Goal: Task Accomplishment & Management: Manage account settings

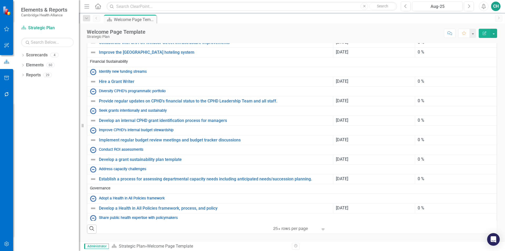
scroll to position [237, 0]
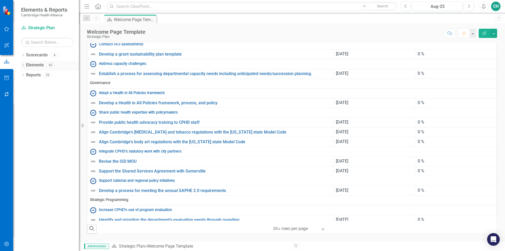
click at [23, 65] on icon "Dropdown" at bounding box center [23, 65] width 4 height 3
click at [26, 95] on icon at bounding box center [25, 95] width 1 height 2
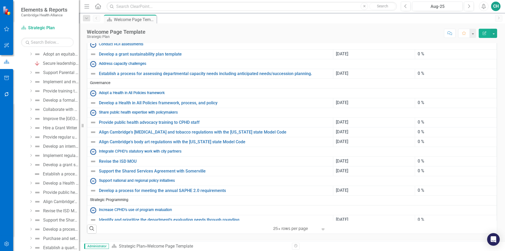
scroll to position [0, 0]
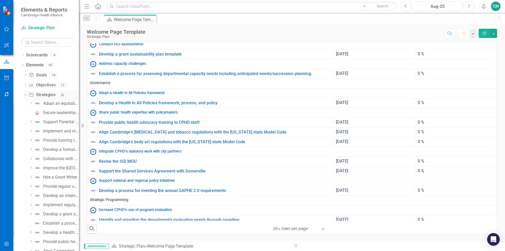
click at [50, 94] on link "Strategy Strategies" at bounding box center [42, 95] width 27 height 6
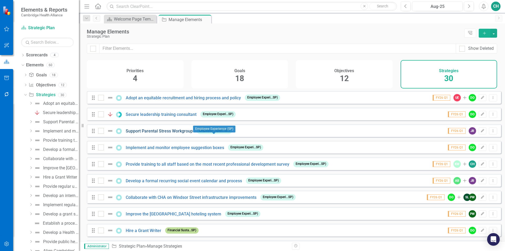
click at [188, 133] on link "Support Parental Stress Workgroup" at bounding box center [159, 130] width 67 height 5
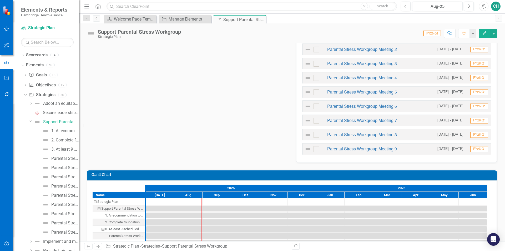
scroll to position [263, 0]
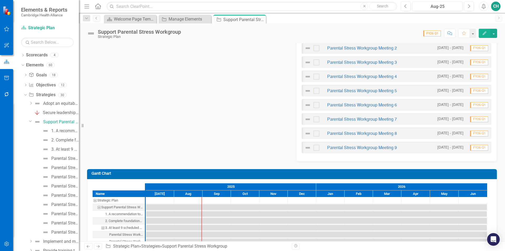
click at [481, 36] on button "Edit" at bounding box center [485, 33] width 12 height 9
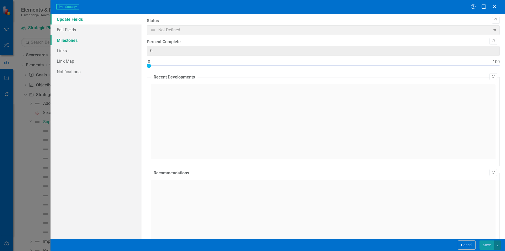
click at [85, 42] on link "Milestones" at bounding box center [96, 40] width 91 height 11
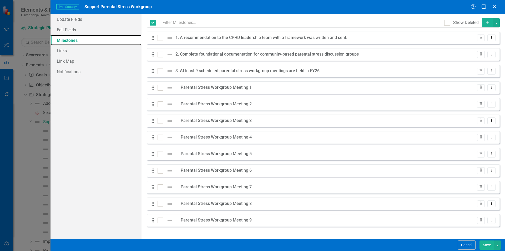
checkbox input "false"
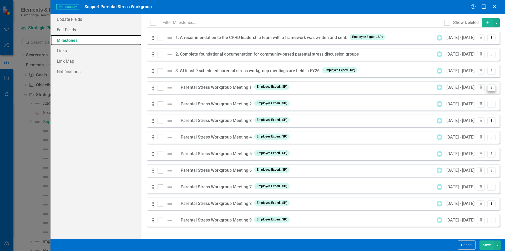
scroll to position [0, 0]
click at [483, 88] on icon "Trash" at bounding box center [481, 87] width 4 height 3
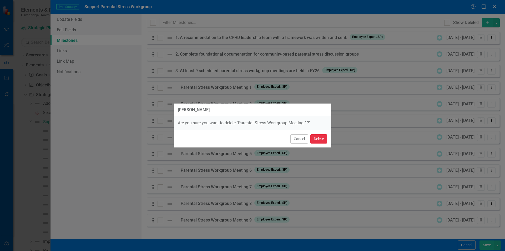
click at [321, 138] on button "Delete" at bounding box center [319, 138] width 17 height 9
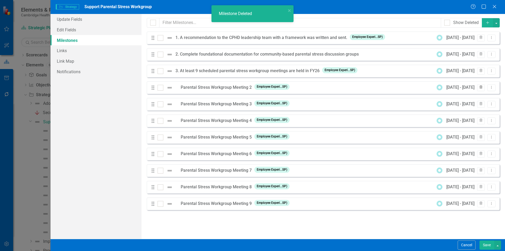
click at [481, 89] on icon "Trash" at bounding box center [481, 87] width 4 height 3
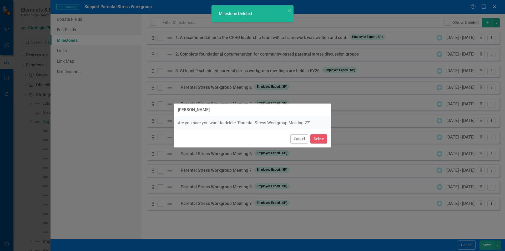
click at [328, 139] on div "Cancel Delete" at bounding box center [252, 138] width 157 height 17
click at [322, 137] on button "Delete" at bounding box center [319, 138] width 17 height 9
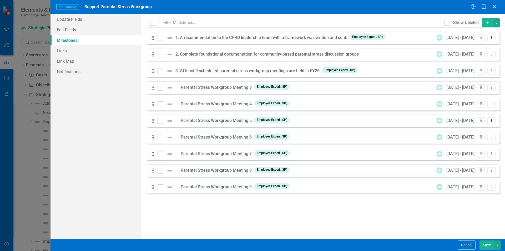
click at [483, 88] on icon "button" at bounding box center [481, 87] width 3 height 3
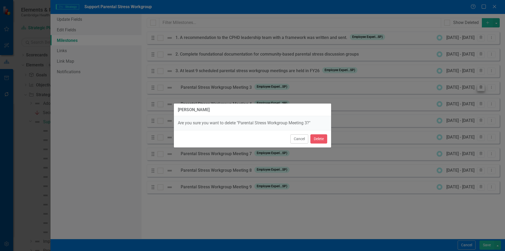
scroll to position [235, 0]
click at [321, 140] on button "Delete" at bounding box center [319, 138] width 17 height 9
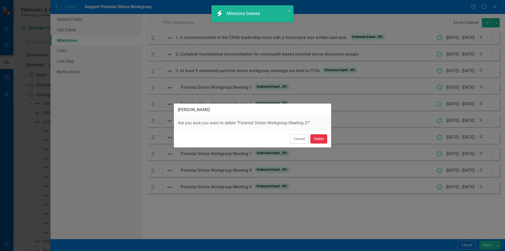
click at [324, 138] on button "Delete" at bounding box center [319, 138] width 17 height 9
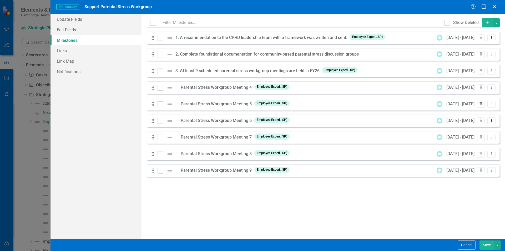
click at [482, 106] on button "Trash" at bounding box center [482, 104] width 8 height 7
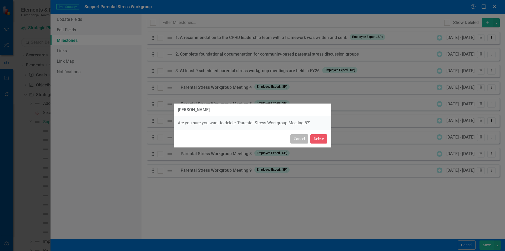
click at [303, 137] on button "Cancel" at bounding box center [300, 138] width 18 height 9
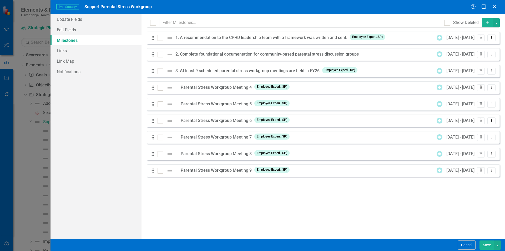
click at [480, 88] on icon "Trash" at bounding box center [481, 87] width 4 height 3
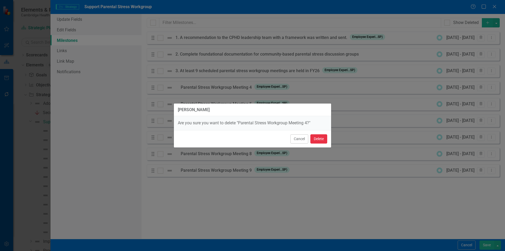
click at [314, 141] on button "Delete" at bounding box center [319, 138] width 17 height 9
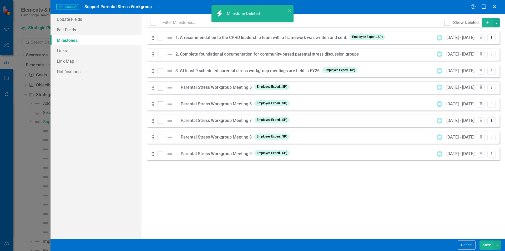
click at [482, 88] on icon "Trash" at bounding box center [481, 87] width 4 height 3
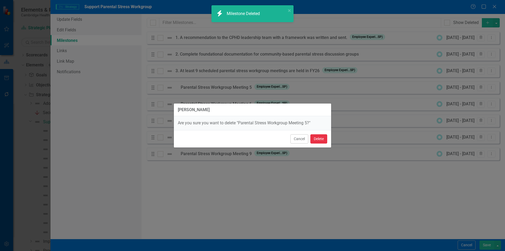
click at [323, 135] on button "Delete" at bounding box center [319, 138] width 17 height 9
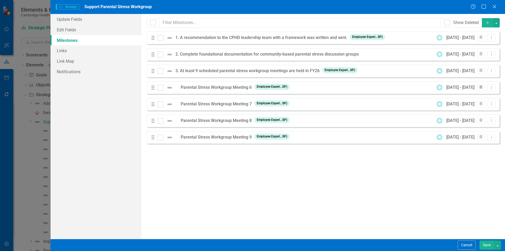
click at [483, 89] on icon "Trash" at bounding box center [481, 87] width 4 height 3
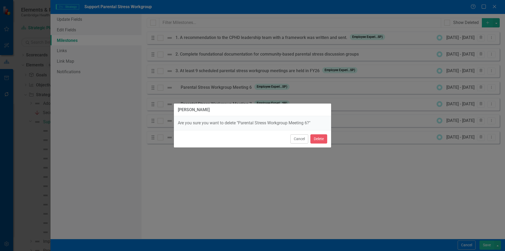
scroll to position [221, 0]
click at [318, 138] on button "Delete" at bounding box center [319, 138] width 17 height 9
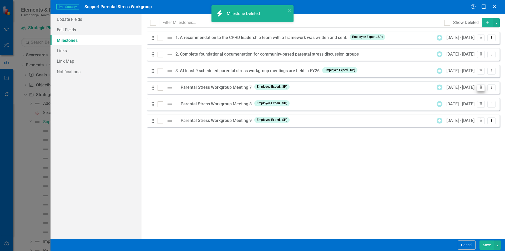
scroll to position [200, 0]
click at [480, 87] on icon "Trash" at bounding box center [481, 87] width 4 height 3
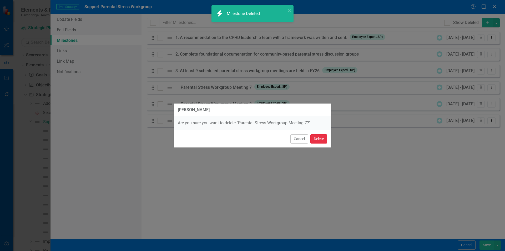
click at [325, 140] on button "Delete" at bounding box center [319, 138] width 17 height 9
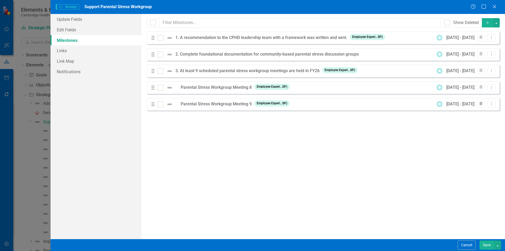
scroll to position [178, 0]
click at [483, 105] on icon "Trash" at bounding box center [481, 103] width 4 height 3
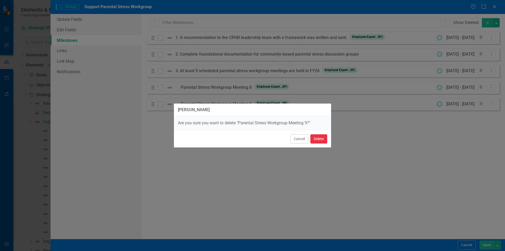
click at [321, 137] on button "Delete" at bounding box center [319, 138] width 17 height 9
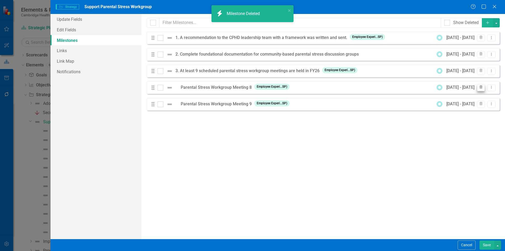
scroll to position [157, 0]
click at [483, 88] on icon "button" at bounding box center [481, 87] width 3 height 3
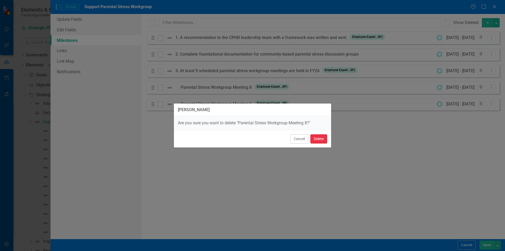
click at [324, 140] on button "Delete" at bounding box center [319, 138] width 17 height 9
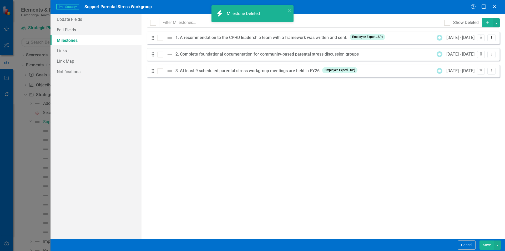
scroll to position [136, 0]
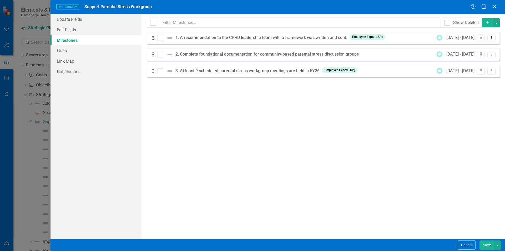
click at [487, 244] on button "Save" at bounding box center [487, 244] width 15 height 9
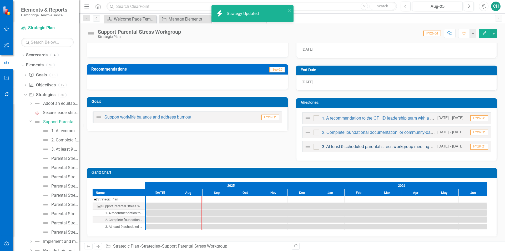
click at [408, 148] on link "3. At least 9 scheduled parental stress workgroup meetings are held in FY26" at bounding box center [393, 147] width 142 height 4
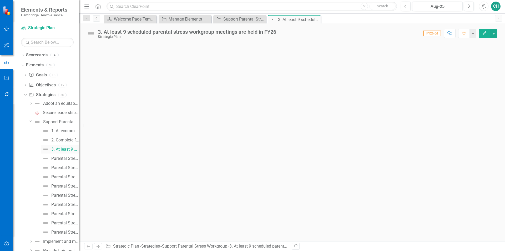
click at [62, 150] on div "3. At least 9 scheduled parental stress workgroup meetings are held in FY26" at bounding box center [65, 149] width 28 height 5
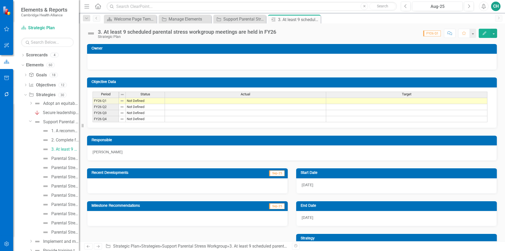
click at [484, 34] on icon "button" at bounding box center [485, 33] width 4 height 4
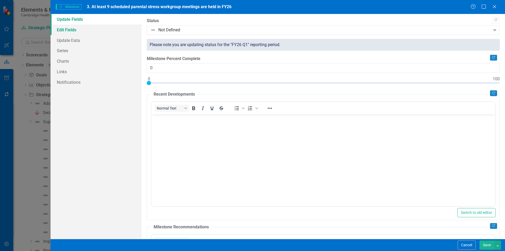
click at [76, 34] on link "Edit Fields" at bounding box center [96, 29] width 91 height 11
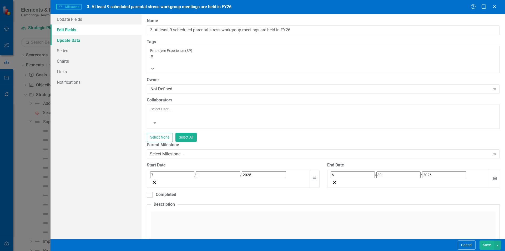
click at [76, 42] on link "Update Data" at bounding box center [96, 40] width 91 height 11
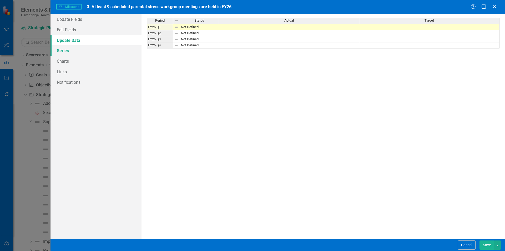
click at [76, 53] on link "Series" at bounding box center [96, 50] width 91 height 11
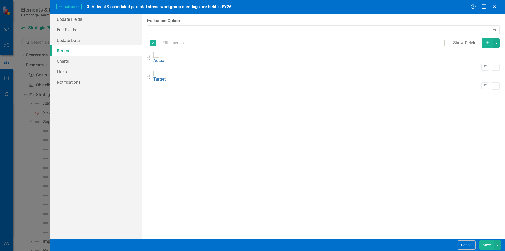
checkbox input "false"
click at [494, 65] on icon "Dropdown Menu" at bounding box center [496, 66] width 4 height 3
click at [478, 66] on link "Edit Edit Measure Series" at bounding box center [466, 67] width 60 height 10
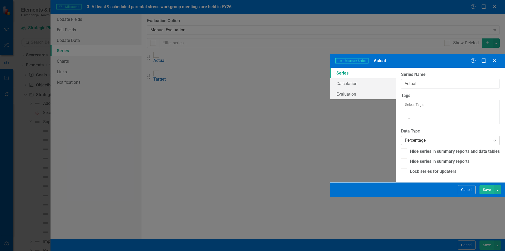
click at [405, 137] on div "Percentage" at bounding box center [448, 140] width 86 height 6
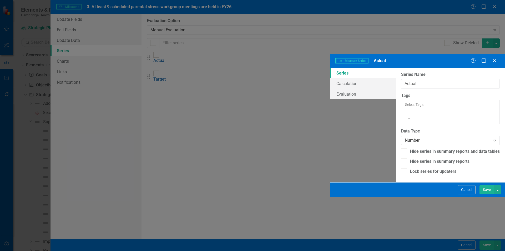
click at [489, 194] on button "Save" at bounding box center [487, 189] width 15 height 9
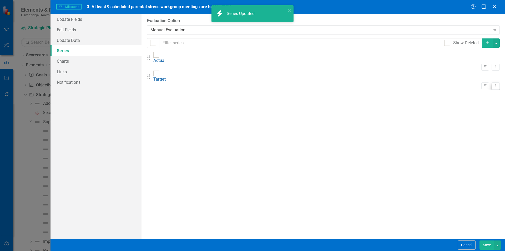
click at [494, 84] on icon "Dropdown Menu" at bounding box center [496, 85] width 4 height 3
click at [456, 86] on link "Edit Edit Measure Series" at bounding box center [466, 83] width 60 height 10
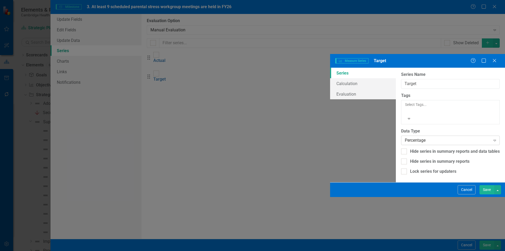
click at [405, 137] on div "Percentage" at bounding box center [448, 140] width 86 height 6
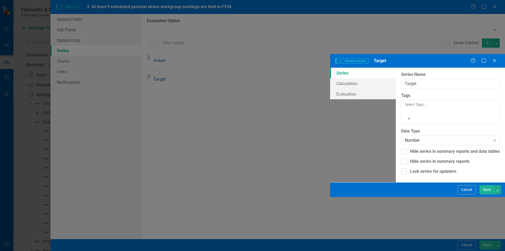
click at [487, 194] on button "Save" at bounding box center [487, 189] width 15 height 9
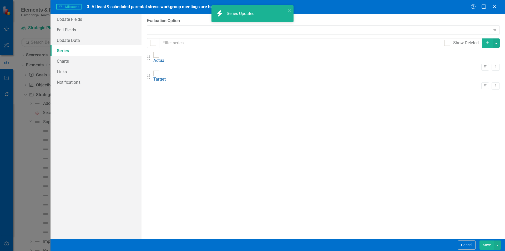
click at [488, 244] on button "Save" at bounding box center [487, 244] width 15 height 9
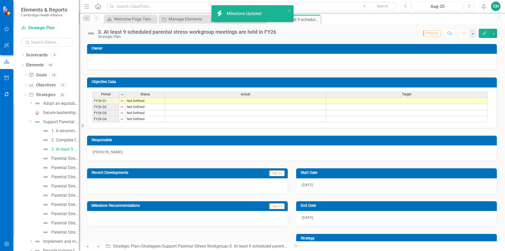
click at [403, 100] on td at bounding box center [406, 101] width 161 height 6
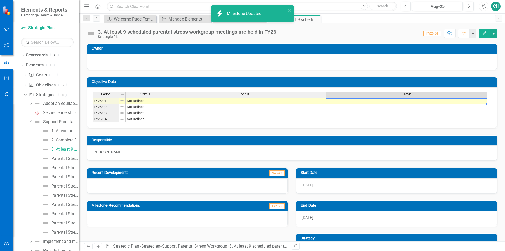
type textarea "9"
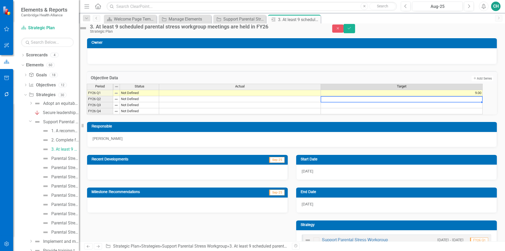
type textarea "9"
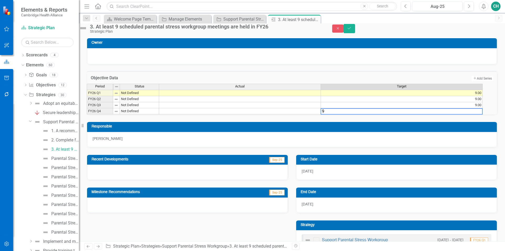
type textarea "9"
click at [367, 115] on div "Period Status Actual Target FY26 Q1 Not Defined 9.00 FY26 Q2 Not Defined 9.00 F…" at bounding box center [292, 99] width 411 height 31
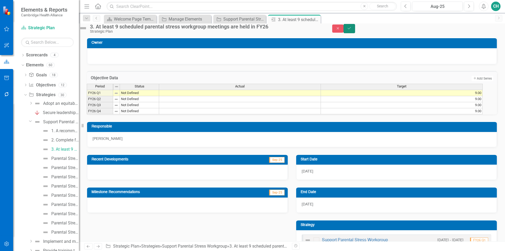
click at [355, 31] on button "Save" at bounding box center [350, 28] width 12 height 9
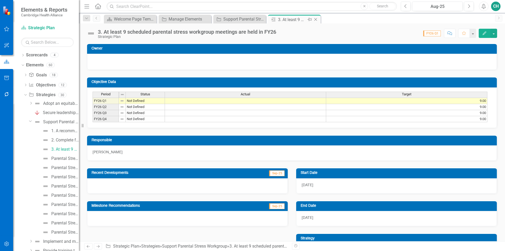
click at [318, 20] on icon "Close" at bounding box center [315, 19] width 5 height 4
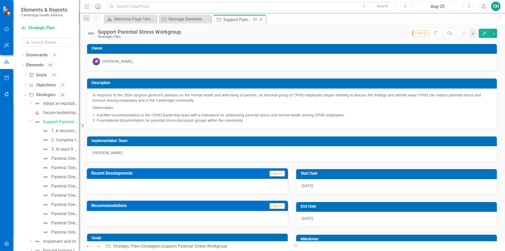
click at [260, 19] on icon at bounding box center [261, 19] width 3 height 3
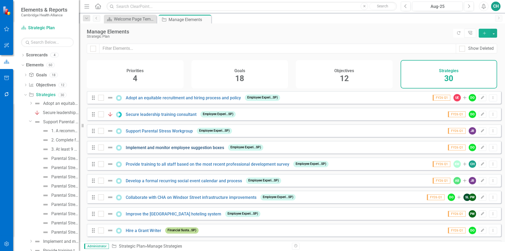
click at [182, 150] on link "Implement and monitor employee suggestion boxes" at bounding box center [175, 147] width 98 height 5
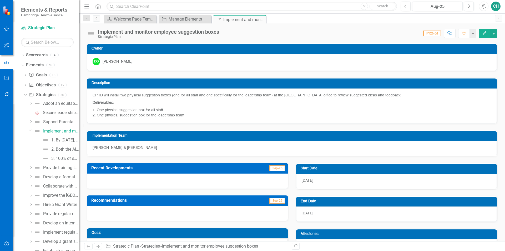
scroll to position [131, 0]
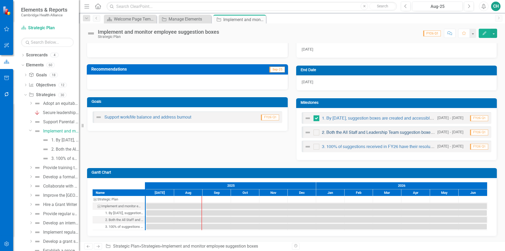
click at [399, 133] on link "2. Both the All Staff and Leadership Team suggestion boxes are checked weekly (…" at bounding box center [442, 133] width 240 height 4
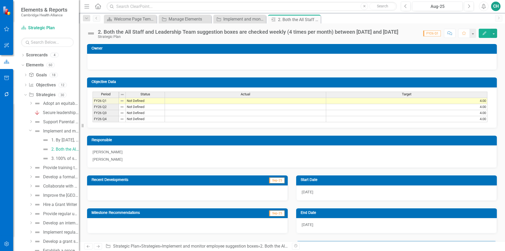
click at [435, 122] on div "Period Status Actual Target FY26 Q1 Not Defined 4.00 FY26 Q2 Not Defined 4.00 F…" at bounding box center [292, 107] width 399 height 31
click at [477, 101] on td "4.00" at bounding box center [406, 101] width 161 height 6
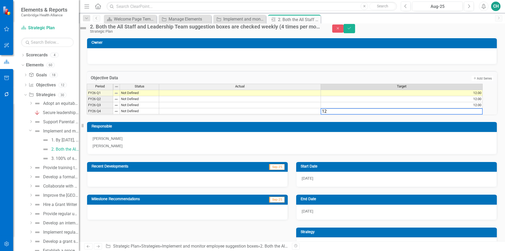
type textarea "12"
click at [432, 115] on div "Period Status Actual Target FY26 Q1 Not Defined 12.00 FY26 Q2 Not Defined 12.00…" at bounding box center [292, 99] width 411 height 31
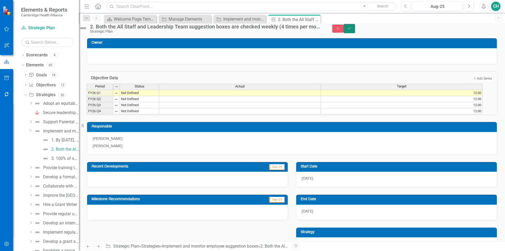
click at [355, 32] on button "Save" at bounding box center [350, 28] width 12 height 9
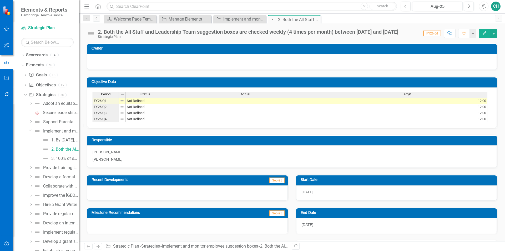
click at [486, 32] on icon "button" at bounding box center [485, 33] width 4 height 4
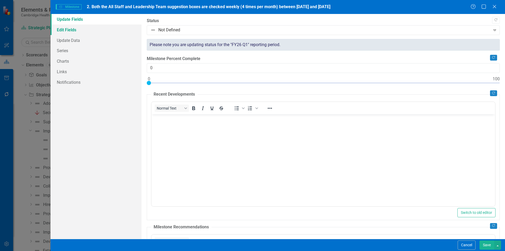
click at [79, 33] on link "Edit Fields" at bounding box center [96, 29] width 91 height 11
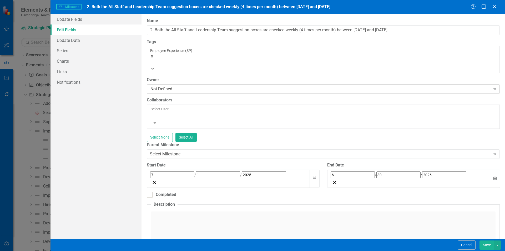
click at [182, 86] on div "Not Defined" at bounding box center [321, 89] width 340 height 6
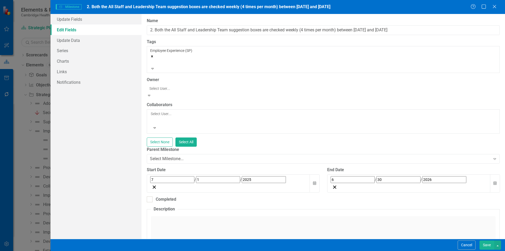
scroll to position [79, 0]
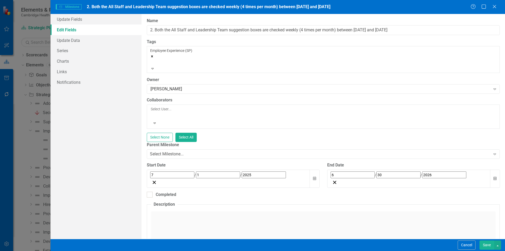
click at [489, 244] on button "Save" at bounding box center [487, 244] width 15 height 9
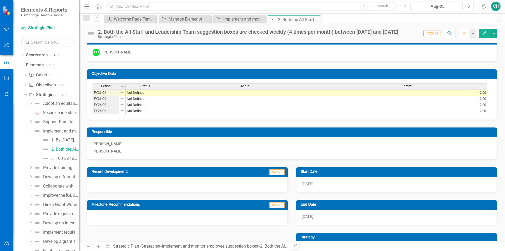
scroll to position [0, 0]
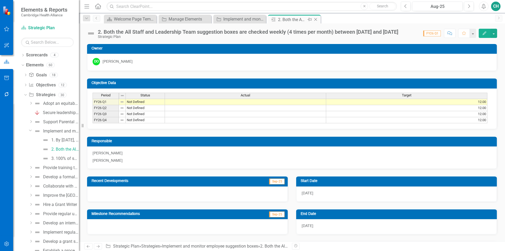
click at [315, 20] on icon "Close" at bounding box center [315, 19] width 5 height 4
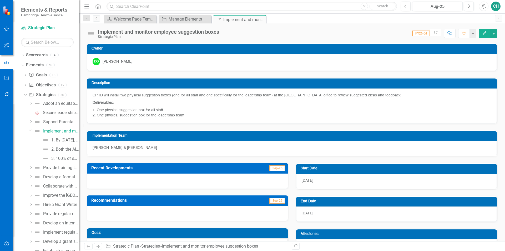
checkbox input "true"
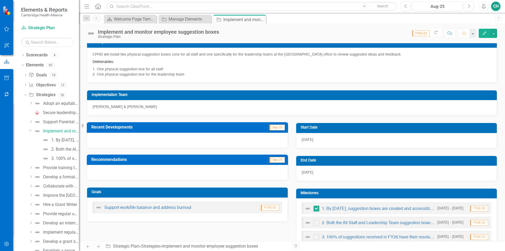
scroll to position [105, 0]
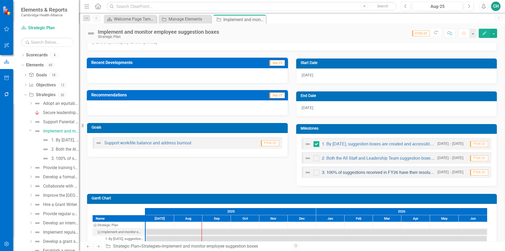
click at [383, 171] on link "3. 100% of suggestions received in FY26 have their resolutions presented to all…" at bounding box center [400, 173] width 157 height 4
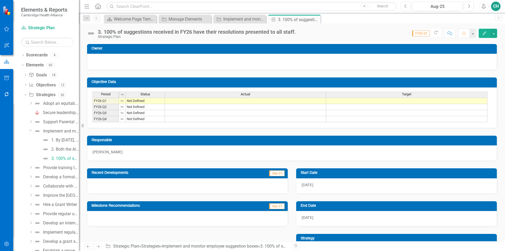
click at [483, 35] on icon "Edit" at bounding box center [485, 33] width 5 height 4
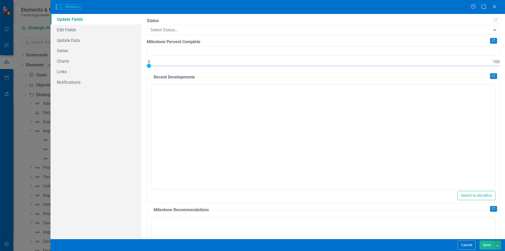
type input "0"
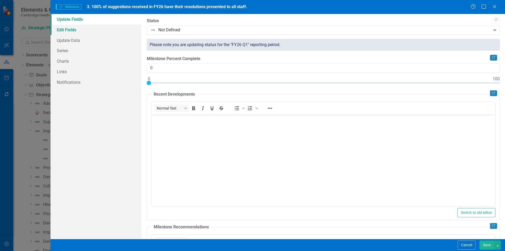
click at [70, 31] on link "Edit Fields" at bounding box center [96, 29] width 91 height 11
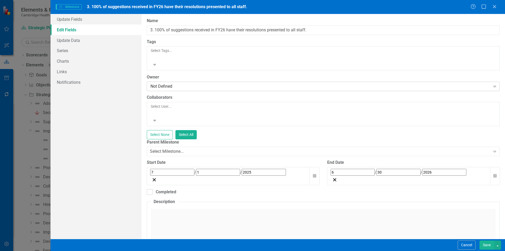
click at [180, 82] on div "Not Defined Expand" at bounding box center [323, 86] width 353 height 9
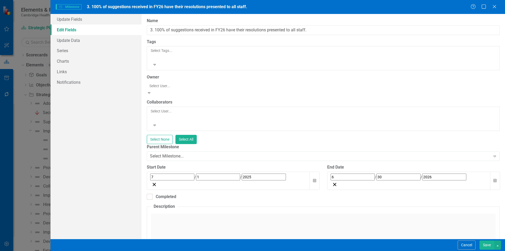
scroll to position [79, 0]
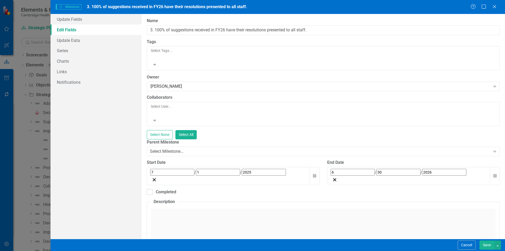
click at [485, 244] on button "Save" at bounding box center [487, 244] width 15 height 9
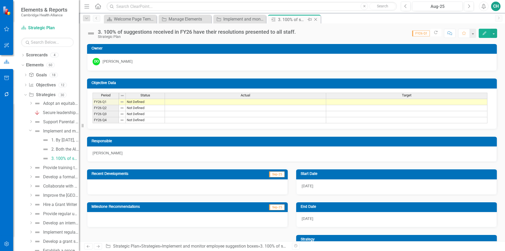
click at [317, 20] on icon "Close" at bounding box center [315, 19] width 5 height 4
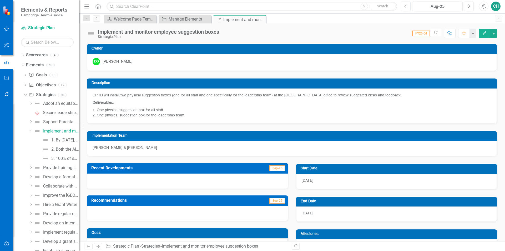
checkbox input "true"
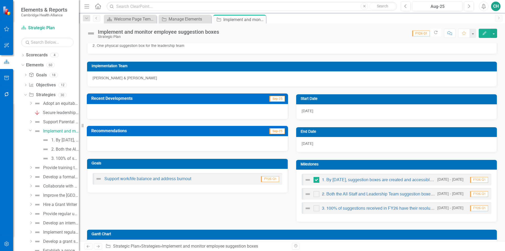
scroll to position [79, 0]
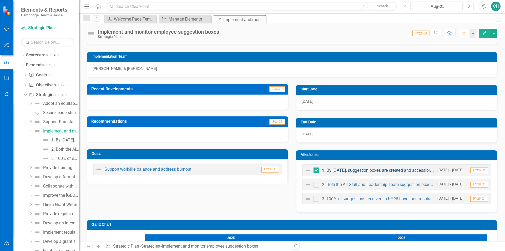
click at [376, 172] on link "1. By [DATE], suggestion boxes are created and accessible to staff." at bounding box center [384, 170] width 125 height 4
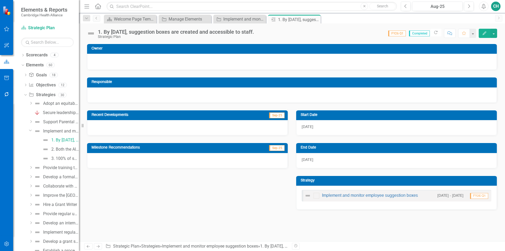
click at [484, 35] on button "Edit" at bounding box center [485, 33] width 12 height 9
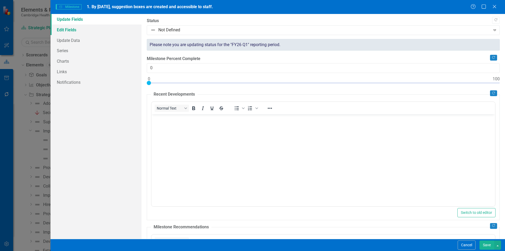
click at [78, 31] on link "Edit Fields" at bounding box center [96, 29] width 91 height 11
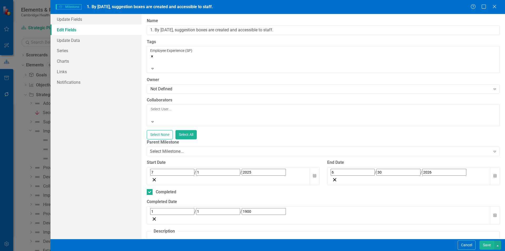
click at [152, 112] on div at bounding box center [151, 115] width 1 height 6
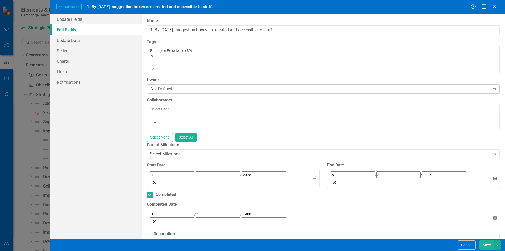
click at [191, 86] on div "Not Defined" at bounding box center [321, 89] width 340 height 6
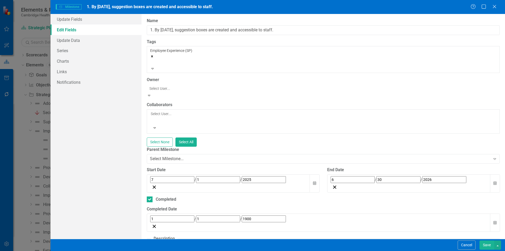
scroll to position [53, 0]
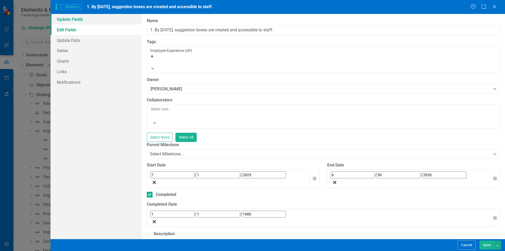
click at [76, 23] on link "Update Fields" at bounding box center [96, 19] width 91 height 11
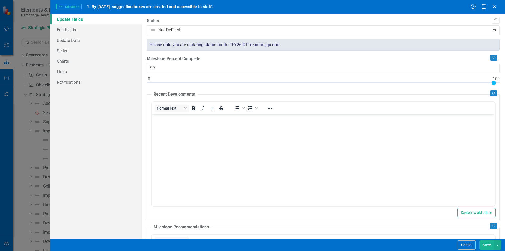
type input "100"
drag, startPoint x: 149, startPoint y: 82, endPoint x: 624, endPoint y: 82, distance: 474.9
click at [505, 82] on html "Elements & Reports Cambridge Health Alliance Scorecard Strategic Plan Search Dr…" at bounding box center [252, 125] width 505 height 251
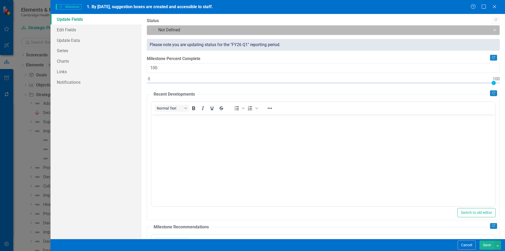
click at [493, 31] on icon "Expand" at bounding box center [495, 30] width 5 height 4
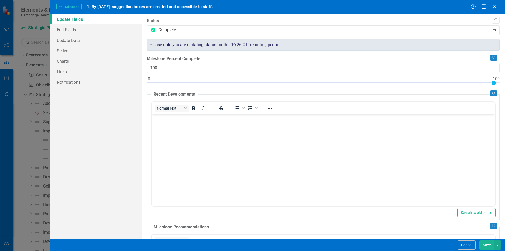
click at [486, 242] on button "Save" at bounding box center [487, 244] width 15 height 9
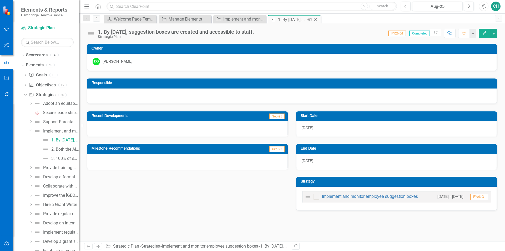
click at [316, 20] on icon "Close" at bounding box center [315, 19] width 5 height 4
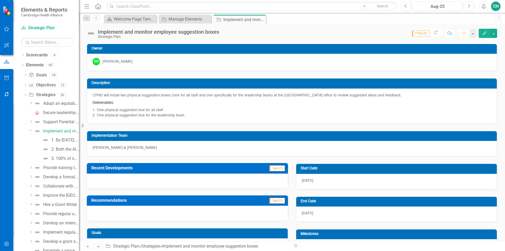
checkbox input "true"
click at [262, 20] on icon "Close" at bounding box center [261, 19] width 5 height 4
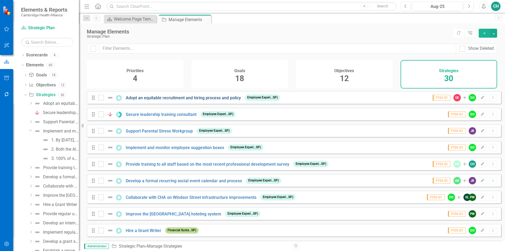
click at [196, 100] on link "Adopt an equitable recruitment and hiring process and policy" at bounding box center [183, 97] width 115 height 5
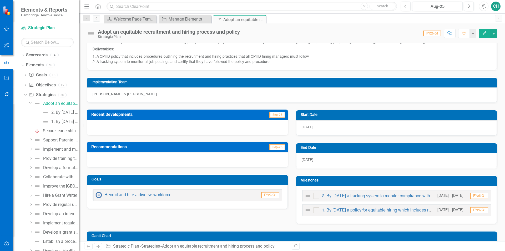
scroll to position [110, 0]
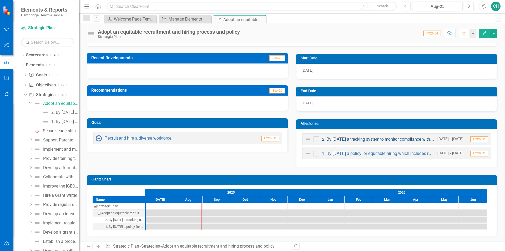
click at [356, 141] on link "2. By [DATE] a tracking system to monitor compliance with the policy is develop…" at bounding box center [398, 139] width 153 height 4
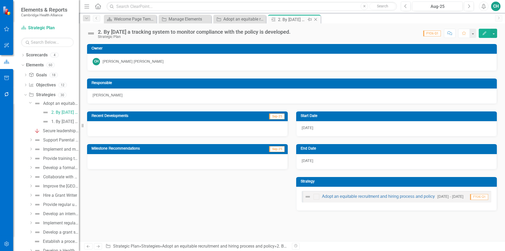
click at [318, 17] on icon "Close" at bounding box center [315, 19] width 5 height 4
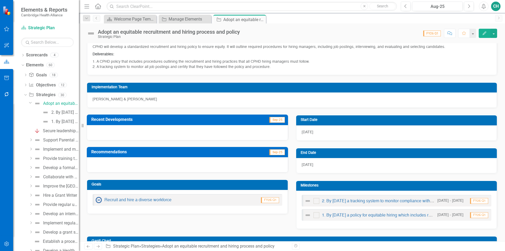
scroll to position [110, 0]
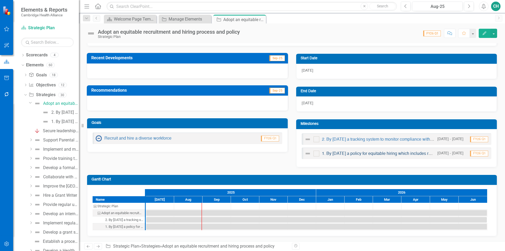
click at [373, 153] on link "1. By [DATE] a policy for equitable hiring which includes recruitment and hirin…" at bounding box center [441, 154] width 239 height 4
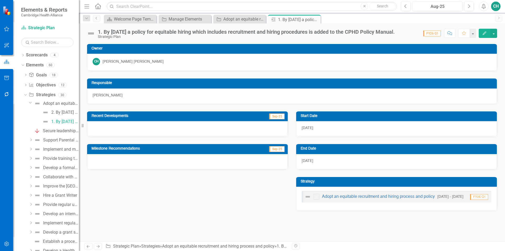
click at [485, 34] on icon "button" at bounding box center [485, 33] width 4 height 4
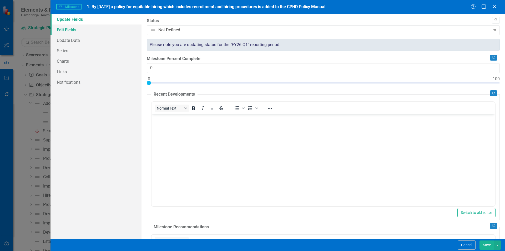
click at [78, 31] on link "Edit Fields" at bounding box center [96, 29] width 91 height 11
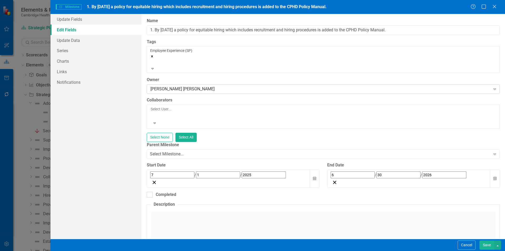
click at [192, 86] on div "[PERSON_NAME] [PERSON_NAME]" at bounding box center [321, 89] width 340 height 6
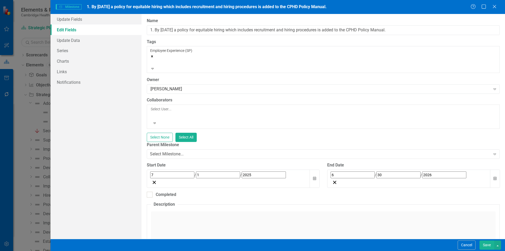
click at [484, 241] on button "Save" at bounding box center [487, 244] width 15 height 9
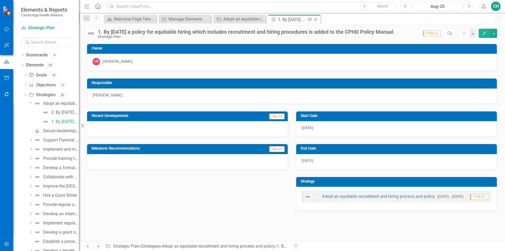
click at [316, 19] on icon "Close" at bounding box center [315, 19] width 5 height 4
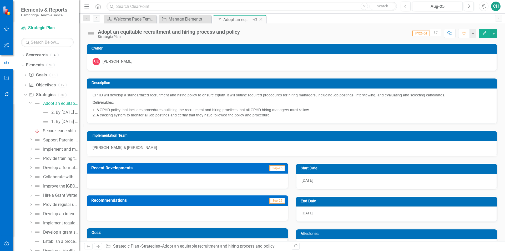
click at [263, 21] on icon "Close" at bounding box center [261, 19] width 5 height 4
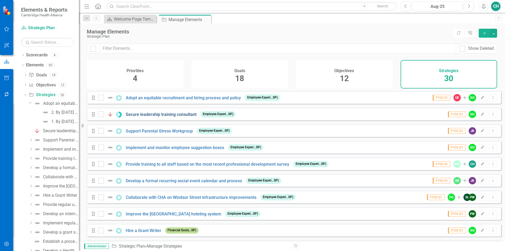
click at [178, 117] on link "Secure leadership training consultant" at bounding box center [161, 114] width 71 height 5
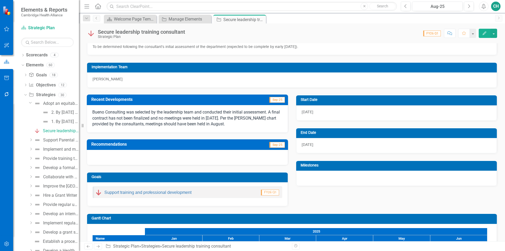
scroll to position [104, 0]
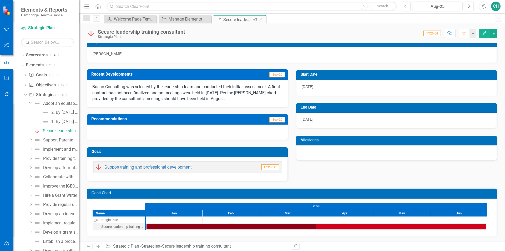
click at [262, 18] on icon "Close" at bounding box center [261, 19] width 5 height 4
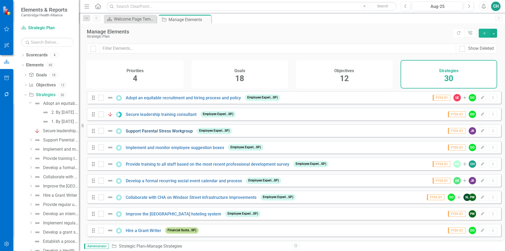
click at [175, 133] on link "Support Parental Stress Workgroup" at bounding box center [159, 130] width 67 height 5
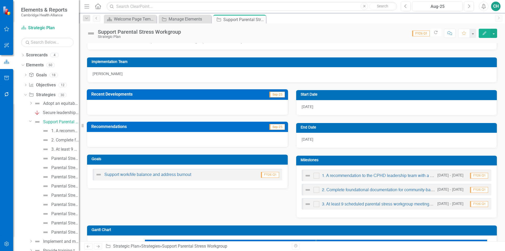
scroll to position [136, 0]
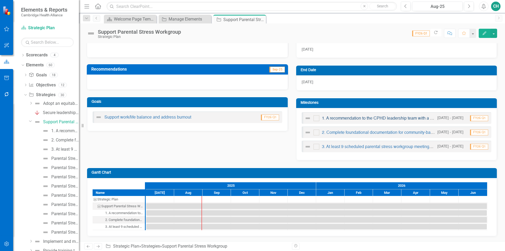
click at [366, 118] on link "1. A recommendation to the CPHD leadership team with a framework was written an…" at bounding box center [406, 118] width 168 height 4
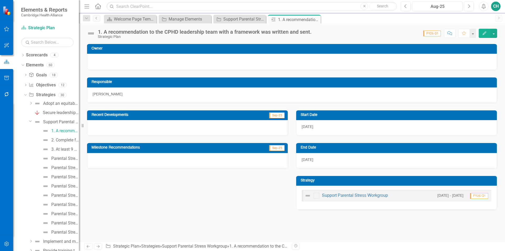
click at [486, 34] on icon "Edit" at bounding box center [485, 33] width 5 height 4
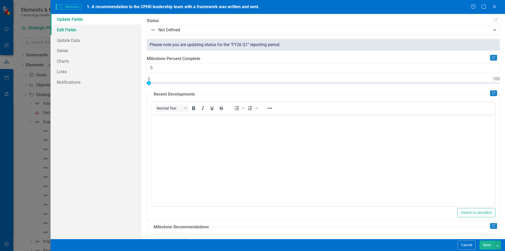
click at [93, 33] on link "Edit Fields" at bounding box center [96, 29] width 91 height 11
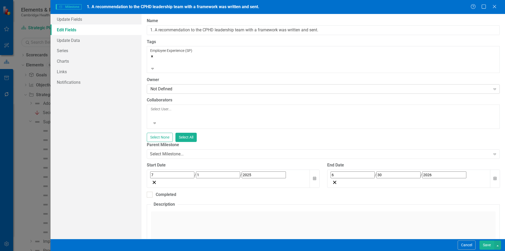
click at [175, 86] on div "Not Defined" at bounding box center [321, 89] width 340 height 6
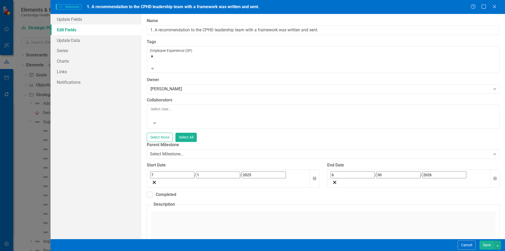
click at [486, 245] on button "Save" at bounding box center [487, 244] width 15 height 9
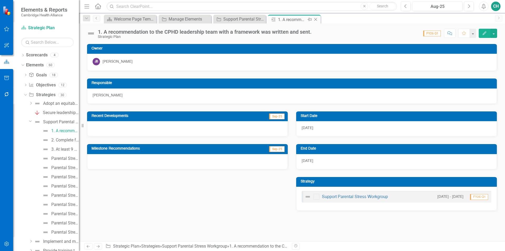
click at [316, 18] on icon "Close" at bounding box center [315, 19] width 5 height 4
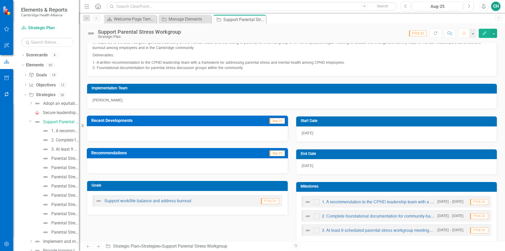
scroll to position [79, 0]
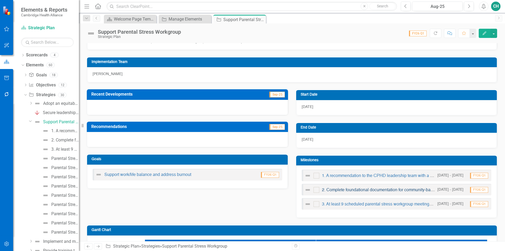
click at [393, 188] on link "2. Complete foundational documentation for community-based parental stress disc…" at bounding box center [411, 190] width 179 height 4
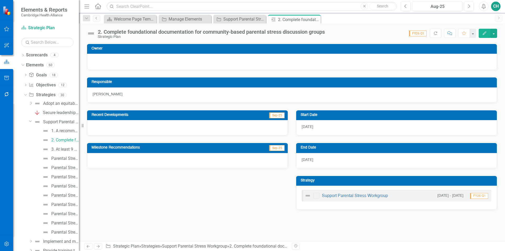
click at [489, 34] on button "Edit" at bounding box center [485, 33] width 12 height 9
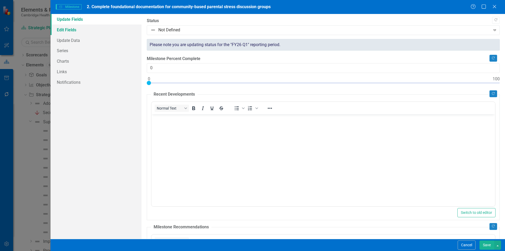
click at [108, 34] on link "Edit Fields" at bounding box center [96, 29] width 91 height 11
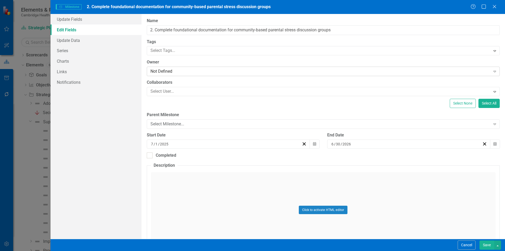
click at [174, 72] on div "Not Defined" at bounding box center [321, 71] width 340 height 6
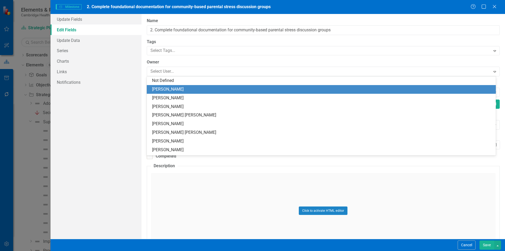
click at [181, 89] on div "[PERSON_NAME]" at bounding box center [322, 89] width 341 height 6
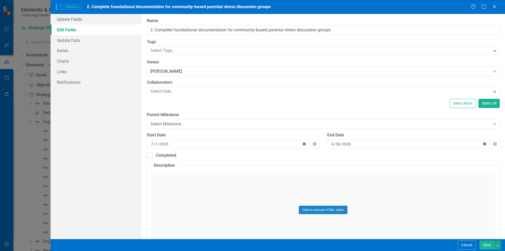
click at [488, 244] on button "Save" at bounding box center [487, 244] width 15 height 9
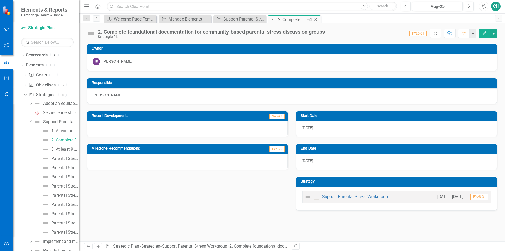
click at [318, 19] on icon "Close" at bounding box center [315, 19] width 5 height 4
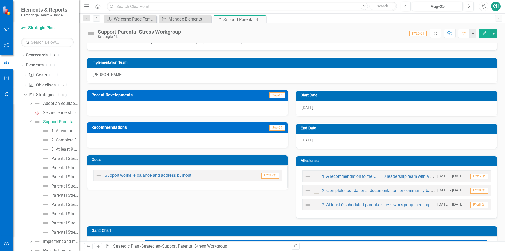
scroll to position [132, 0]
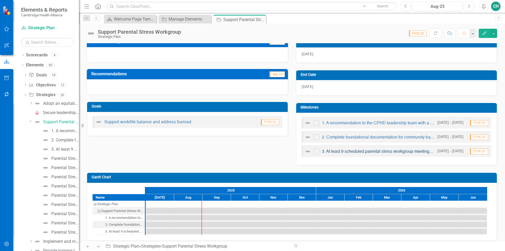
click at [376, 153] on link "3. At least 9 scheduled parental stress workgroup meetings are held in FY26" at bounding box center [393, 152] width 142 height 4
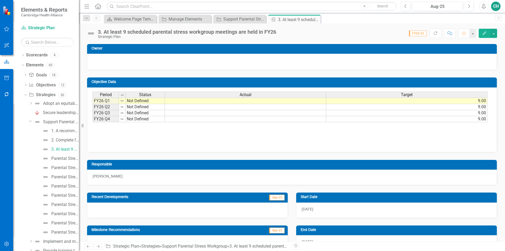
click at [483, 36] on button "Edit" at bounding box center [485, 33] width 12 height 9
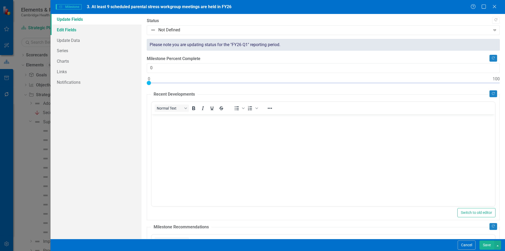
click at [92, 32] on link "Edit Fields" at bounding box center [96, 29] width 91 height 11
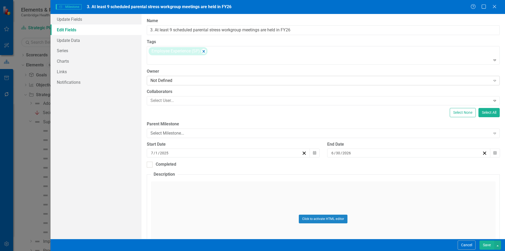
click at [196, 83] on div "Not Defined" at bounding box center [321, 81] width 340 height 6
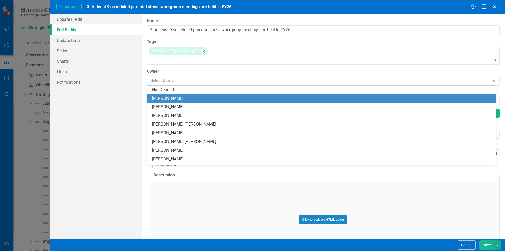
click at [208, 99] on div "[PERSON_NAME]" at bounding box center [322, 99] width 341 height 6
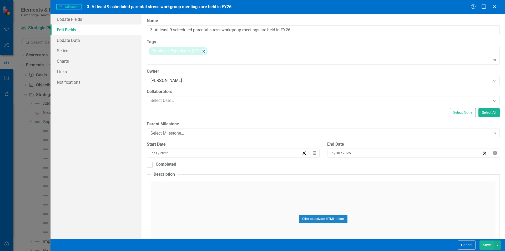
click at [488, 246] on button "Save" at bounding box center [487, 244] width 15 height 9
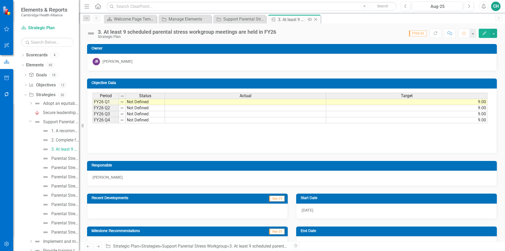
click at [317, 21] on icon "Close" at bounding box center [315, 19] width 5 height 4
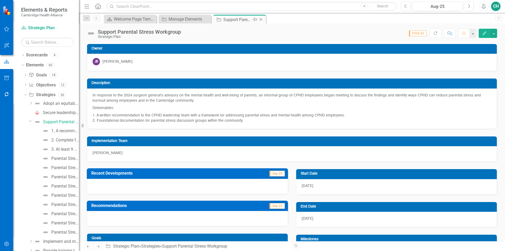
click at [262, 19] on icon "Close" at bounding box center [261, 19] width 5 height 4
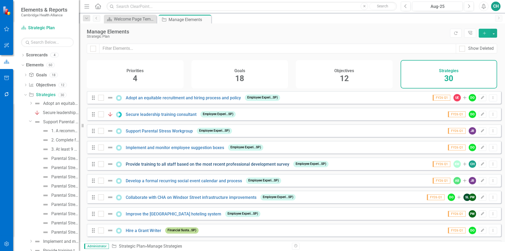
click at [182, 167] on link "Provide training to all staff based on the most recent professional development…" at bounding box center [208, 164] width 164 height 5
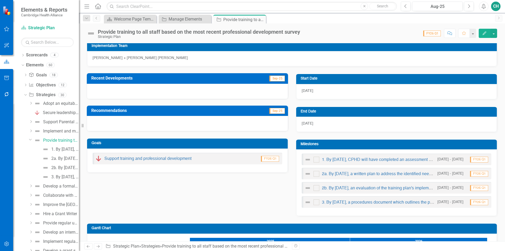
scroll to position [105, 0]
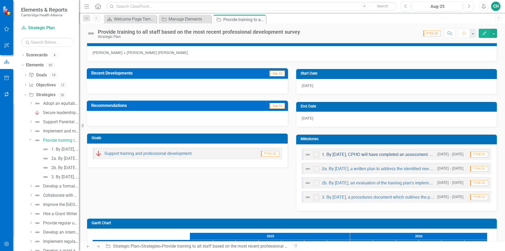
click at [387, 155] on link "1. By 9/30/25, CPHD will have completed an assessment of training needs which i…" at bounding box center [418, 155] width 192 height 4
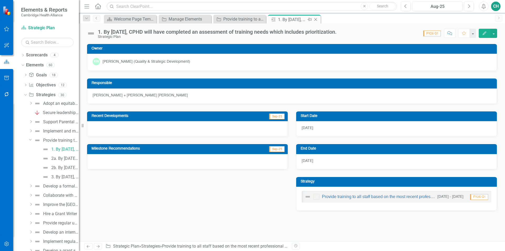
click at [315, 18] on icon "Close" at bounding box center [315, 19] width 5 height 4
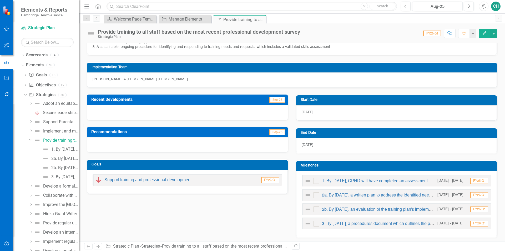
scroll to position [105, 0]
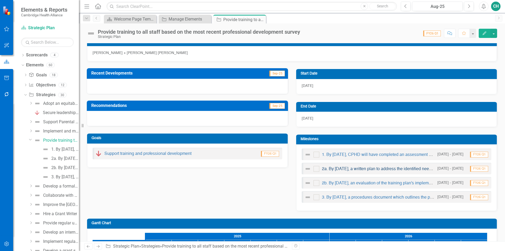
click at [365, 170] on link "2a. By 12/31/25, a written plan to address the identified needs will be complet…" at bounding box center [452, 169] width 260 height 4
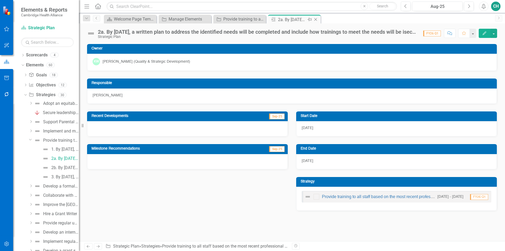
click at [316, 18] on icon "Close" at bounding box center [315, 19] width 5 height 4
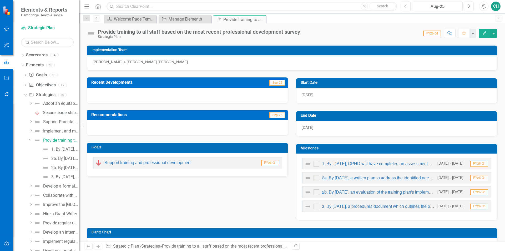
scroll to position [105, 0]
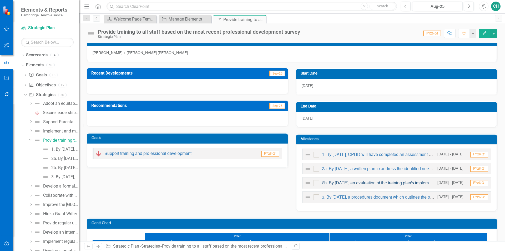
click at [366, 183] on link "2b. By 6/30/26, an evaluation of the training plan's implementation is complete…" at bounding box center [396, 183] width 148 height 4
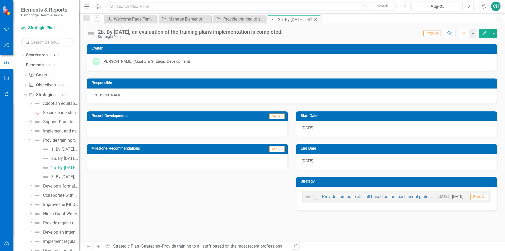
click at [317, 19] on icon "Close" at bounding box center [315, 19] width 5 height 4
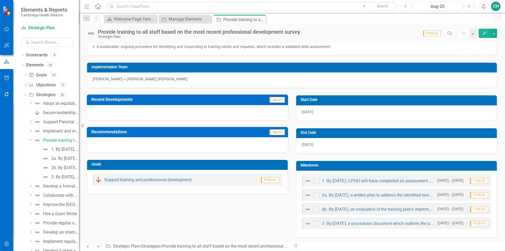
scroll to position [132, 0]
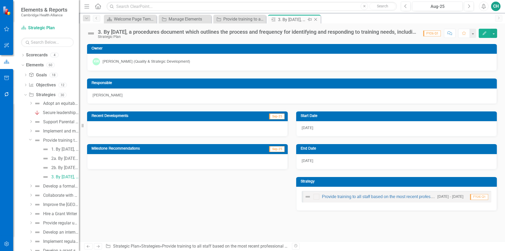
click at [318, 20] on icon "Close" at bounding box center [315, 19] width 5 height 4
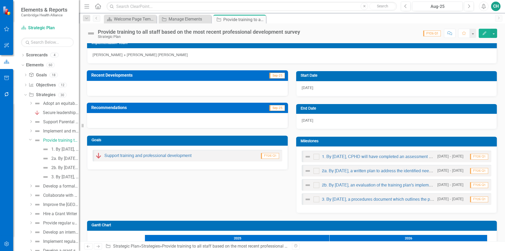
scroll to position [105, 0]
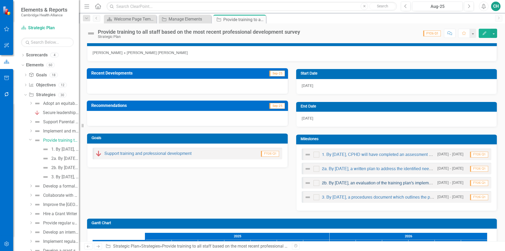
click at [354, 185] on link "2b. By 6/30/26, an evaluation of the training plan's implementation is complete…" at bounding box center [396, 183] width 148 height 4
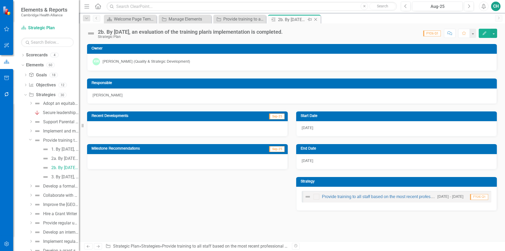
click at [317, 21] on icon "Close" at bounding box center [315, 19] width 5 height 4
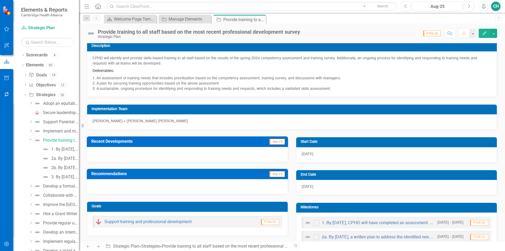
scroll to position [105, 0]
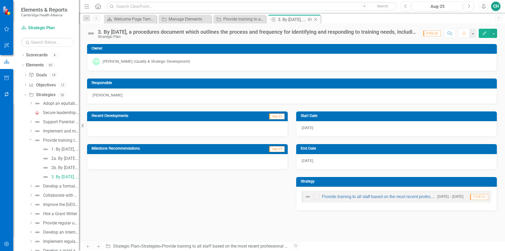
click at [315, 18] on icon "Close" at bounding box center [315, 19] width 5 height 4
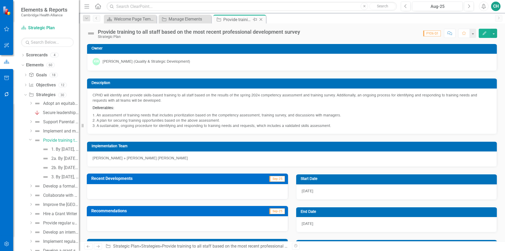
click at [260, 19] on icon "Close" at bounding box center [261, 19] width 5 height 4
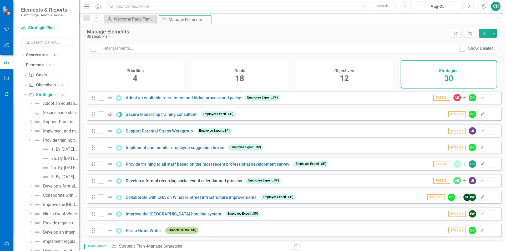
click at [186, 183] on link "Develop a formal recurring social event calendar and process" at bounding box center [184, 180] width 116 height 5
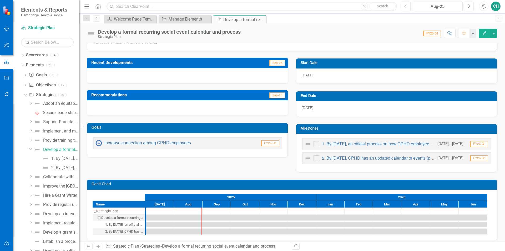
scroll to position [121, 0]
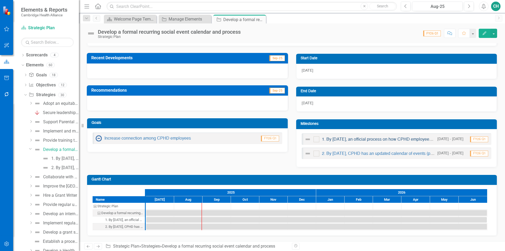
click at [368, 140] on link "1. By 6/30/25, an official process on how CPHD employees can host a social even…" at bounding box center [471, 139] width 299 height 4
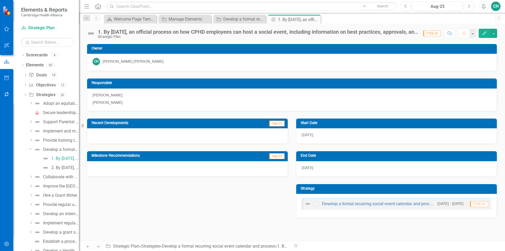
click at [487, 35] on button "Edit" at bounding box center [485, 33] width 12 height 9
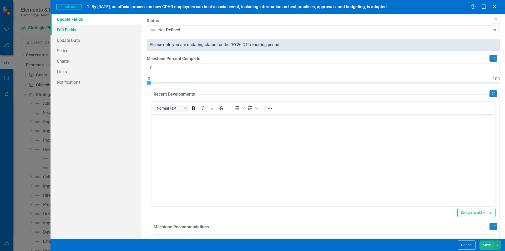
click at [100, 31] on link "Edit Fields" at bounding box center [96, 29] width 91 height 11
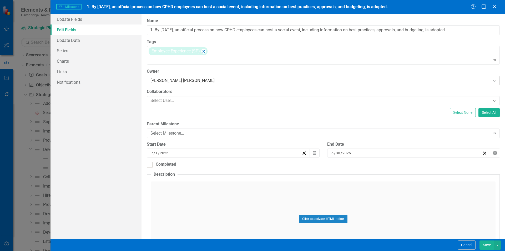
click at [198, 83] on div "[PERSON_NAME] [PERSON_NAME]" at bounding box center [321, 81] width 340 height 6
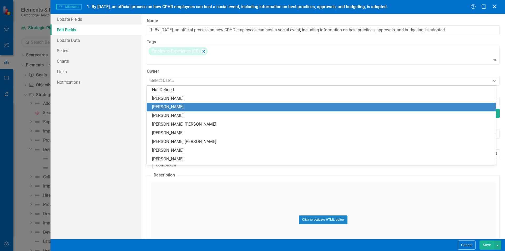
click at [190, 106] on div "[PERSON_NAME]" at bounding box center [322, 107] width 341 height 6
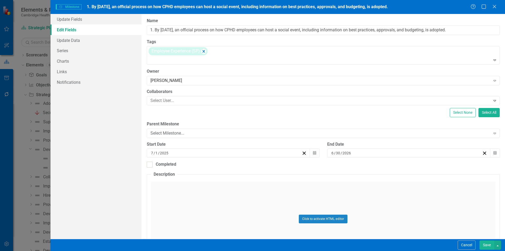
click at [489, 242] on button "Save" at bounding box center [487, 244] width 15 height 9
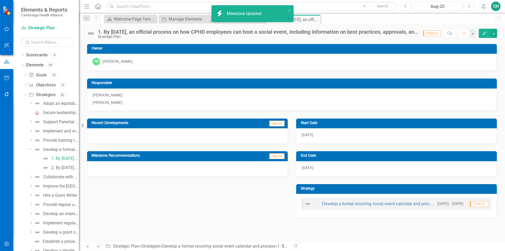
click at [135, 105] on div "Becky Smick Anamaria Balbino" at bounding box center [292, 99] width 410 height 22
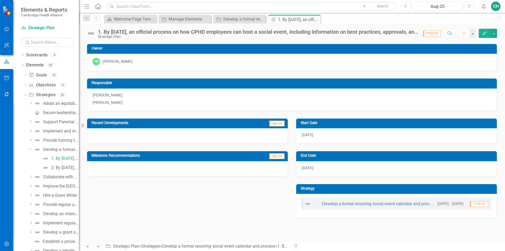
click at [129, 104] on p "[PERSON_NAME]" at bounding box center [292, 102] width 399 height 6
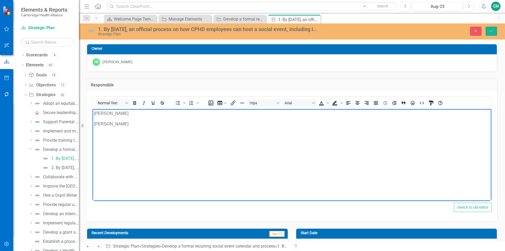
drag, startPoint x: 134, startPoint y: 127, endPoint x: 86, endPoint y: 122, distance: 49.0
click at [93, 122] on html "Becky Smick Anamaria Balbino" at bounding box center [292, 148] width 399 height 79
drag, startPoint x: 127, startPoint y: 114, endPoint x: 160, endPoint y: 221, distance: 111.2
click at [93, 111] on html "Becky Smick Anamaria Balbino" at bounding box center [292, 148] width 399 height 79
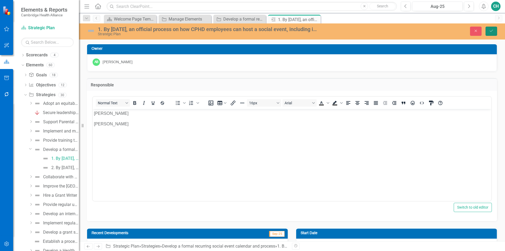
click at [490, 30] on icon "Save" at bounding box center [491, 31] width 5 height 4
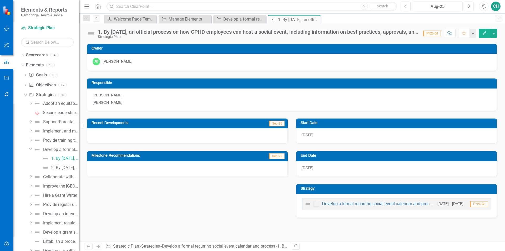
drag, startPoint x: 317, startPoint y: 19, endPoint x: 319, endPoint y: 22, distance: 3.1
click at [0, 0] on icon "Close" at bounding box center [0, 0] width 0 height 0
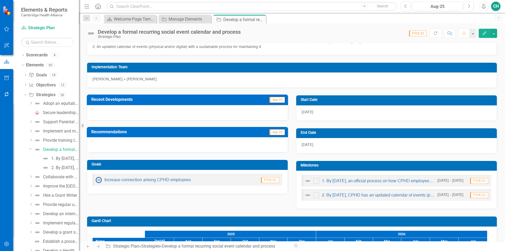
scroll to position [105, 0]
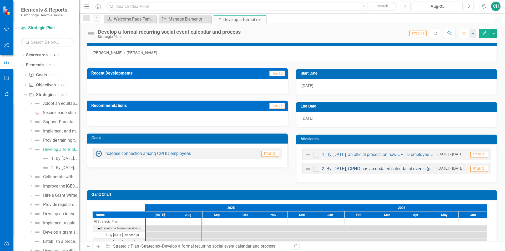
click at [360, 169] on link "2. By 6/30/25, CPHD has an updated calendar of events (physical and/or digital)…" at bounding box center [438, 169] width 232 height 4
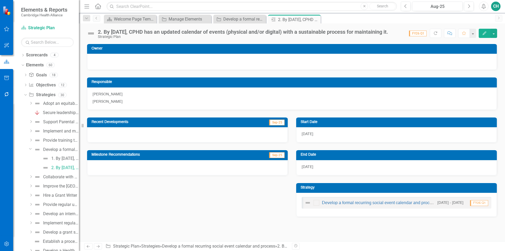
click at [486, 32] on icon "button" at bounding box center [485, 33] width 4 height 4
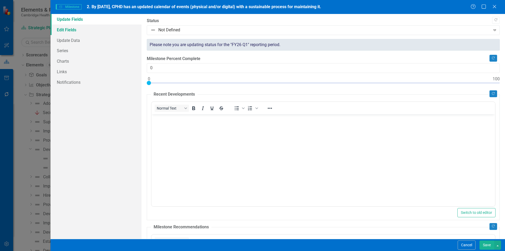
click at [65, 33] on link "Edit Fields" at bounding box center [96, 29] width 91 height 11
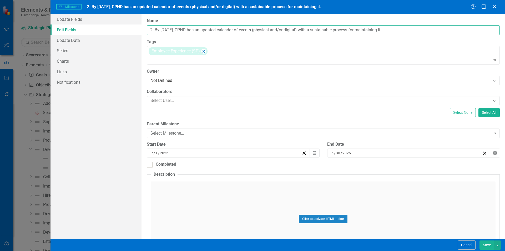
drag, startPoint x: 155, startPoint y: 30, endPoint x: 129, endPoint y: 31, distance: 25.6
click at [129, 31] on div "Update Fields Edit Fields Update Data Series Charts Links Notifications "Update…" at bounding box center [278, 126] width 455 height 225
type input "By 6/30/25, CPHD has an updated calendar of events (physical and/or digital) wi…"
click at [155, 81] on div "Not Defined" at bounding box center [321, 81] width 340 height 6
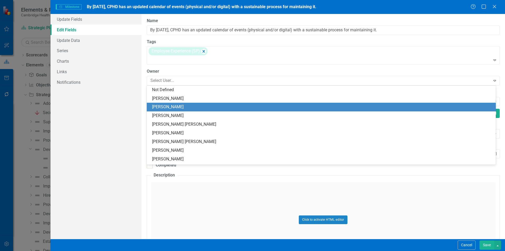
click at [162, 106] on div "[PERSON_NAME]" at bounding box center [322, 107] width 341 height 6
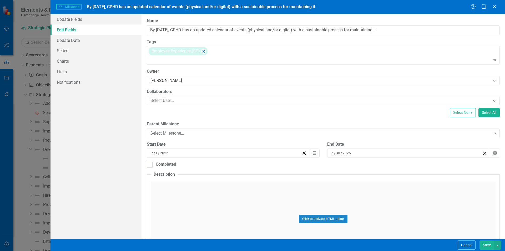
click at [487, 243] on button "Save" at bounding box center [487, 244] width 15 height 9
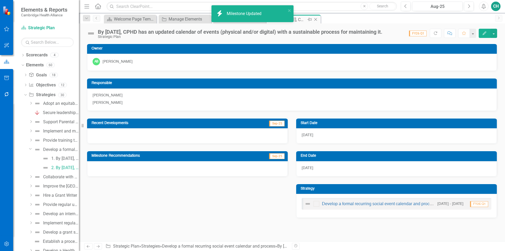
click at [316, 18] on icon "Close" at bounding box center [315, 19] width 5 height 4
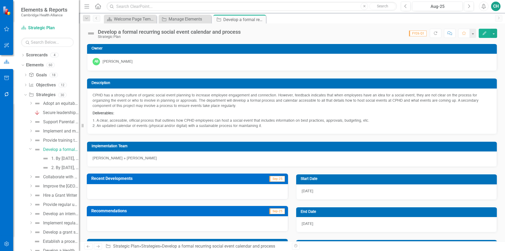
scroll to position [79, 0]
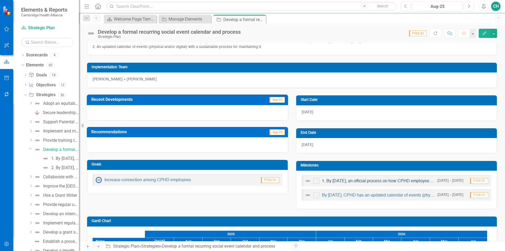
click at [370, 181] on link "1. By 6/30/25, an official process on how CPHD employees can host a social even…" at bounding box center [471, 181] width 299 height 4
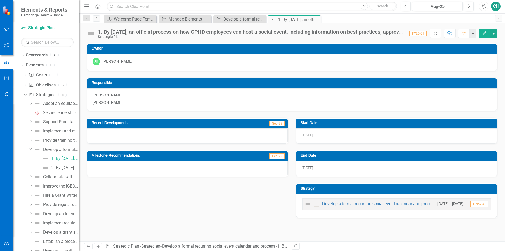
click at [483, 31] on icon "Edit" at bounding box center [485, 33] width 5 height 4
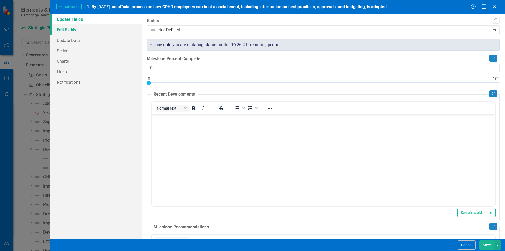
click at [96, 30] on link "Edit Fields" at bounding box center [96, 29] width 91 height 11
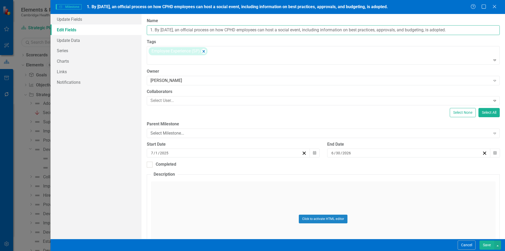
drag, startPoint x: 155, startPoint y: 32, endPoint x: 131, endPoint y: 33, distance: 24.0
click at [131, 33] on div "Update Fields Edit Fields Update Data Series Charts Links Notifications "Update…" at bounding box center [278, 126] width 455 height 225
type input "By 6/30/25, an official process on how CPHD employees can host a social event, …"
click at [483, 246] on button "Save" at bounding box center [487, 244] width 15 height 9
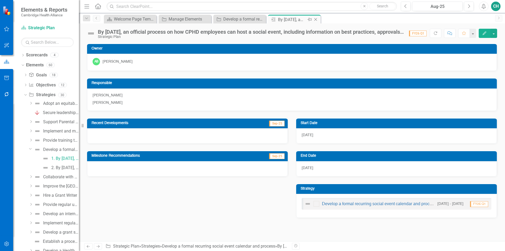
click at [317, 18] on icon "Close" at bounding box center [315, 19] width 5 height 4
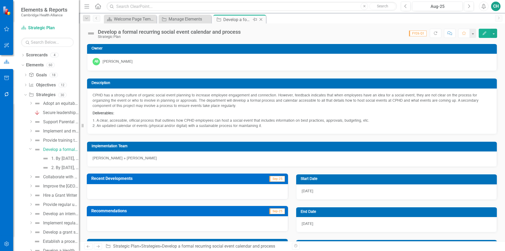
click at [263, 20] on icon "Close" at bounding box center [261, 19] width 5 height 4
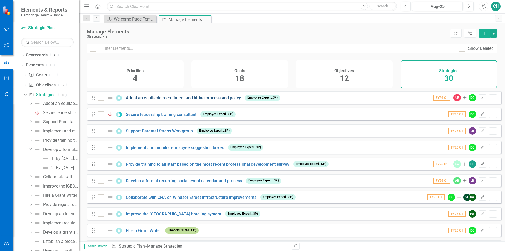
click at [224, 100] on link "Adopt an equitable recruitment and hiring process and policy" at bounding box center [183, 97] width 115 height 5
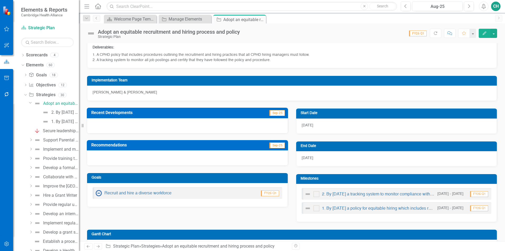
scroll to position [79, 0]
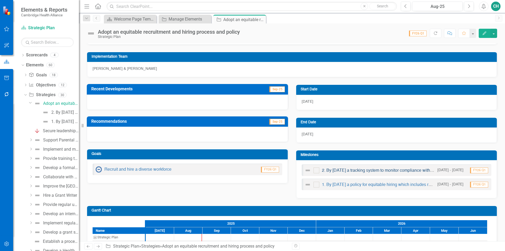
click at [420, 171] on link "2. By June 30, 2026 a tracking system to monitor compliance with the policy is …" at bounding box center [398, 170] width 153 height 4
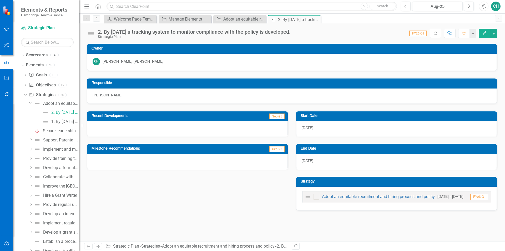
click at [483, 34] on icon "button" at bounding box center [485, 33] width 4 height 4
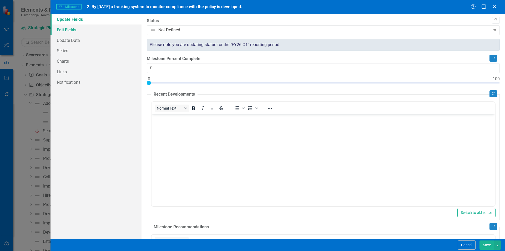
click at [81, 31] on link "Edit Fields" at bounding box center [96, 29] width 91 height 11
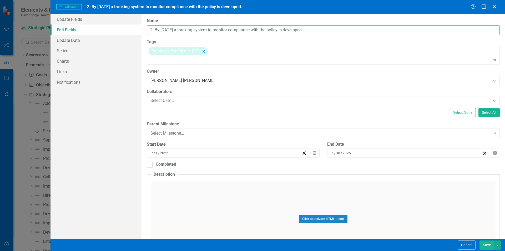
drag, startPoint x: 156, startPoint y: 30, endPoint x: 131, endPoint y: 29, distance: 25.8
click at [131, 29] on div "Update Fields Edit Fields Update Data Series Charts Links Notifications "Update…" at bounding box center [278, 126] width 455 height 225
type input "By June 30, 2026 a tracking system to monitor compliance with the policy is dev…"
click at [493, 245] on button "Save" at bounding box center [487, 244] width 15 height 9
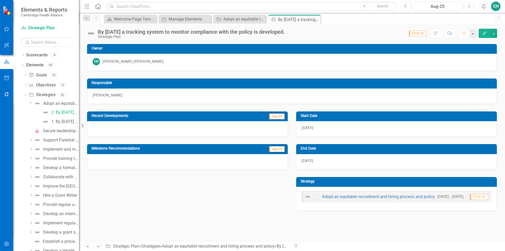
click at [486, 32] on icon "button" at bounding box center [485, 33] width 4 height 4
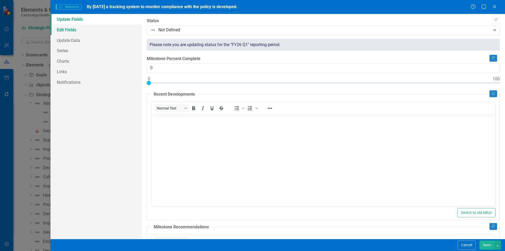
click at [95, 31] on link "Edit Fields" at bounding box center [96, 29] width 91 height 11
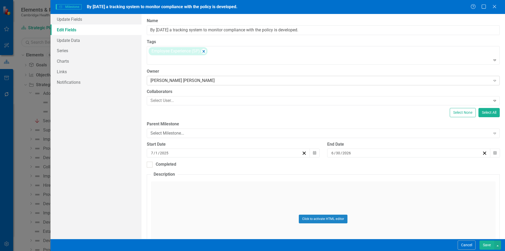
click at [210, 85] on div "Connor Hogan Expand" at bounding box center [323, 80] width 353 height 9
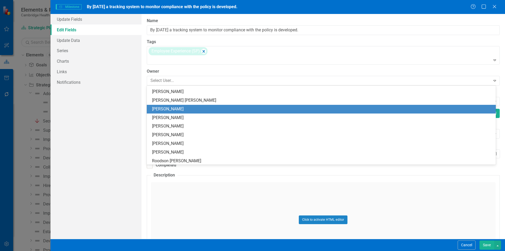
scroll to position [15, 0]
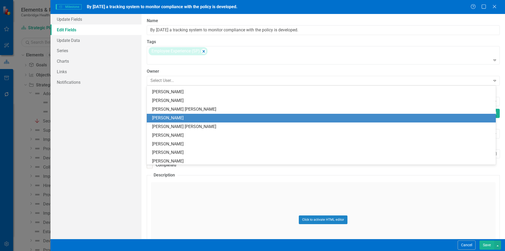
click at [206, 117] on div "[PERSON_NAME]" at bounding box center [322, 118] width 341 height 6
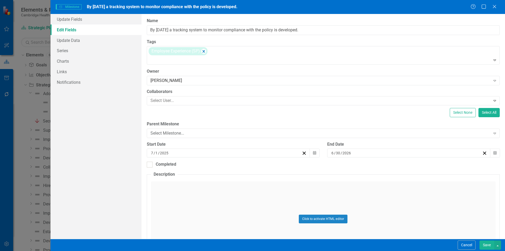
click at [482, 244] on button "Save" at bounding box center [487, 244] width 15 height 9
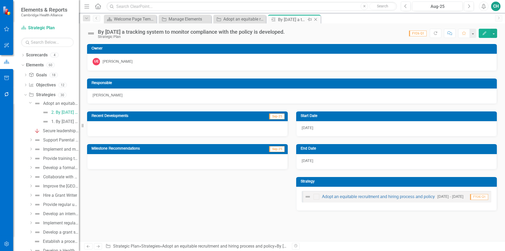
click at [315, 20] on icon at bounding box center [316, 19] width 3 height 3
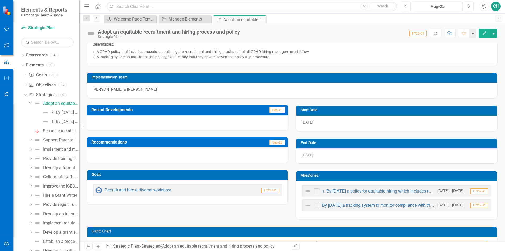
scroll to position [79, 0]
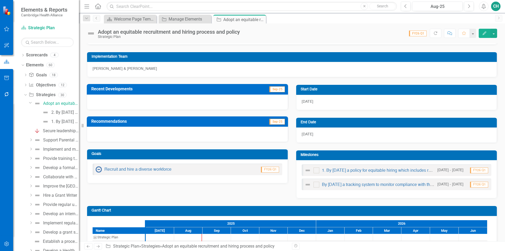
click at [371, 173] on div "1. By June 30, 2026 a policy for equitable hiring which includes recruitment an…" at bounding box center [370, 170] width 130 height 6
click at [375, 171] on link "1. By June 30, 2026 a policy for equitable hiring which includes recruitment an…" at bounding box center [441, 170] width 239 height 4
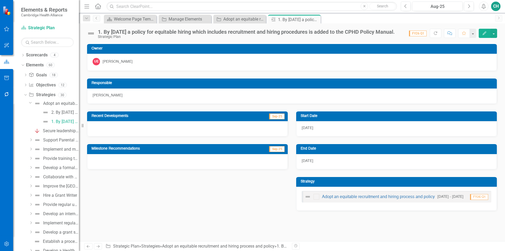
click at [484, 35] on icon "Edit" at bounding box center [485, 33] width 5 height 4
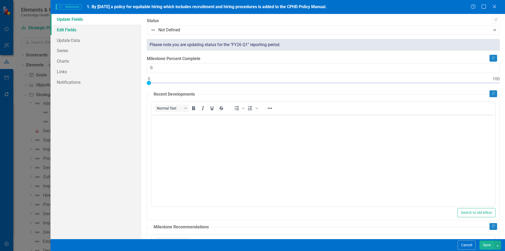
click at [104, 33] on link "Edit Fields" at bounding box center [96, 29] width 91 height 11
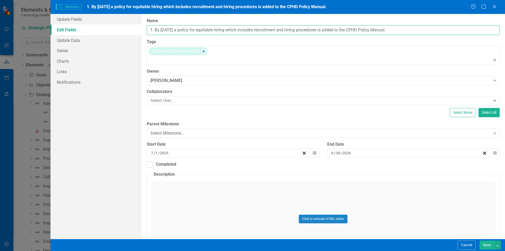
drag, startPoint x: 155, startPoint y: 30, endPoint x: 137, endPoint y: 31, distance: 17.4
click at [137, 31] on div "Update Fields Edit Fields Update Data Series Charts Links Notifications "Update…" at bounding box center [278, 126] width 455 height 225
type input "By June 30, 2026 a policy for equitable hiring which includes recruitment and h…"
click at [481, 244] on button "Save" at bounding box center [487, 244] width 15 height 9
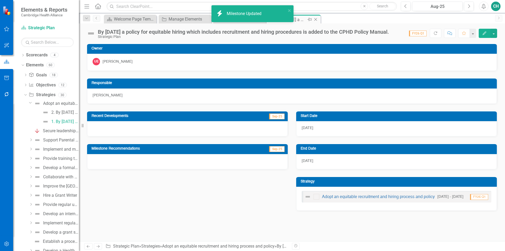
click at [316, 20] on icon at bounding box center [316, 19] width 3 height 3
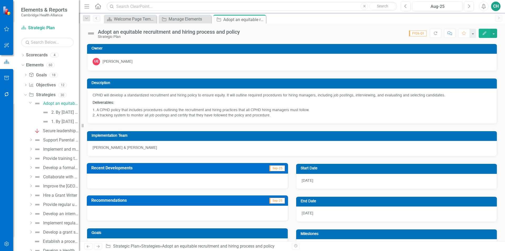
click at [0, 0] on icon "Close" at bounding box center [0, 0] width 0 height 0
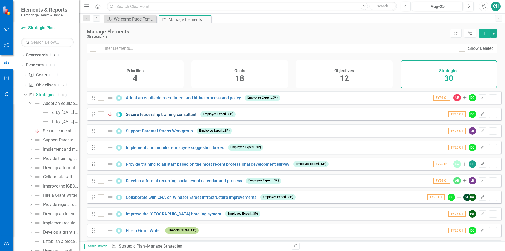
click at [179, 117] on link "Secure leadership training consultant" at bounding box center [161, 114] width 71 height 5
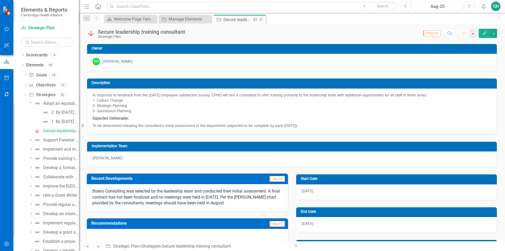
click at [263, 20] on icon "Close" at bounding box center [261, 19] width 5 height 4
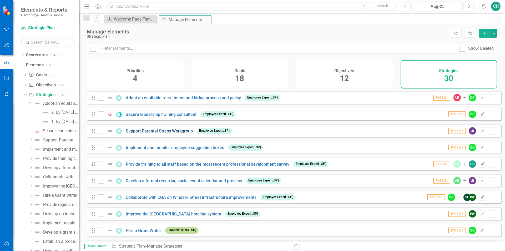
click at [182, 133] on link "Support Parental Stress Workgroup" at bounding box center [159, 130] width 67 height 5
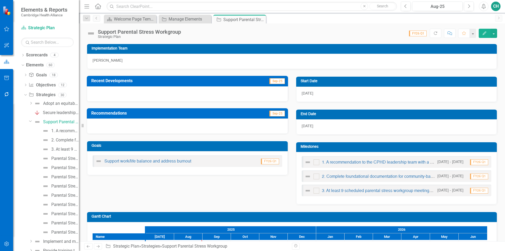
scroll to position [105, 0]
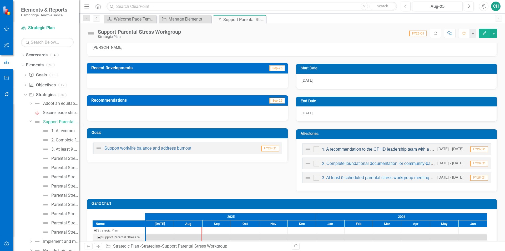
click at [372, 148] on link "1. A recommendation to the CPHD leadership team with a framework was written an…" at bounding box center [406, 149] width 168 height 4
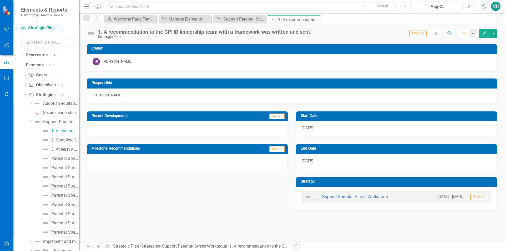
click at [482, 36] on button "Edit" at bounding box center [485, 33] width 12 height 9
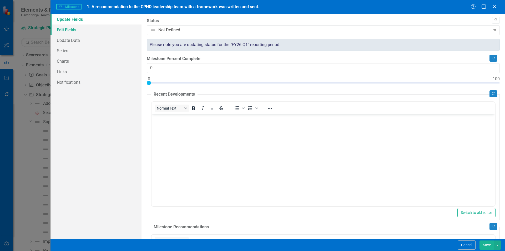
click at [80, 30] on link "Edit Fields" at bounding box center [96, 29] width 91 height 11
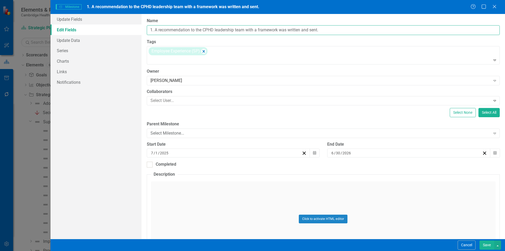
drag, startPoint x: 156, startPoint y: 31, endPoint x: 144, endPoint y: 31, distance: 11.6
click at [144, 31] on div "ClearPoint Can Do More! How ClearPoint Can Help Close Enterprise plans can auto…" at bounding box center [324, 126] width 364 height 225
type input "A recommendation to the CPHD leadership team with a framework was written and s…"
click at [491, 242] on button "Save" at bounding box center [487, 244] width 15 height 9
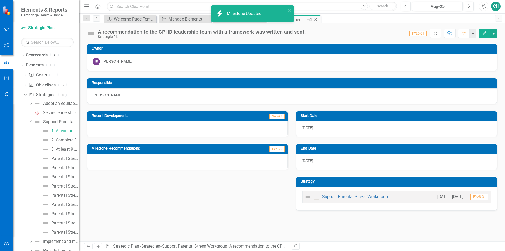
click at [318, 18] on icon "Close" at bounding box center [315, 19] width 5 height 4
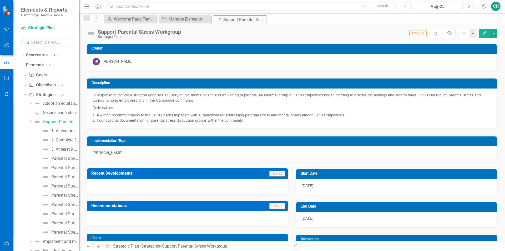
scroll to position [105, 0]
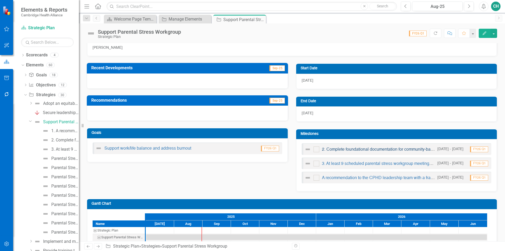
click at [372, 150] on link "2. Complete foundational documentation for community-based parental stress disc…" at bounding box center [411, 149] width 179 height 4
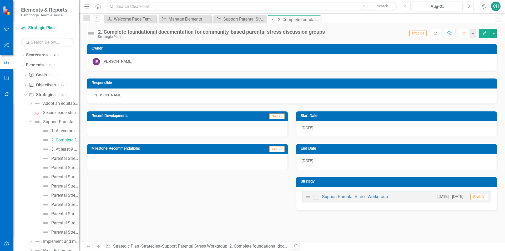
click at [482, 32] on button "Edit" at bounding box center [485, 33] width 12 height 9
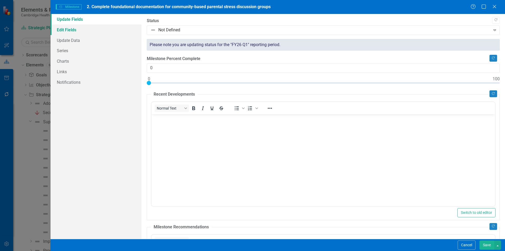
click at [90, 32] on link "Edit Fields" at bounding box center [96, 29] width 91 height 11
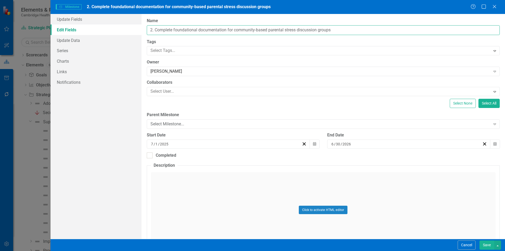
drag, startPoint x: 156, startPoint y: 30, endPoint x: 107, endPoint y: 30, distance: 48.7
click at [107, 30] on div "Update Fields Edit Fields Update Data Series Charts Links Notifications "Update…" at bounding box center [278, 126] width 455 height 225
type input "Complete foundational documentation for community-based parental stress discuss…"
click at [489, 246] on button "Save" at bounding box center [487, 244] width 15 height 9
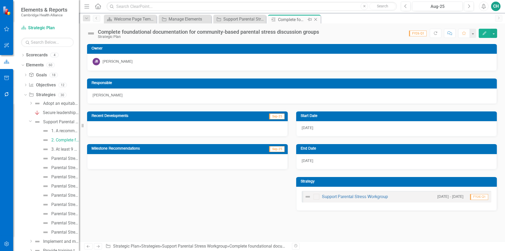
click at [317, 20] on icon "Close" at bounding box center [315, 19] width 5 height 4
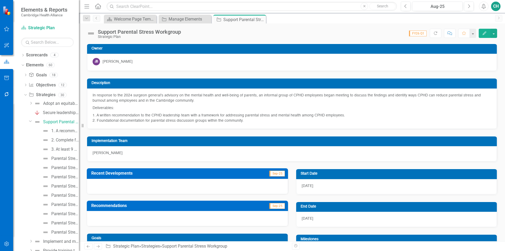
scroll to position [79, 0]
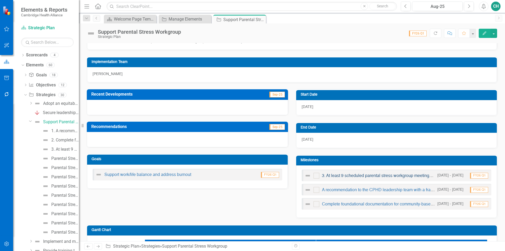
click at [395, 177] on link "3. At least 9 scheduled parental stress workgroup meetings are held in FY26" at bounding box center [393, 176] width 142 height 4
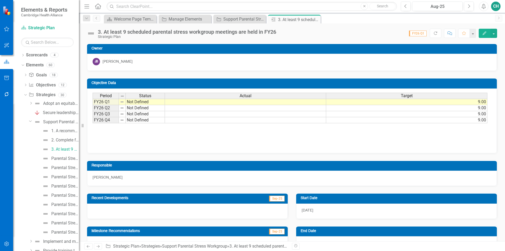
click at [484, 35] on button "Edit" at bounding box center [485, 33] width 12 height 9
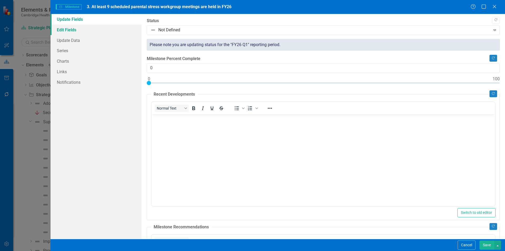
click at [98, 32] on link "Edit Fields" at bounding box center [96, 29] width 91 height 11
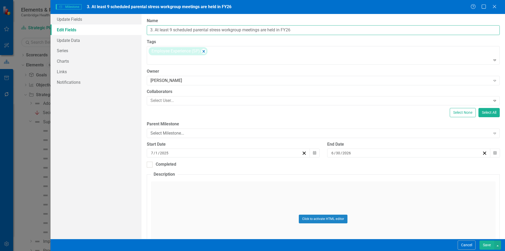
drag, startPoint x: 155, startPoint y: 33, endPoint x: 122, endPoint y: 33, distance: 32.9
click at [122, 33] on div "Update Fields Edit Fields Update Data Series Charts Links Notifications "Update…" at bounding box center [278, 126] width 455 height 225
type input "At least 9 scheduled parental stress workgroup meetings are held in FY26"
click at [488, 245] on button "Save" at bounding box center [487, 244] width 15 height 9
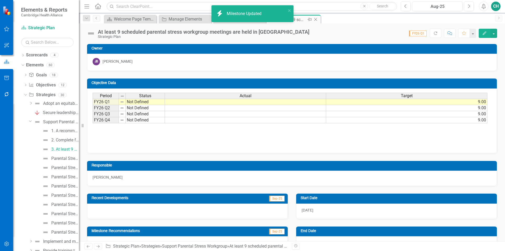
click at [316, 17] on icon "Close" at bounding box center [315, 19] width 5 height 4
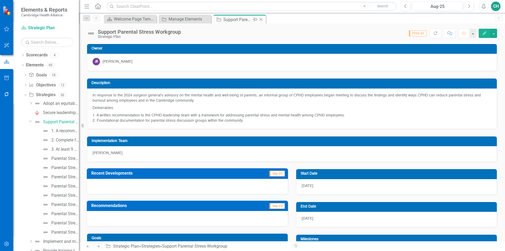
click at [261, 21] on icon "Close" at bounding box center [261, 19] width 5 height 4
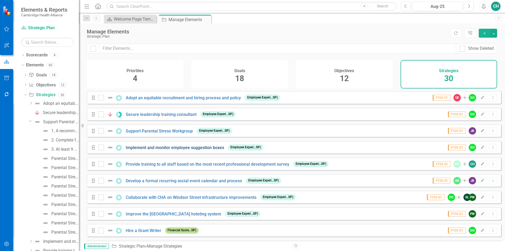
click at [171, 150] on link "Implement and monitor employee suggestion boxes" at bounding box center [175, 147] width 98 height 5
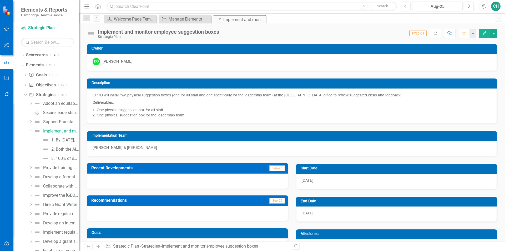
click at [484, 35] on button "Edit" at bounding box center [485, 33] width 12 height 9
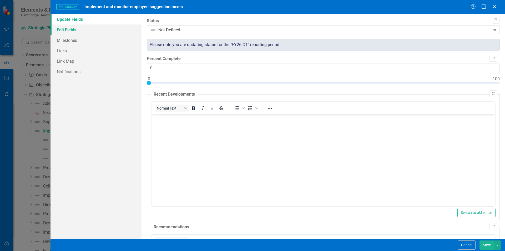
click at [95, 29] on link "Edit Fields" at bounding box center [96, 29] width 91 height 11
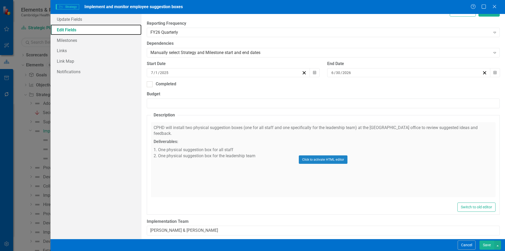
scroll to position [125, 0]
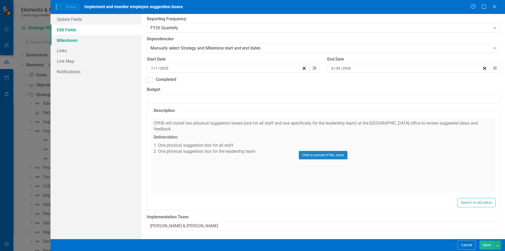
click at [106, 40] on link "Milestones" at bounding box center [96, 40] width 91 height 11
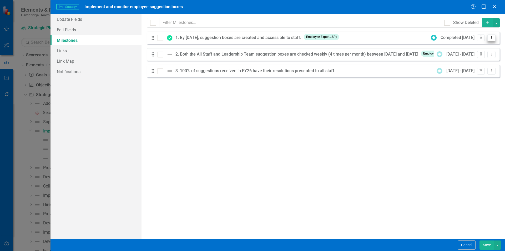
click at [490, 38] on icon "Dropdown Menu" at bounding box center [492, 37] width 4 height 3
click at [459, 50] on link "Edit Edit Milestone" at bounding box center [470, 47] width 49 height 10
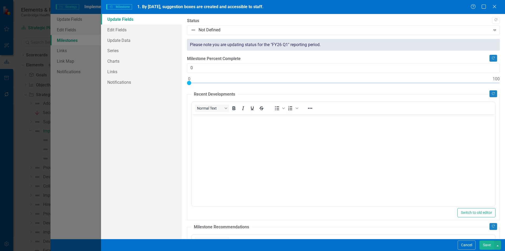
scroll to position [0, 0]
click at [153, 30] on link "Edit Fields" at bounding box center [141, 29] width 81 height 11
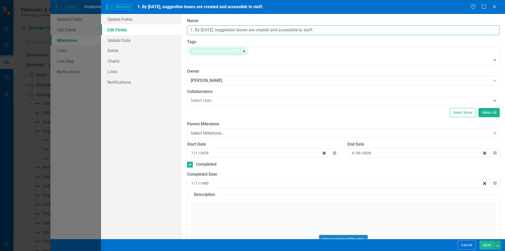
click at [194, 31] on input "1. By 6/30/26, suggestion boxes are created and accessible to staff." at bounding box center [343, 30] width 313 height 10
type input "By 6/30/26, suggestion boxes are created and accessible to staff."
click at [491, 247] on button "Save" at bounding box center [487, 244] width 15 height 9
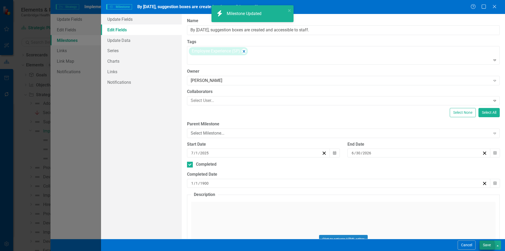
checkbox input "true"
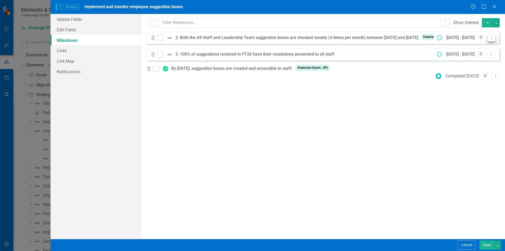
click at [494, 37] on button "Dropdown Menu" at bounding box center [492, 37] width 8 height 7
click at [486, 46] on link "Edit Edit Milestone" at bounding box center [470, 47] width 49 height 10
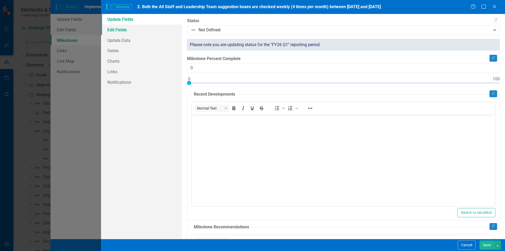
click at [136, 33] on link "Edit Fields" at bounding box center [141, 29] width 81 height 11
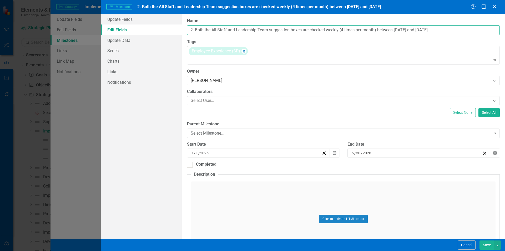
drag, startPoint x: 196, startPoint y: 29, endPoint x: 177, endPoint y: 30, distance: 19.0
click at [177, 30] on div "Update Fields Edit Fields Update Data Series Charts Links Notifications "Update…" at bounding box center [303, 126] width 404 height 225
type input "Both the All Staff and Leadership Team suggestion boxes are checked weekly (4 t…"
click at [484, 243] on button "Save" at bounding box center [487, 244] width 15 height 9
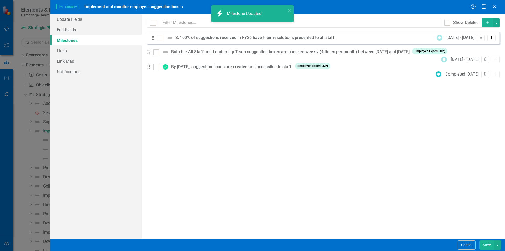
checkbox input "true"
click at [491, 37] on icon "Dropdown Menu" at bounding box center [492, 37] width 4 height 3
click at [490, 43] on link "Edit Edit Milestone" at bounding box center [470, 47] width 49 height 10
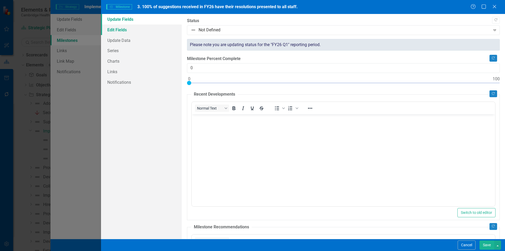
click at [152, 28] on link "Edit Fields" at bounding box center [141, 29] width 81 height 11
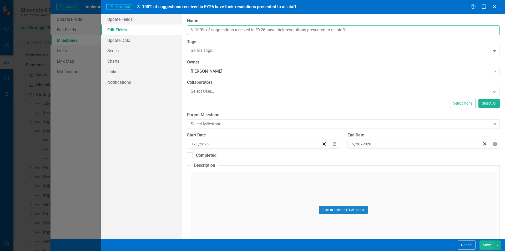
drag, startPoint x: 195, startPoint y: 30, endPoint x: 177, endPoint y: 30, distance: 17.4
click at [177, 30] on div "Update Fields Edit Fields Update Data Series Charts Links Notifications "Update…" at bounding box center [303, 126] width 404 height 225
type input "100% of suggestions received in FY26 have their resolutions presented to all st…"
click at [486, 246] on button "Save" at bounding box center [487, 244] width 15 height 9
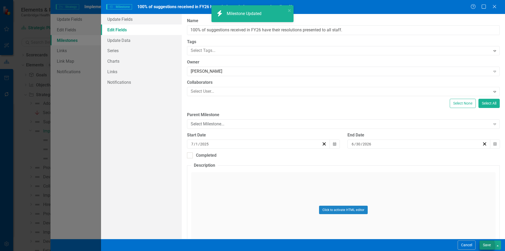
checkbox input "true"
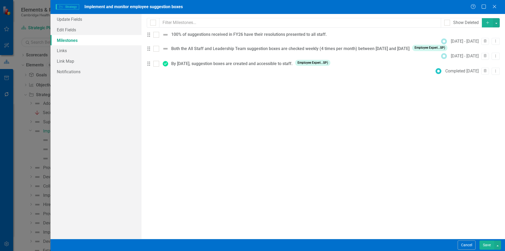
click at [487, 249] on button "Save" at bounding box center [487, 244] width 15 height 9
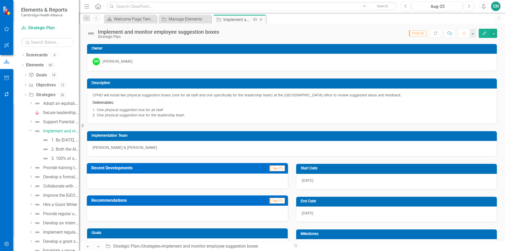
click at [260, 21] on icon at bounding box center [261, 19] width 3 height 3
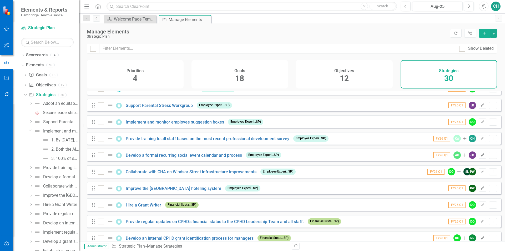
scroll to position [26, 0]
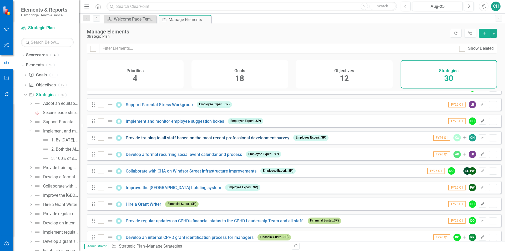
click at [263, 140] on link "Provide training to all staff based on the most recent professional development…" at bounding box center [208, 137] width 164 height 5
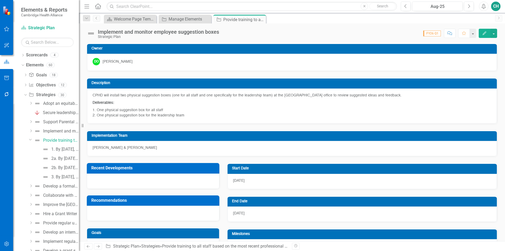
checkbox input "true"
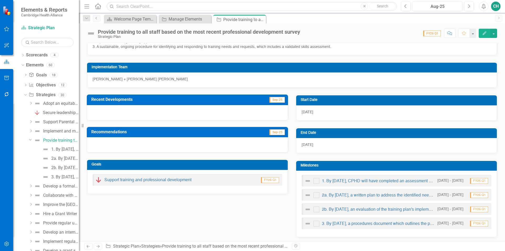
scroll to position [105, 0]
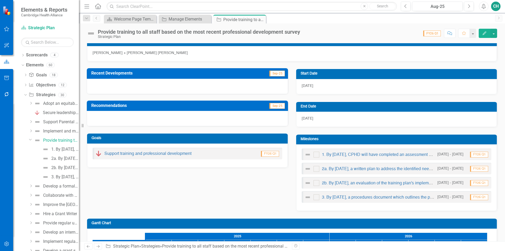
click at [481, 36] on button "Edit" at bounding box center [485, 33] width 12 height 9
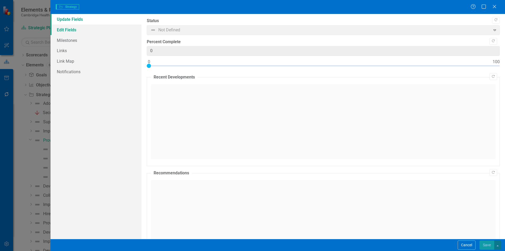
click at [86, 30] on link "Edit Fields" at bounding box center [96, 29] width 91 height 11
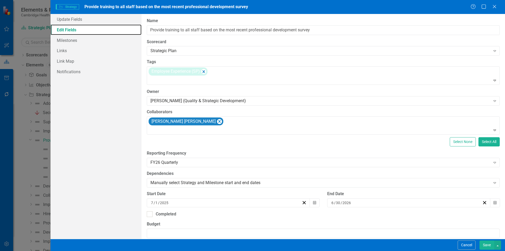
scroll to position [0, 0]
click at [115, 40] on link "Milestones" at bounding box center [96, 40] width 91 height 11
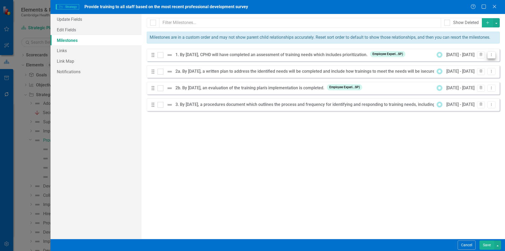
click at [490, 57] on button "Dropdown Menu" at bounding box center [492, 54] width 8 height 7
click at [465, 61] on link "Edit Edit Milestone" at bounding box center [470, 64] width 49 height 10
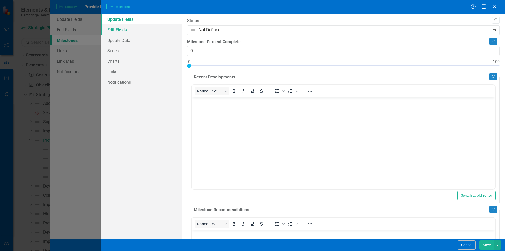
click at [153, 32] on link "Edit Fields" at bounding box center [141, 29] width 81 height 11
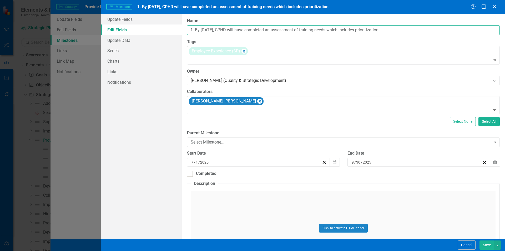
drag, startPoint x: 195, startPoint y: 31, endPoint x: 175, endPoint y: 31, distance: 20.0
click at [175, 31] on div "Update Fields Edit Fields Update Data Series Charts Links Notifications "Update…" at bounding box center [303, 126] width 404 height 225
type input "By 9/30/25, CPHD will have completed an assessment of training needs which incl…"
click at [489, 242] on button "Save" at bounding box center [487, 244] width 15 height 9
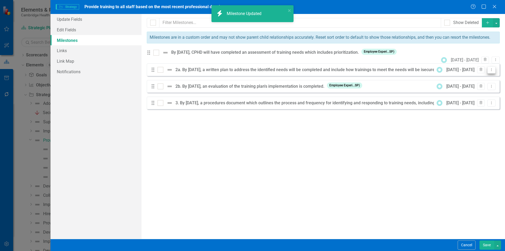
click at [493, 71] on icon "Dropdown Menu" at bounding box center [492, 69] width 4 height 3
click at [486, 78] on link "Edit Edit Milestone" at bounding box center [470, 80] width 49 height 10
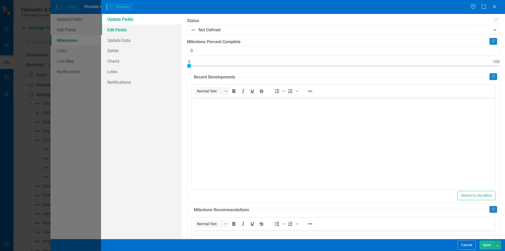
click at [136, 28] on link "Edit Fields" at bounding box center [141, 29] width 81 height 11
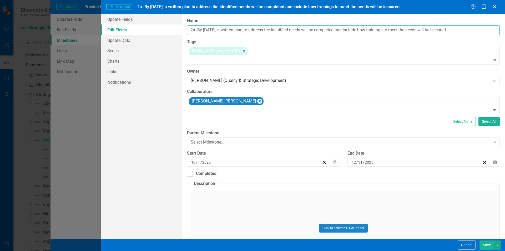
drag, startPoint x: 197, startPoint y: 32, endPoint x: 162, endPoint y: 31, distance: 35.3
click at [162, 31] on div "Update Fields Edit Fields Update Data Series Charts Links Notifications "Update…" at bounding box center [303, 126] width 404 height 225
click at [432, 31] on input "By 12/31/25, a written plan to address the identified needs will be completed a…" at bounding box center [343, 30] width 313 height 10
type input "By 12/31/25, a written plan to address the identified needs will be completed a…"
click at [486, 242] on button "Save" at bounding box center [487, 244] width 15 height 9
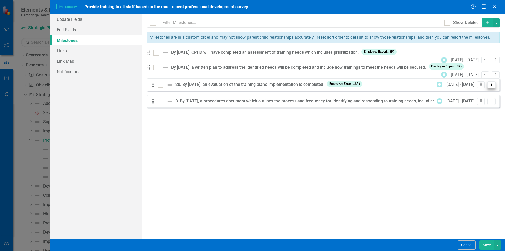
click at [494, 87] on button "Dropdown Menu" at bounding box center [492, 84] width 8 height 7
click at [469, 95] on link "Edit Edit Milestone" at bounding box center [470, 97] width 49 height 10
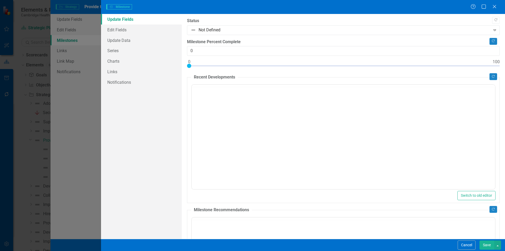
type input "0"
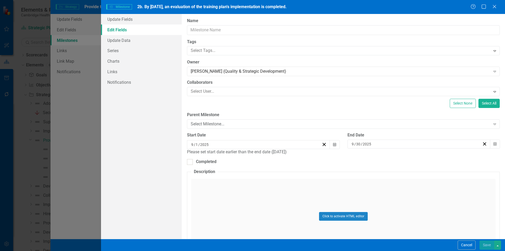
type input "2b. By [DATE], an evaluation of the training plan's implementation is completed."
type input "1"
type input "2026"
type input "6"
type input "2026"
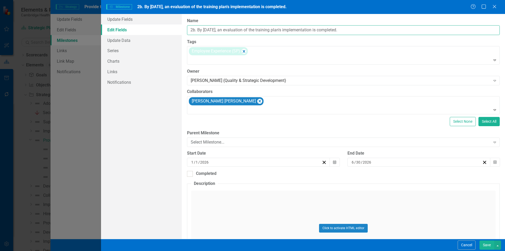
drag, startPoint x: 198, startPoint y: 29, endPoint x: 166, endPoint y: 28, distance: 32.7
click at [166, 28] on div "Update Fields Edit Fields Update Data Series Charts Links Notifications "Update…" at bounding box center [303, 126] width 404 height 225
type input "By [DATE], an evaluation of the training plan's implementation is completed."
click at [488, 244] on button "Save" at bounding box center [487, 244] width 15 height 9
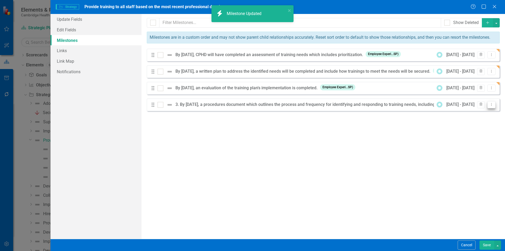
click at [493, 103] on icon "Dropdown Menu" at bounding box center [492, 104] width 4 height 3
click at [485, 113] on link "Edit Edit Milestone" at bounding box center [470, 113] width 49 height 10
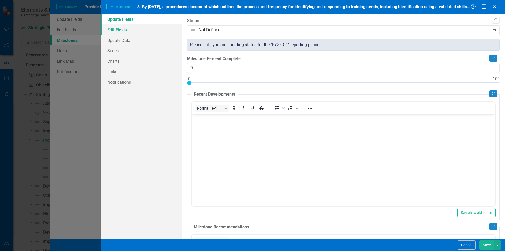
click at [131, 32] on link "Edit Fields" at bounding box center [141, 29] width 81 height 11
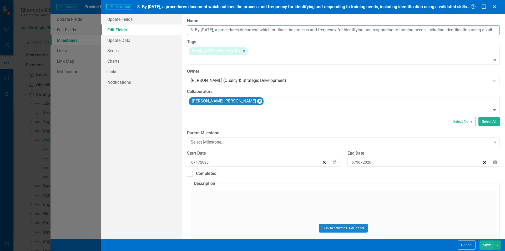
drag, startPoint x: 196, startPoint y: 31, endPoint x: 176, endPoint y: 31, distance: 19.7
click at [176, 31] on div "Update Fields Edit Fields Update Data Series Charts Links Notifications "Update…" at bounding box center [303, 126] width 404 height 225
type input "By 6/30/26, a procedures document which outlines the process and frequency for …"
click at [485, 242] on button "Save" at bounding box center [487, 244] width 15 height 9
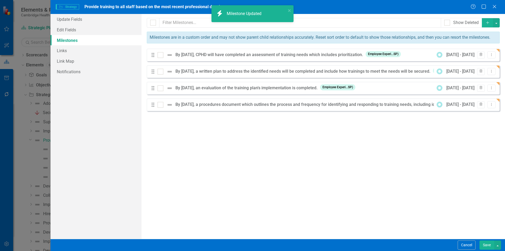
click at [488, 245] on button "Save" at bounding box center [487, 244] width 15 height 9
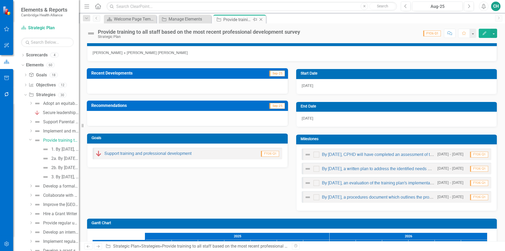
click at [262, 20] on icon "Close" at bounding box center [261, 19] width 5 height 4
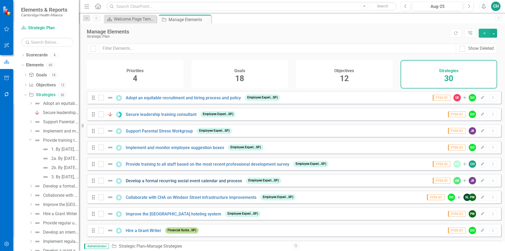
click at [216, 183] on link "Develop a formal recurring social event calendar and process" at bounding box center [184, 180] width 116 height 5
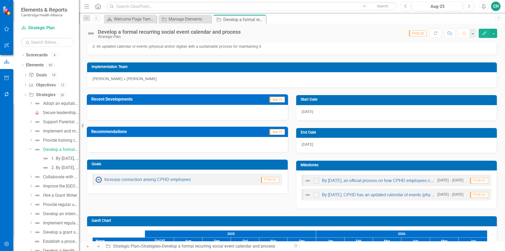
scroll to position [105, 0]
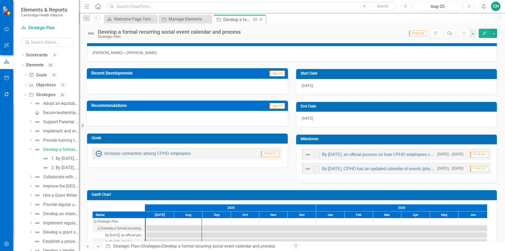
click at [262, 20] on icon "Close" at bounding box center [261, 19] width 5 height 4
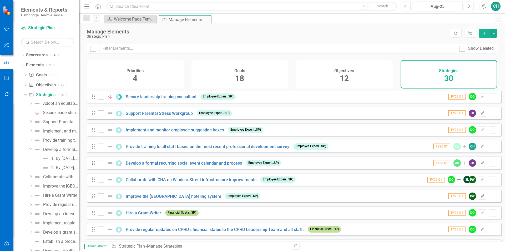
scroll to position [26, 0]
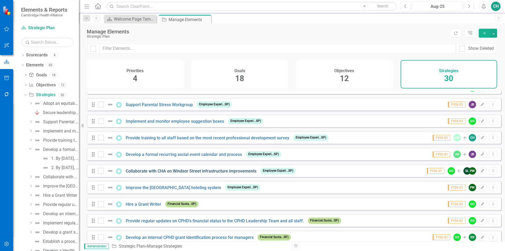
click at [236, 173] on link "Collaborate with CHA on Windsor Street infrastructure improvements" at bounding box center [191, 170] width 131 height 5
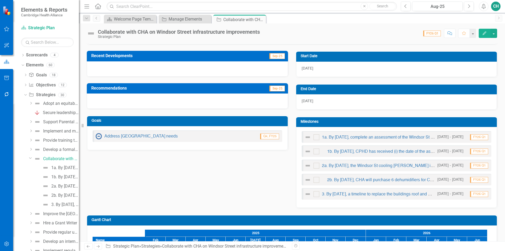
scroll to position [132, 0]
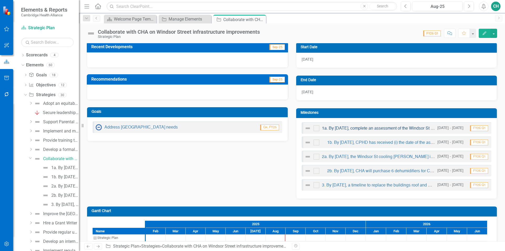
click at [349, 126] on link "1a. By 6/30/26, complete an assessment of the Windsor St structural issues." at bounding box center [392, 128] width 140 height 4
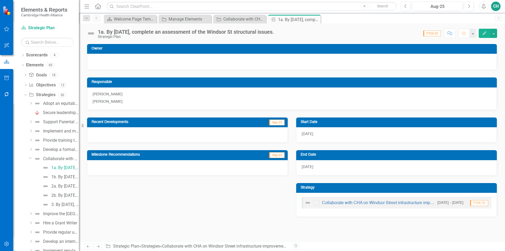
click at [482, 32] on button "Edit" at bounding box center [485, 33] width 12 height 9
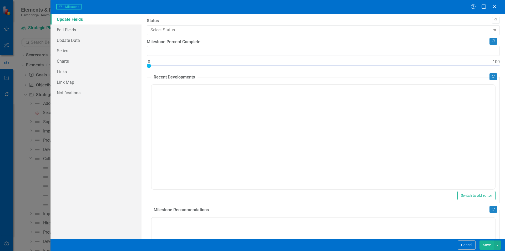
type input "0"
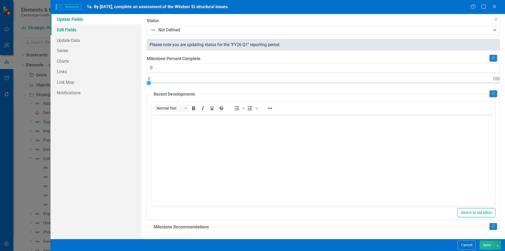
click at [117, 27] on link "Edit Fields" at bounding box center [96, 29] width 91 height 11
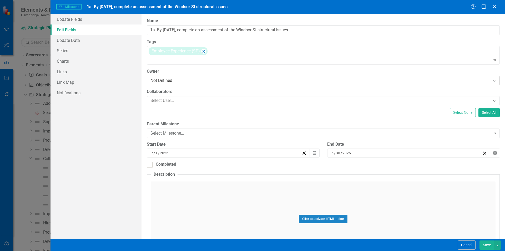
click at [205, 80] on div "Not Defined" at bounding box center [321, 81] width 340 height 6
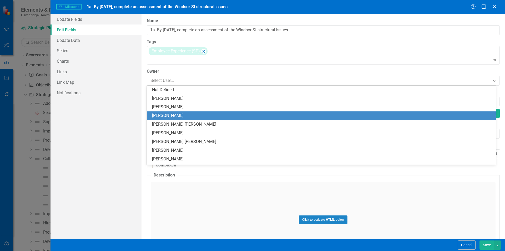
scroll to position [26, 0]
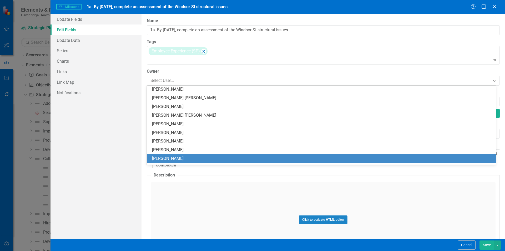
click at [193, 159] on div "[PERSON_NAME]" at bounding box center [322, 159] width 341 height 6
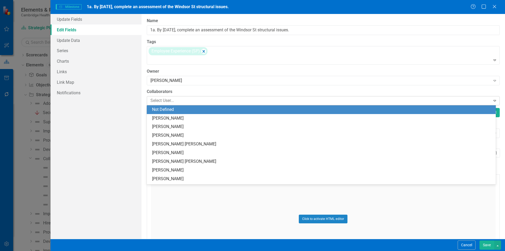
click at [174, 100] on div at bounding box center [319, 100] width 342 height 7
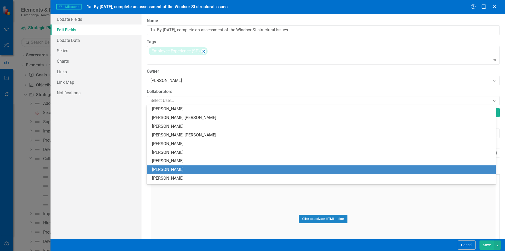
click at [179, 168] on div "[PERSON_NAME]" at bounding box center [322, 170] width 341 height 6
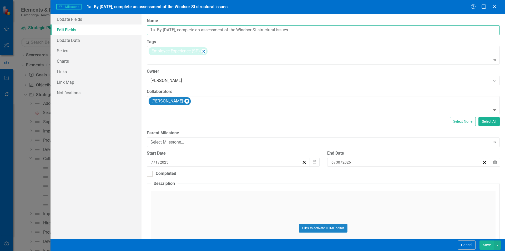
drag, startPoint x: 157, startPoint y: 31, endPoint x: 123, endPoint y: 31, distance: 34.0
click at [123, 31] on div "Update Fields Edit Fields Update Data Series Charts Links Link Map Notification…" at bounding box center [278, 126] width 455 height 225
type input "By 6/30/26, complete an assessment of the Windsor St structural issues."
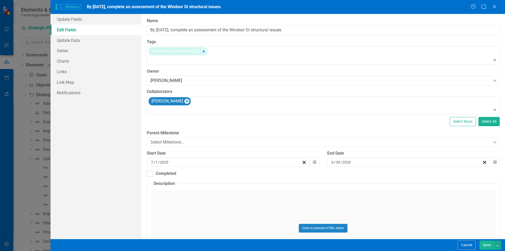
click at [483, 244] on button "Save" at bounding box center [487, 244] width 15 height 9
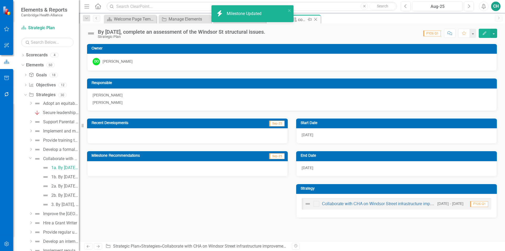
click at [317, 19] on icon "Close" at bounding box center [315, 19] width 5 height 4
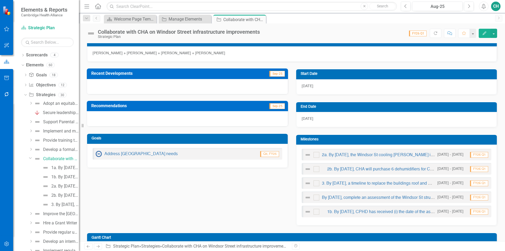
scroll to position [105, 0]
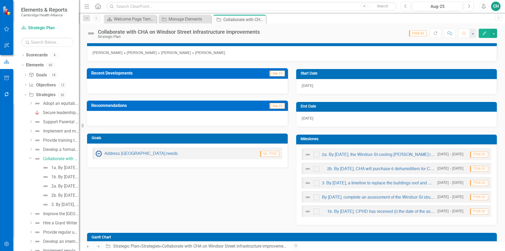
click at [485, 34] on icon "Edit" at bounding box center [485, 33] width 5 height 4
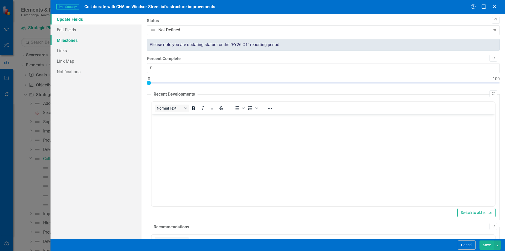
scroll to position [0, 0]
click at [83, 43] on link "Milestones" at bounding box center [96, 40] width 91 height 11
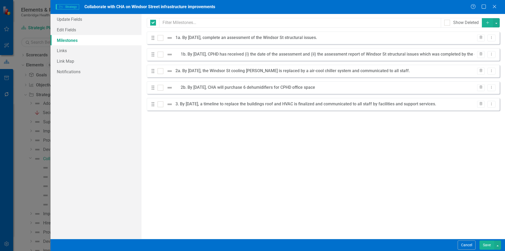
checkbox input "false"
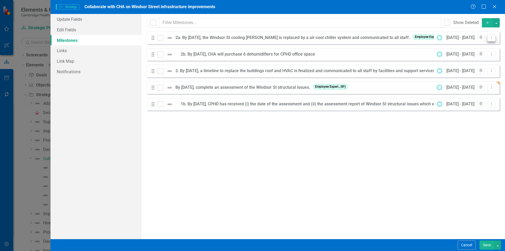
click at [493, 39] on icon "Dropdown Menu" at bounding box center [492, 37] width 4 height 3
click at [487, 49] on link "Edit Edit Milestone" at bounding box center [470, 47] width 49 height 10
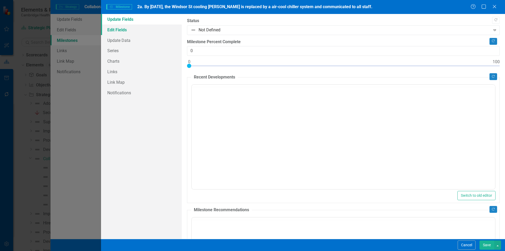
click at [138, 28] on link "Edit Fields" at bounding box center [141, 29] width 81 height 11
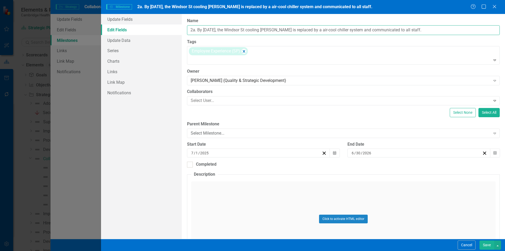
drag, startPoint x: 197, startPoint y: 30, endPoint x: 175, endPoint y: 31, distance: 22.7
click at [175, 31] on div "Update Fields Edit Fields Update Data Series Charts Links Link Map Notification…" at bounding box center [303, 126] width 404 height 225
type input "By 6/30/26, the Windsor St cooling towner is replaced by a air-cool chiller sys…"
click at [286, 80] on div "[PERSON_NAME] (Quality & Strategic Development)" at bounding box center [341, 81] width 300 height 6
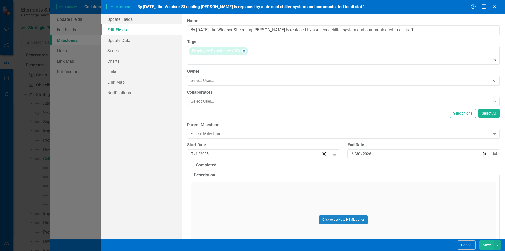
scroll to position [41, 0]
click at [488, 245] on button "Save" at bounding box center [487, 244] width 15 height 9
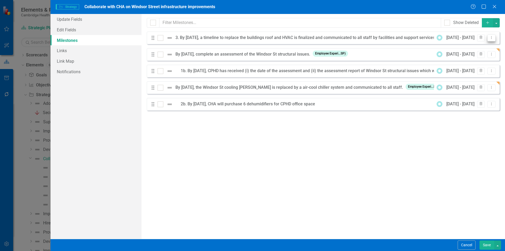
click at [492, 36] on icon "Dropdown Menu" at bounding box center [492, 37] width 4 height 3
click at [462, 48] on link "Edit Edit Milestone" at bounding box center [470, 47] width 49 height 10
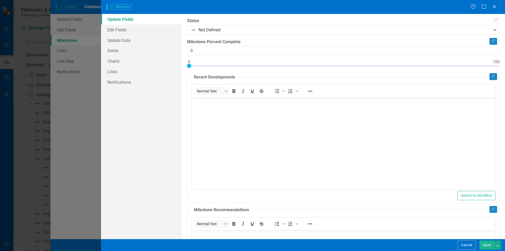
scroll to position [0, 0]
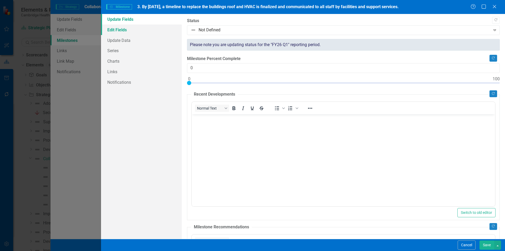
click at [129, 29] on link "Edit Fields" at bounding box center [141, 29] width 81 height 11
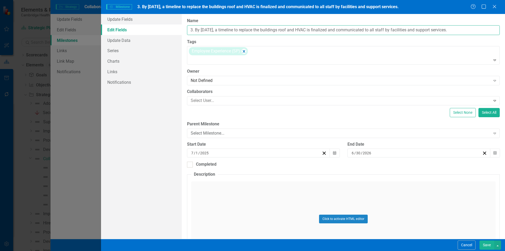
drag, startPoint x: 195, startPoint y: 30, endPoint x: 115, endPoint y: 27, distance: 79.8
click at [115, 27] on div "Update Fields Edit Fields Update Data Series Charts Links Notifications "Update…" at bounding box center [303, 126] width 404 height 225
type input "By 6/30/26, a timeline to replace the buildings roof and HVAC is finalized and …"
click at [272, 79] on div "Not Defined" at bounding box center [341, 81] width 300 height 6
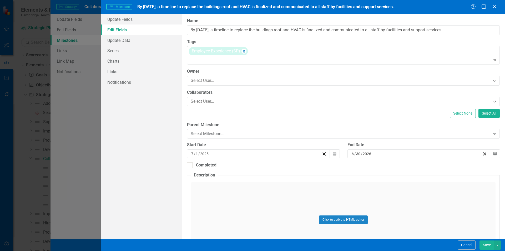
scroll to position [53, 0]
click at [216, 100] on div at bounding box center [340, 100] width 302 height 7
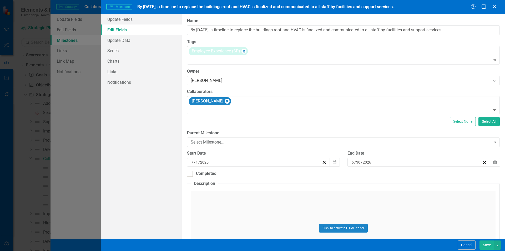
click at [490, 247] on button "Save" at bounding box center [487, 244] width 15 height 9
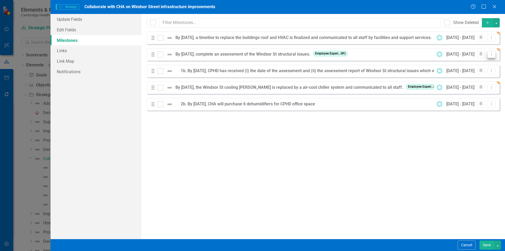
click at [493, 52] on button "Dropdown Menu" at bounding box center [492, 54] width 8 height 7
click at [475, 63] on link "Edit Edit Milestone" at bounding box center [470, 63] width 49 height 10
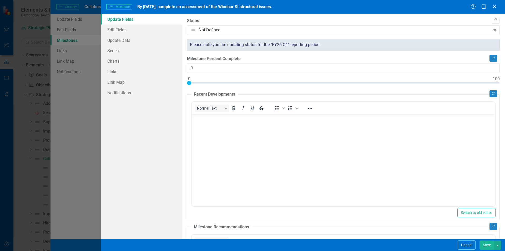
scroll to position [0, 0]
click at [128, 30] on link "Edit Fields" at bounding box center [141, 29] width 81 height 11
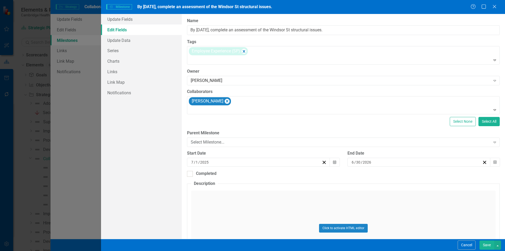
click at [492, 245] on button "Save" at bounding box center [487, 244] width 15 height 9
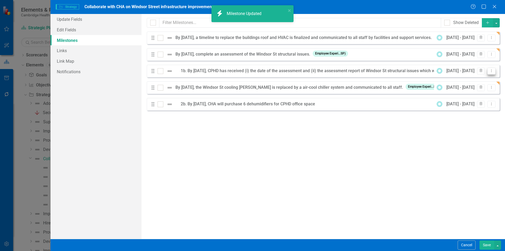
click at [492, 73] on button "Dropdown Menu" at bounding box center [492, 71] width 8 height 7
click at [486, 79] on link "Edit Edit Milestone" at bounding box center [470, 80] width 49 height 10
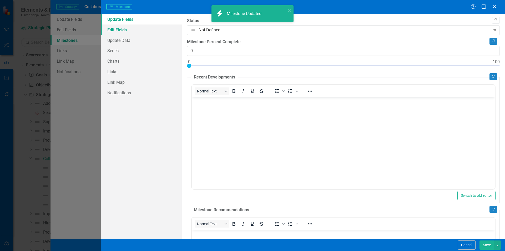
click at [146, 29] on link "Edit Fields" at bounding box center [141, 29] width 81 height 11
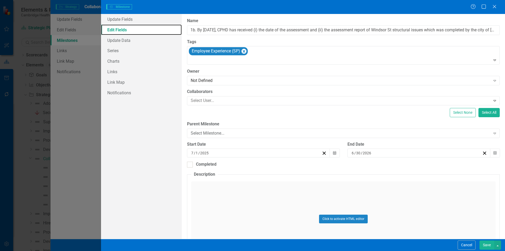
type input "1b. By 6/30/26, CPHD has received (i) the date of the assessment and (ii) the a…"
type input "7"
type input "6"
type input "2026"
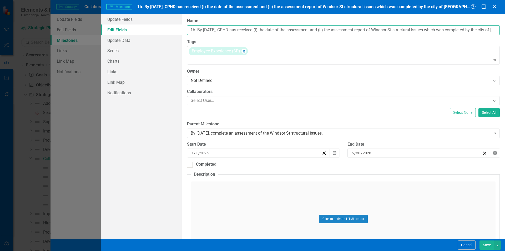
drag, startPoint x: 198, startPoint y: 30, endPoint x: 175, endPoint y: 31, distance: 23.2
click at [175, 31] on div "Update Fields Edit Fields Update Data Series Charts Links Link Map Notification…" at bounding box center [303, 126] width 404 height 225
type input "By 6/30/26, CPHD has received (i) the date of the assessment and (ii) the asses…"
click at [254, 81] on div "Not Defined" at bounding box center [341, 81] width 300 height 6
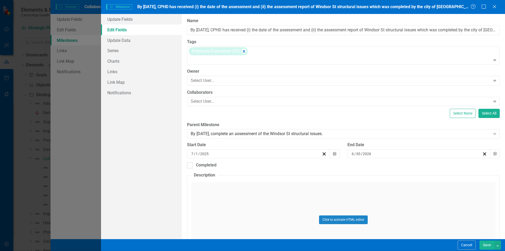
scroll to position [53, 0]
click at [211, 99] on div at bounding box center [340, 100] width 302 height 7
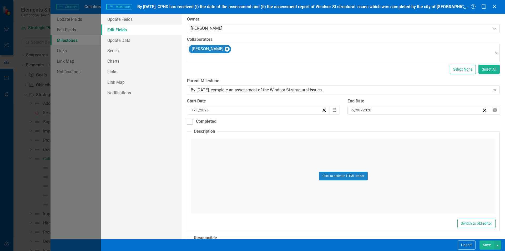
scroll to position [53, 0]
click at [489, 243] on button "Save" at bounding box center [487, 244] width 15 height 9
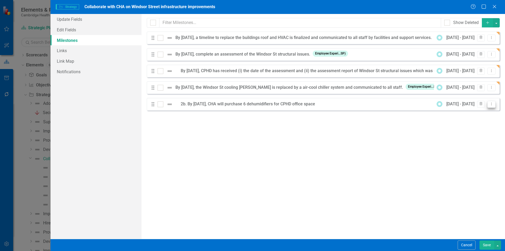
click at [493, 105] on icon "Dropdown Menu" at bounding box center [492, 103] width 4 height 3
click at [479, 112] on link "Edit Edit Milestone" at bounding box center [470, 113] width 49 height 10
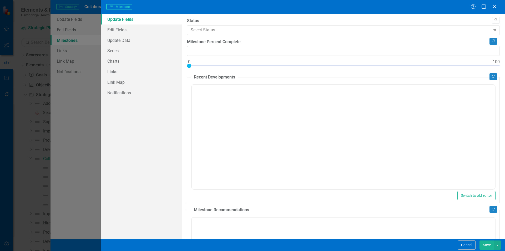
type input "0"
click at [126, 32] on link "Edit Fields" at bounding box center [141, 29] width 81 height 11
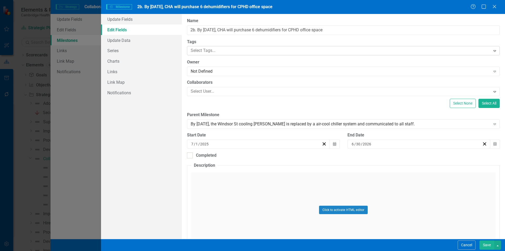
click at [199, 53] on div at bounding box center [340, 50] width 302 height 7
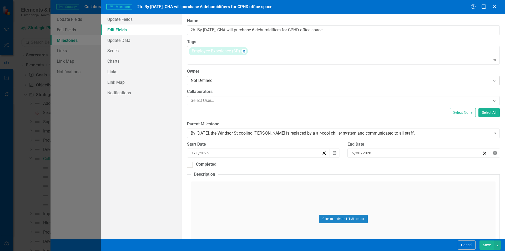
click at [223, 80] on div "Not Defined" at bounding box center [341, 81] width 300 height 6
click at [224, 101] on div at bounding box center [340, 100] width 302 height 7
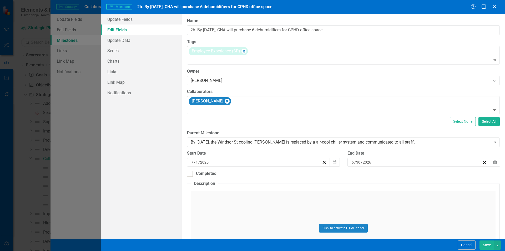
click at [491, 245] on button "Save" at bounding box center [487, 244] width 15 height 9
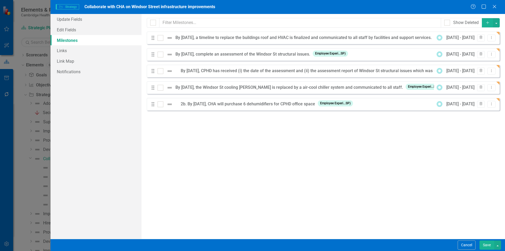
click at [486, 242] on button "Save" at bounding box center [487, 244] width 15 height 9
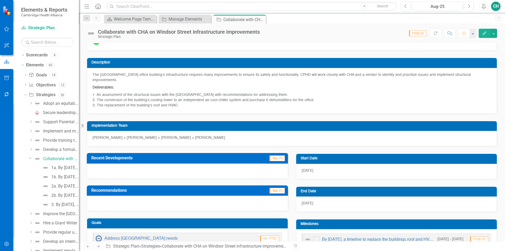
scroll to position [0, 0]
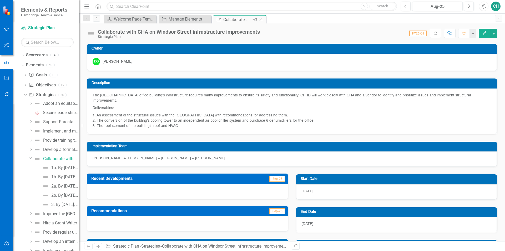
click at [261, 19] on icon at bounding box center [261, 19] width 3 height 3
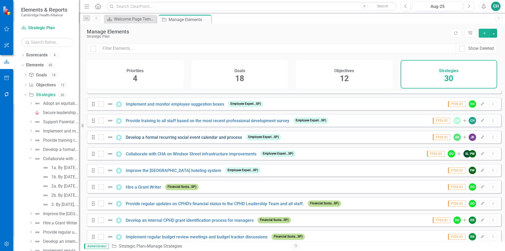
scroll to position [53, 0]
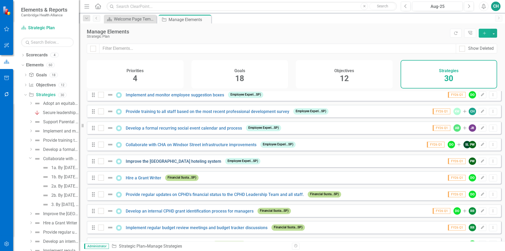
click at [186, 164] on link "Improve the [GEOGRAPHIC_DATA] hoteling system" at bounding box center [174, 161] width 96 height 5
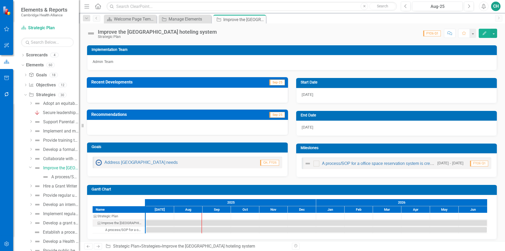
scroll to position [89, 0]
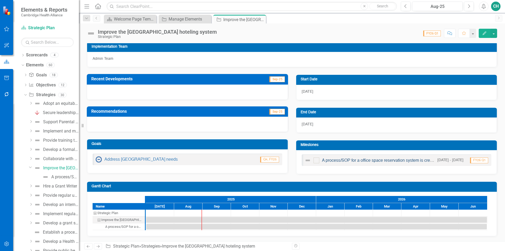
click at [375, 160] on link "A process/SOP for a office space reservation system is created which includes a…" at bounding box center [455, 160] width 267 height 4
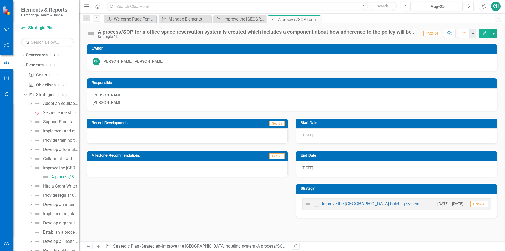
click at [487, 33] on icon "Edit" at bounding box center [485, 33] width 5 height 4
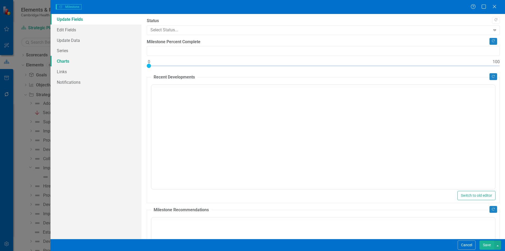
type input "0"
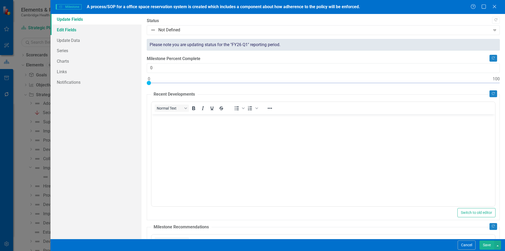
click at [93, 31] on link "Edit Fields" at bounding box center [96, 29] width 91 height 11
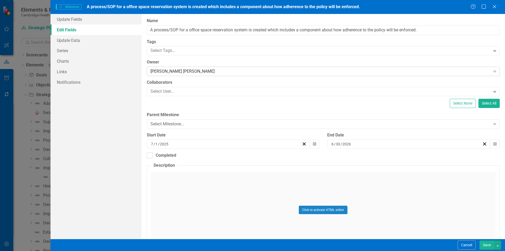
click at [177, 74] on div "[PERSON_NAME] [PERSON_NAME]" at bounding box center [321, 71] width 340 height 6
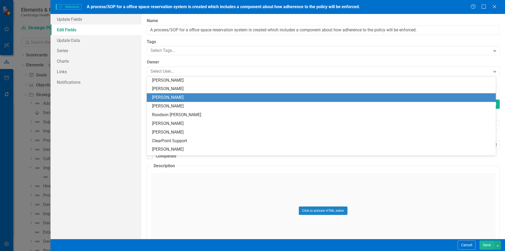
scroll to position [94, 0]
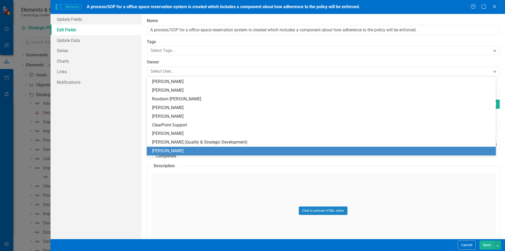
click at [183, 152] on div "[PERSON_NAME]" at bounding box center [322, 151] width 341 height 6
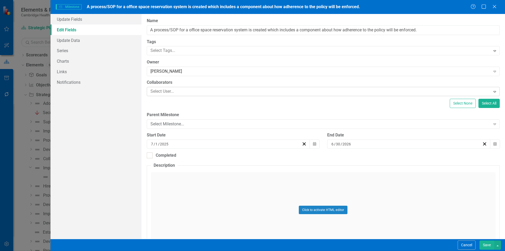
click at [173, 93] on div at bounding box center [319, 91] width 342 height 7
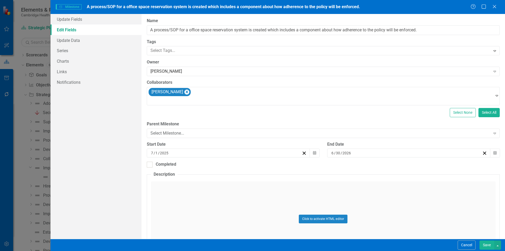
click at [486, 241] on button "Save" at bounding box center [487, 244] width 15 height 9
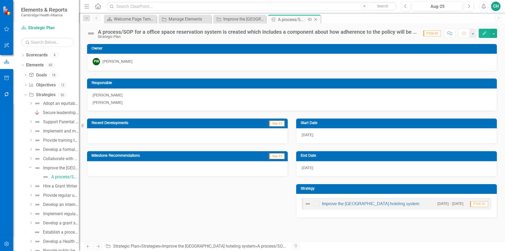
click at [316, 20] on icon "Close" at bounding box center [315, 19] width 5 height 4
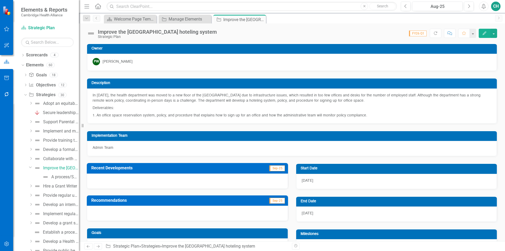
drag, startPoint x: 262, startPoint y: 19, endPoint x: 262, endPoint y: 22, distance: 3.3
click at [0, 0] on icon "Close" at bounding box center [0, 0] width 0 height 0
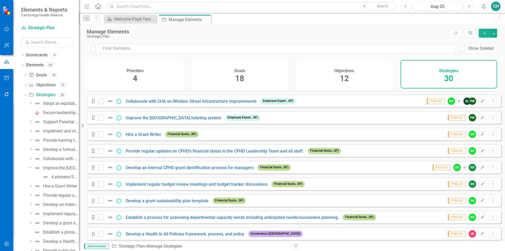
scroll to position [105, 0]
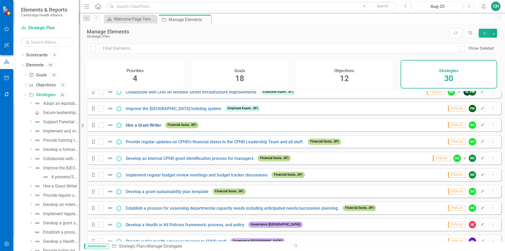
click at [145, 128] on link "Hire a Grant Writer" at bounding box center [144, 125] width 36 height 5
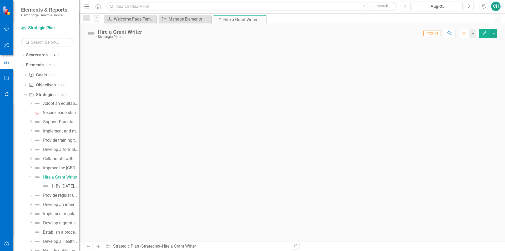
click at [484, 36] on button "Edit" at bounding box center [485, 33] width 12 height 9
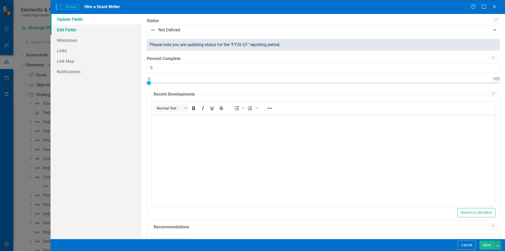
click at [86, 33] on link "Edit Fields" at bounding box center [96, 29] width 91 height 11
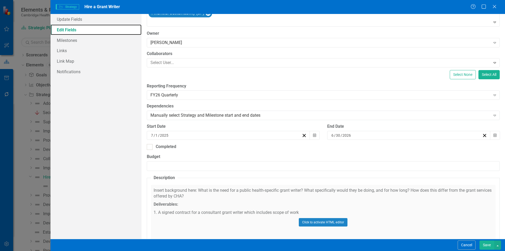
scroll to position [79, 0]
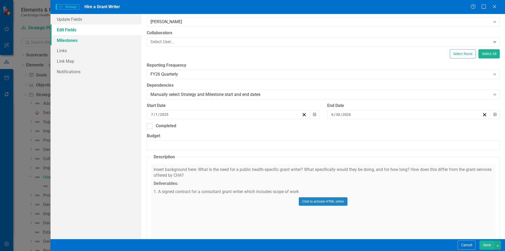
click at [92, 41] on link "Milestones" at bounding box center [96, 40] width 91 height 11
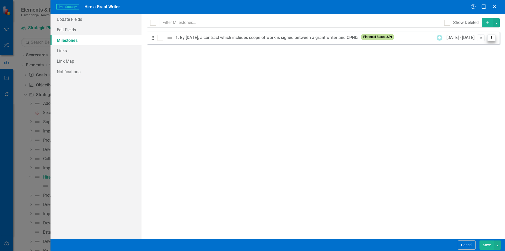
click at [493, 38] on icon "Dropdown Menu" at bounding box center [492, 37] width 4 height 3
click at [457, 47] on link "Edit Edit Milestone" at bounding box center [470, 47] width 49 height 10
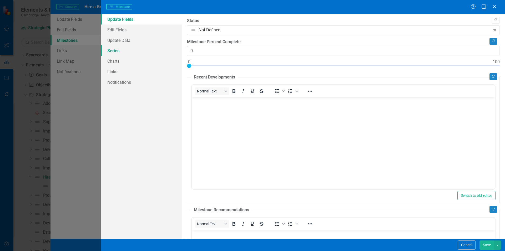
scroll to position [0, 0]
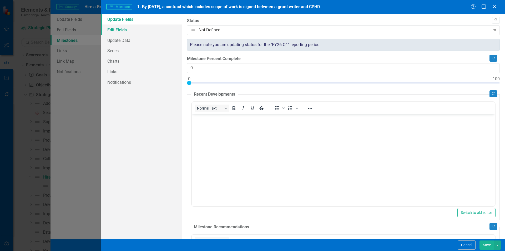
click at [134, 32] on link "Edit Fields" at bounding box center [141, 29] width 81 height 11
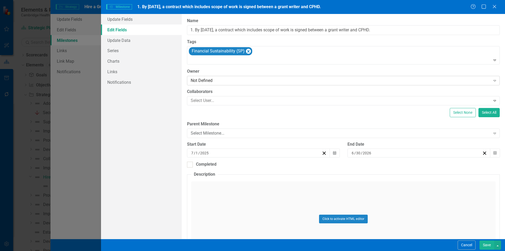
click at [227, 80] on div "Not Defined" at bounding box center [341, 81] width 300 height 6
click at [489, 241] on button "Save" at bounding box center [487, 244] width 15 height 9
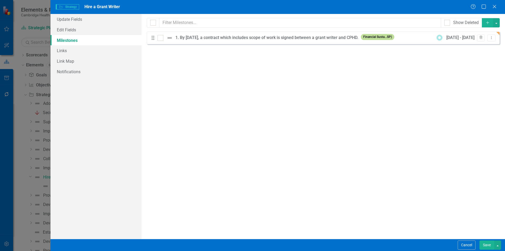
click at [487, 243] on button "Save" at bounding box center [487, 244] width 15 height 9
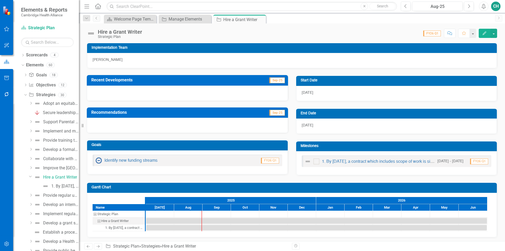
scroll to position [84, 0]
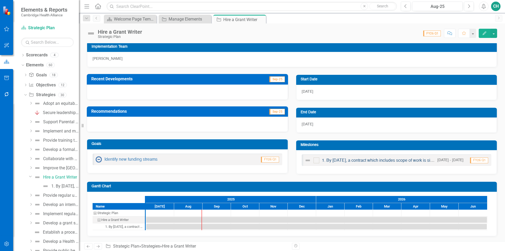
click at [365, 162] on link "1. By 6/30/26, a contract which includes scope of work is signed between a gran…" at bounding box center [413, 160] width 183 height 4
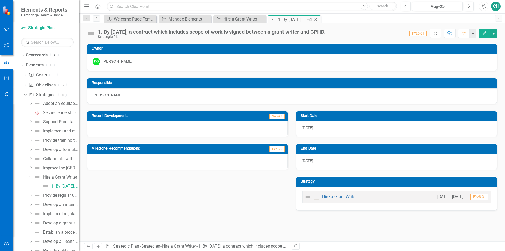
click at [317, 19] on icon "Close" at bounding box center [315, 19] width 5 height 4
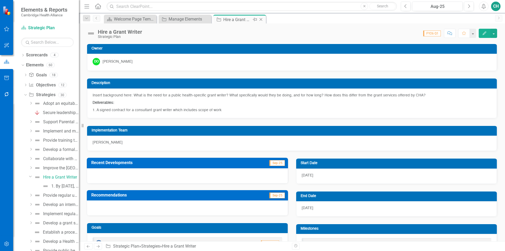
click at [263, 19] on icon "Close" at bounding box center [261, 19] width 5 height 4
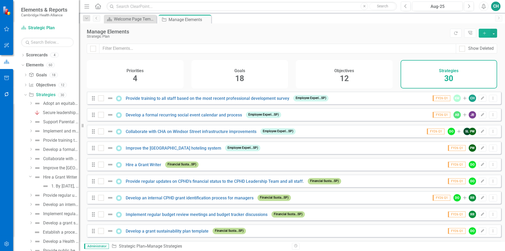
scroll to position [79, 0]
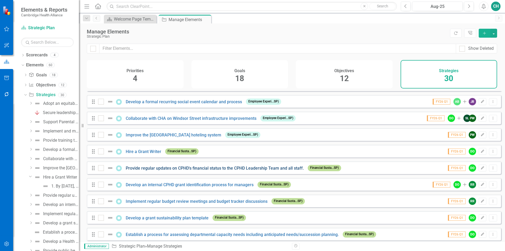
click at [238, 171] on link "Provide regular updates on CPHD's financial status to the CPHD Leadership Team …" at bounding box center [215, 168] width 178 height 5
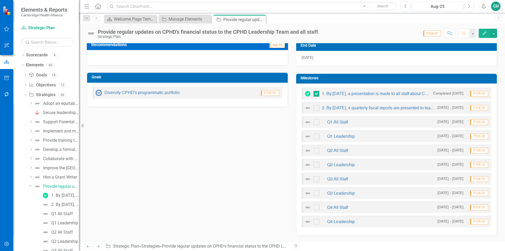
scroll to position [158, 0]
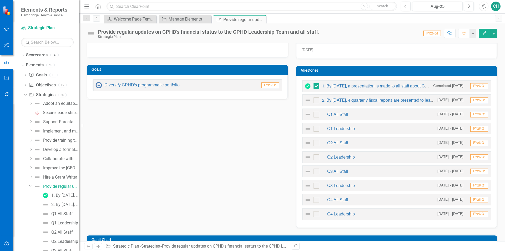
click at [485, 37] on button "Edit" at bounding box center [485, 33] width 12 height 9
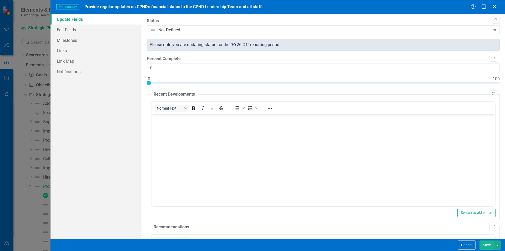
scroll to position [0, 0]
click at [74, 37] on link "Milestones" at bounding box center [96, 40] width 91 height 11
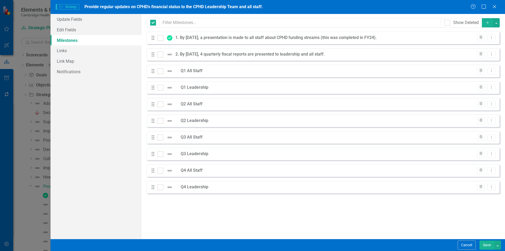
checkbox input "false"
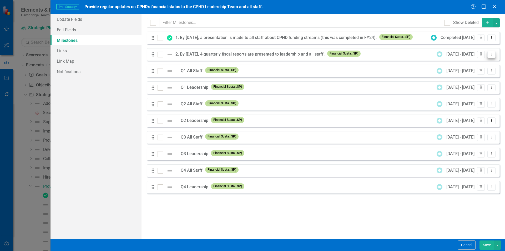
click at [489, 54] on button "Dropdown Menu" at bounding box center [492, 54] width 8 height 7
click at [471, 63] on link "Edit Edit Milestone" at bounding box center [470, 63] width 49 height 10
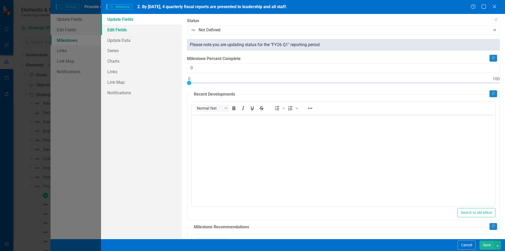
click at [155, 30] on link "Edit Fields" at bounding box center [141, 29] width 81 height 11
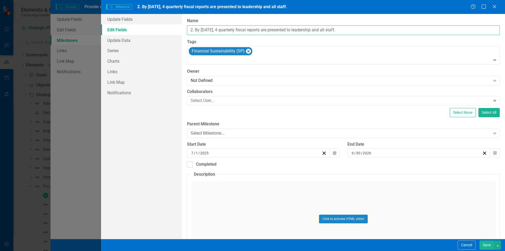
drag, startPoint x: 195, startPoint y: 28, endPoint x: 164, endPoint y: 33, distance: 31.1
click at [168, 29] on div "Update Fields Edit Fields Update Data Series Charts Links Link Map Notification…" at bounding box center [303, 126] width 404 height 225
type input "By 6/30/26, 4 quarterly fiscal reports are presented to leadership and all staf…"
click at [115, 49] on link "Series" at bounding box center [141, 50] width 81 height 11
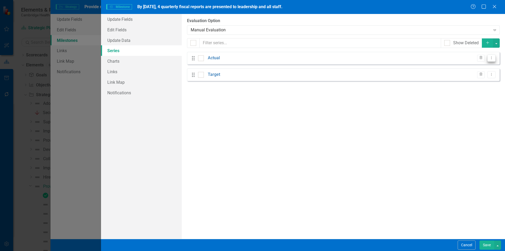
click at [492, 58] on icon "Dropdown Menu" at bounding box center [492, 57] width 4 height 3
click at [472, 67] on link "Edit Edit Measure Series" at bounding box center [466, 67] width 60 height 10
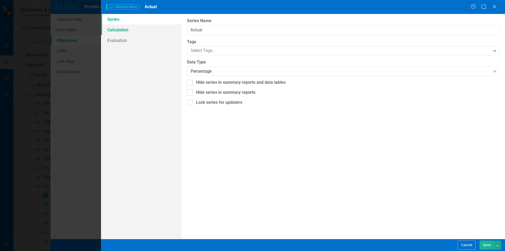
click at [139, 29] on link "Calculation" at bounding box center [141, 29] width 81 height 11
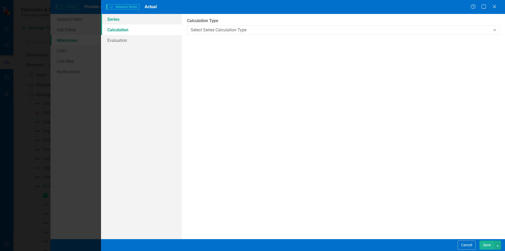
click at [136, 19] on link "Series" at bounding box center [141, 19] width 81 height 11
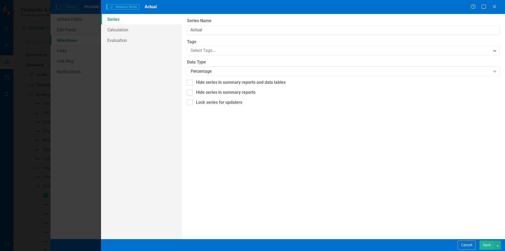
click at [484, 244] on button "Save" at bounding box center [487, 244] width 15 height 9
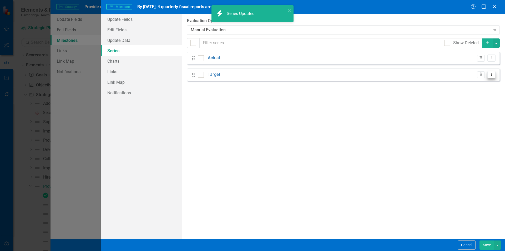
click at [489, 76] on button "Dropdown Menu" at bounding box center [492, 74] width 8 height 7
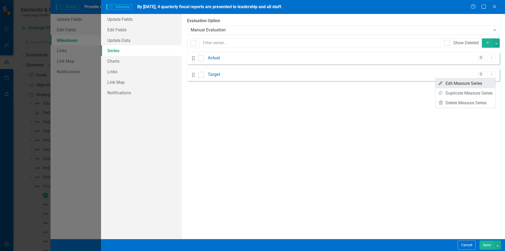
click at [485, 84] on link "Edit Edit Measure Series" at bounding box center [466, 83] width 60 height 10
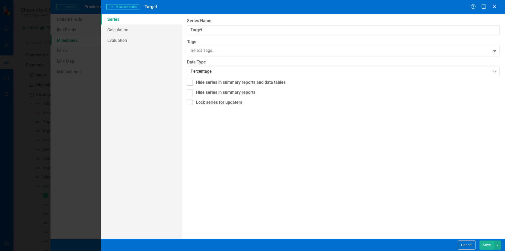
click at [488, 247] on button "Save" at bounding box center [487, 244] width 15 height 9
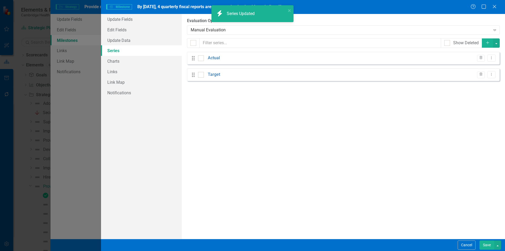
click at [484, 243] on button "Save" at bounding box center [487, 244] width 15 height 9
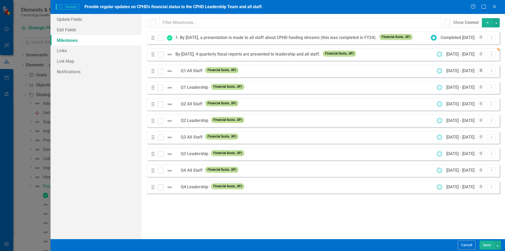
click at [481, 71] on icon "button" at bounding box center [481, 70] width 3 height 3
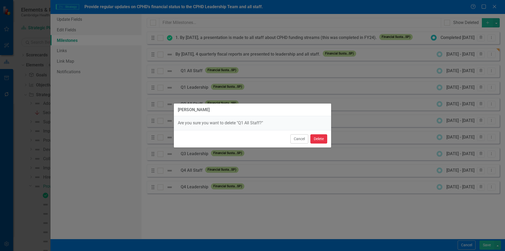
click at [322, 136] on button "Delete" at bounding box center [319, 138] width 17 height 9
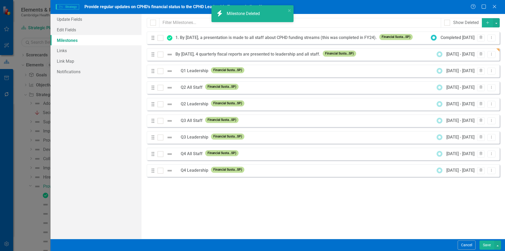
checkbox input "true"
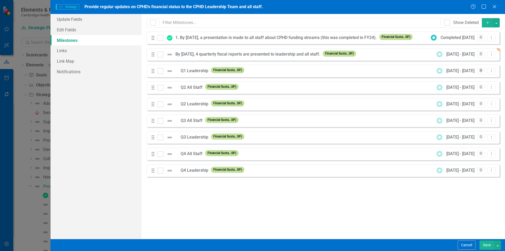
click at [483, 70] on icon "button" at bounding box center [481, 70] width 3 height 3
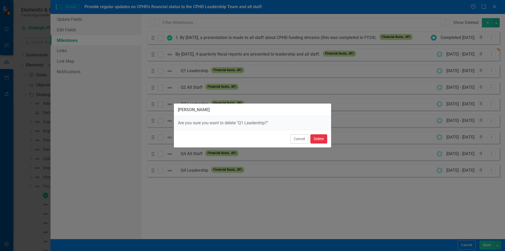
click at [319, 138] on button "Delete" at bounding box center [319, 138] width 17 height 9
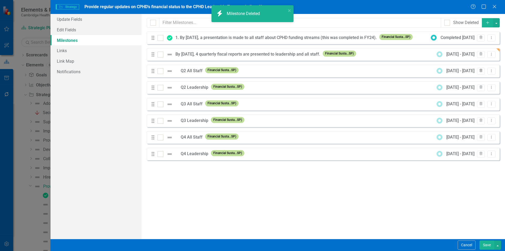
click at [484, 71] on button "Trash" at bounding box center [482, 71] width 8 height 7
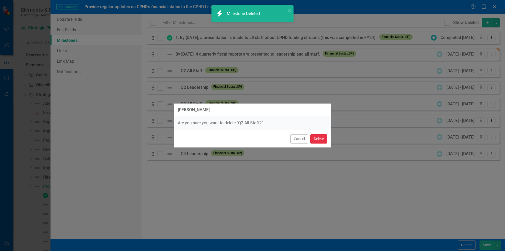
click at [322, 136] on button "Delete" at bounding box center [319, 138] width 17 height 9
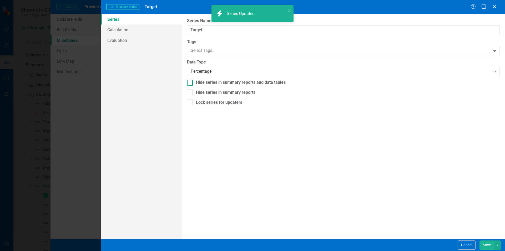
scroll to position [105, 0]
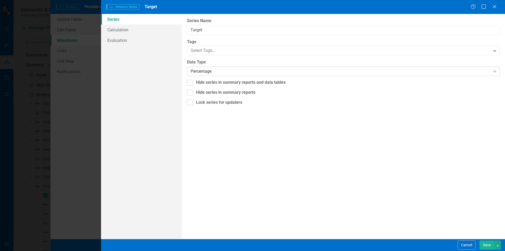
click at [216, 72] on div "Percentage" at bounding box center [341, 71] width 300 height 6
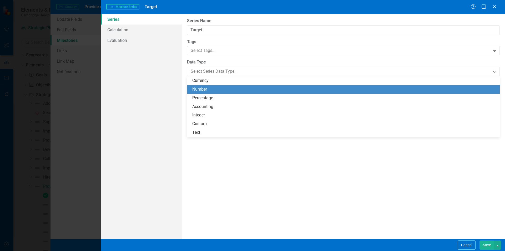
click at [213, 88] on div "Number" at bounding box center [344, 89] width 305 height 6
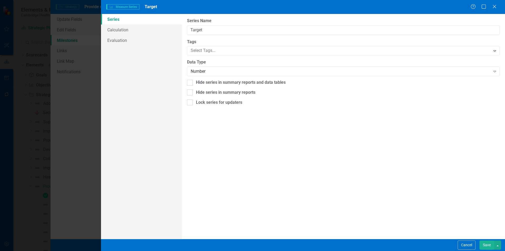
click at [484, 246] on button "Save" at bounding box center [487, 244] width 15 height 9
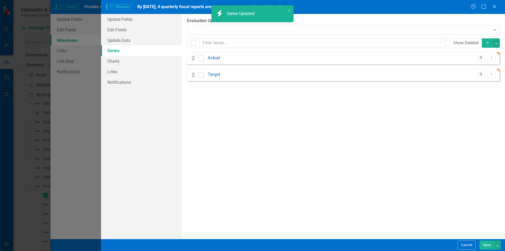
click at [489, 246] on button "Save" at bounding box center [487, 244] width 15 height 9
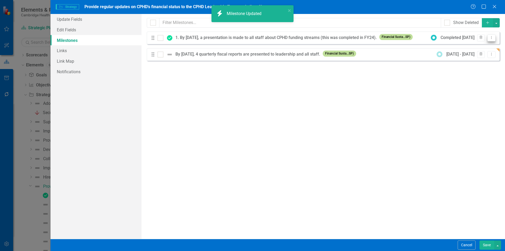
click at [494, 39] on button "Dropdown Menu" at bounding box center [492, 37] width 8 height 7
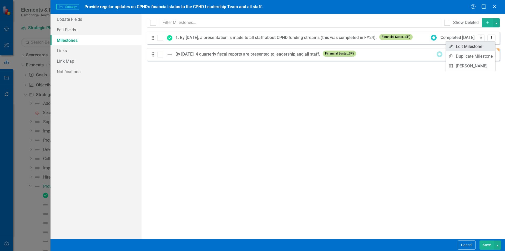
click at [473, 46] on link "Edit Edit Milestone" at bounding box center [470, 47] width 49 height 10
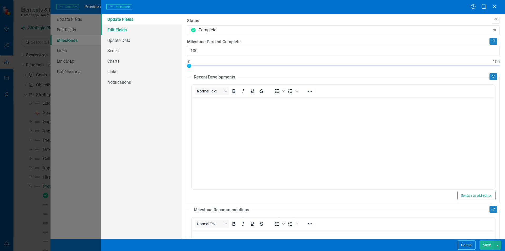
scroll to position [0, 0]
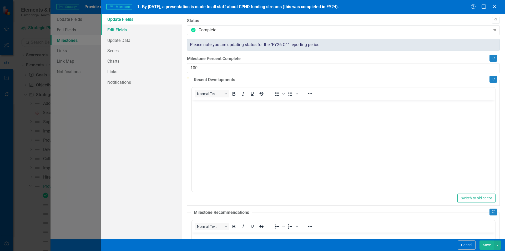
click at [142, 31] on link "Edit Fields" at bounding box center [141, 29] width 81 height 11
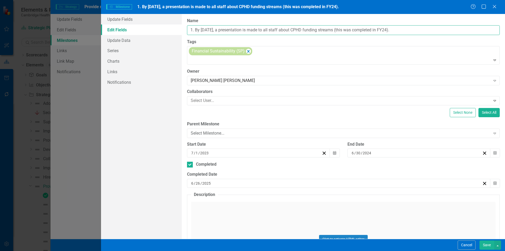
drag, startPoint x: 195, startPoint y: 32, endPoint x: 144, endPoint y: 32, distance: 51.3
click at [144, 32] on div "Update Fields Edit Fields Update Data Series Charts Links Notifications "Update…" at bounding box center [303, 126] width 404 height 225
type input "By 6/30/26, a presentation is made to all staff about CPHD funding streams (thi…"
click at [491, 243] on button "Save" at bounding box center [487, 244] width 15 height 9
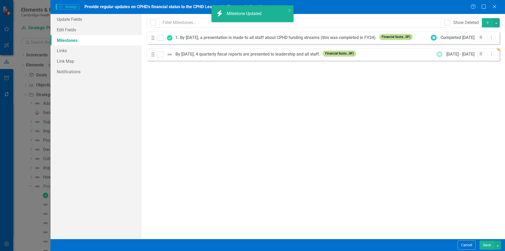
checkbox input "true"
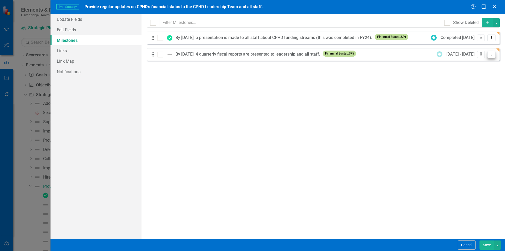
click at [493, 54] on icon "Dropdown Menu" at bounding box center [492, 53] width 4 height 3
click at [484, 63] on link "Edit Edit Milestone" at bounding box center [470, 63] width 49 height 10
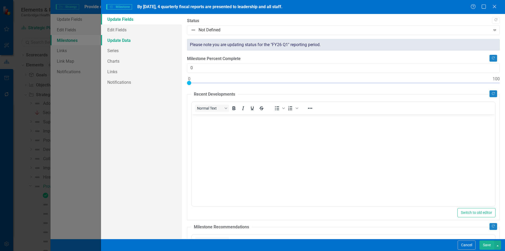
click at [137, 38] on link "Update Data" at bounding box center [141, 40] width 81 height 11
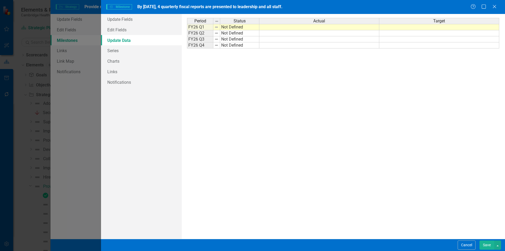
click at [433, 26] on td at bounding box center [440, 27] width 120 height 6
type textarea "2"
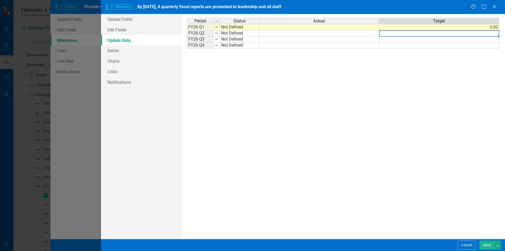
type textarea "2"
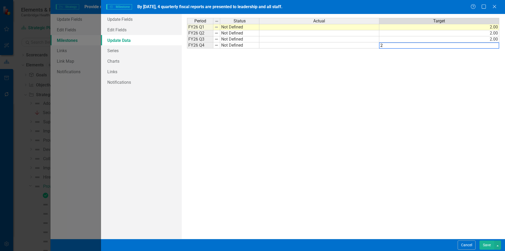
type textarea "2"
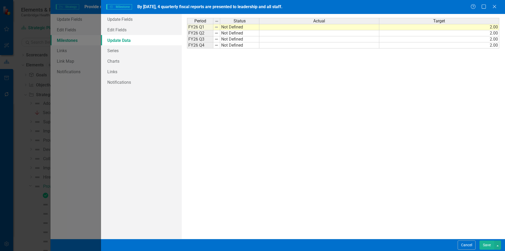
click at [366, 150] on div "Period Status Actual Target FY26 Q1 Not Defined 2.00 FY26 Q2 Not Defined 2.00 F…" at bounding box center [343, 126] width 313 height 217
click at [493, 244] on button "Save" at bounding box center [487, 244] width 15 height 9
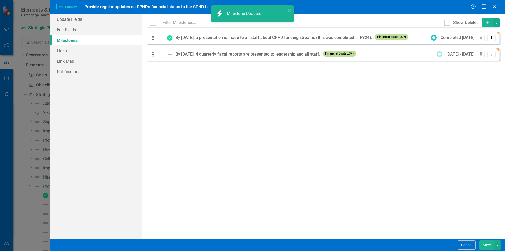
click at [488, 243] on button "Save" at bounding box center [487, 244] width 15 height 9
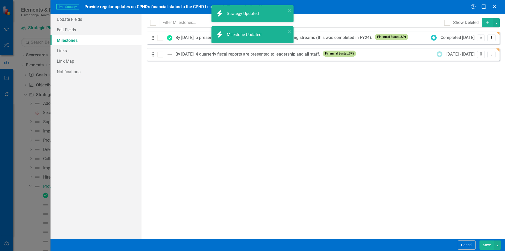
checkbox input "true"
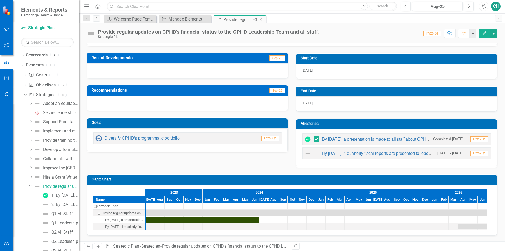
click at [263, 18] on icon "Close" at bounding box center [261, 19] width 5 height 4
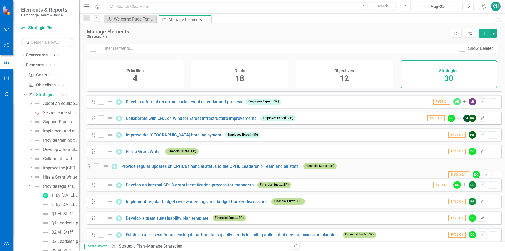
scroll to position [105, 0]
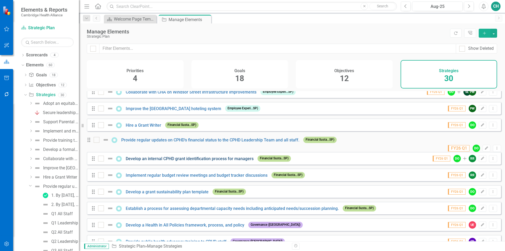
click at [204, 161] on link "Develop an internal CPHD grant identification process for managers" at bounding box center [190, 158] width 128 height 5
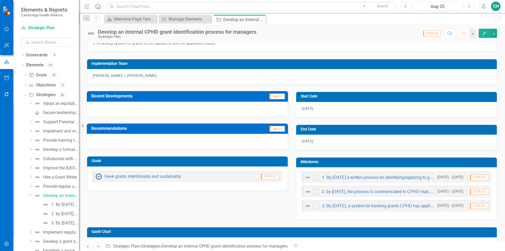
scroll to position [133, 0]
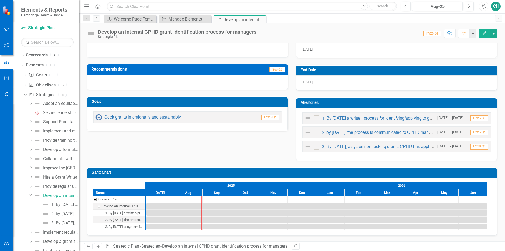
click at [485, 34] on icon "button" at bounding box center [485, 33] width 4 height 4
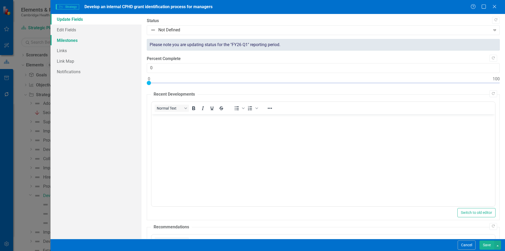
scroll to position [0, 0]
click at [63, 39] on link "Milestones" at bounding box center [96, 40] width 91 height 11
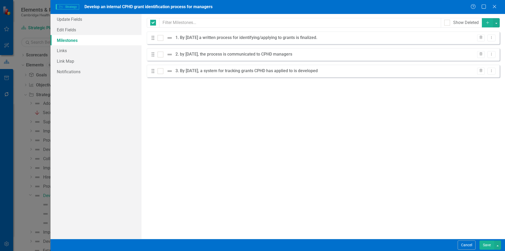
checkbox input "false"
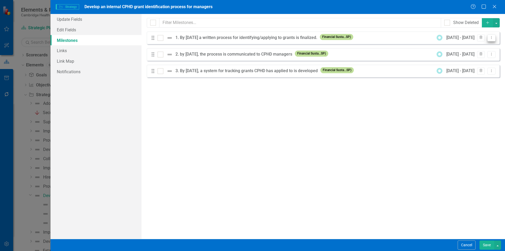
click at [493, 38] on icon "Dropdown Menu" at bounding box center [492, 37] width 4 height 3
click at [483, 48] on link "Edit Edit Milestone" at bounding box center [470, 47] width 49 height 10
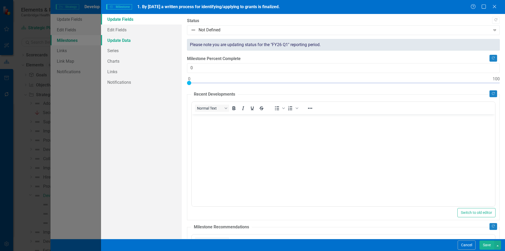
click at [132, 35] on link "Update Data" at bounding box center [141, 40] width 81 height 11
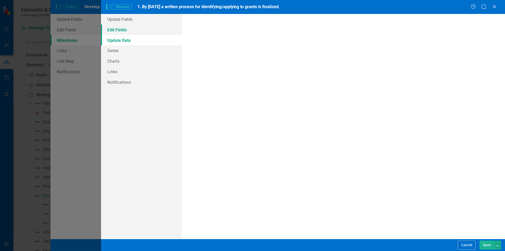
click at [130, 32] on link "Edit Fields" at bounding box center [141, 29] width 81 height 11
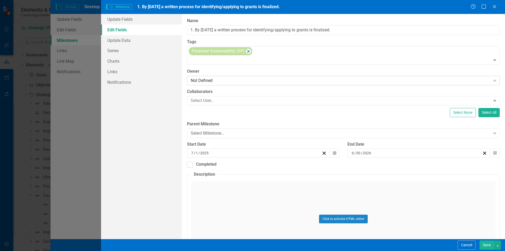
click at [245, 79] on div "Not Defined" at bounding box center [341, 81] width 300 height 6
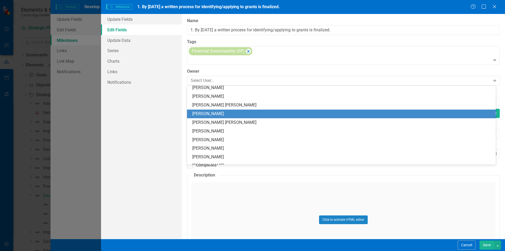
scroll to position [26, 0]
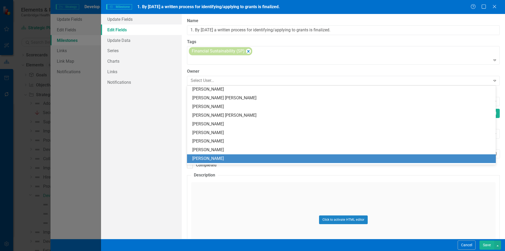
click at [244, 160] on div "[PERSON_NAME]" at bounding box center [342, 159] width 301 height 6
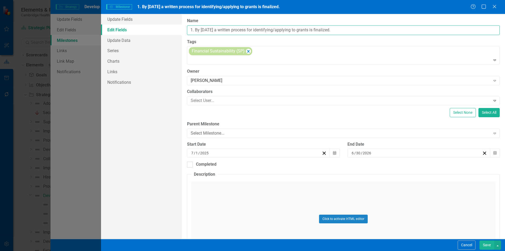
drag, startPoint x: 195, startPoint y: 31, endPoint x: 171, endPoint y: 31, distance: 24.2
click at [171, 31] on div "Update Fields Edit Fields Update Data Series Charts Links Notifications "Update…" at bounding box center [303, 126] width 404 height 225
type input "By 6/30/25 a written process for identifying/applying to grants is finalized."
click at [488, 244] on button "Save" at bounding box center [487, 244] width 15 height 9
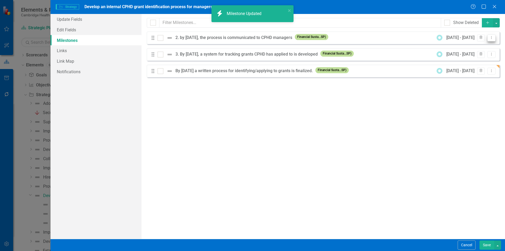
click at [491, 40] on button "Dropdown Menu" at bounding box center [492, 37] width 8 height 7
click at [479, 46] on link "Edit Edit Milestone" at bounding box center [470, 47] width 49 height 10
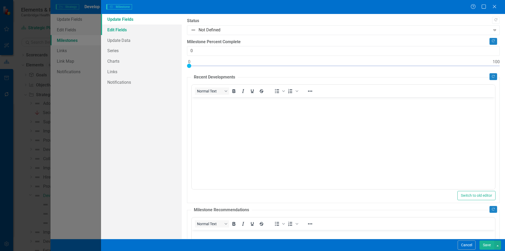
scroll to position [0, 0]
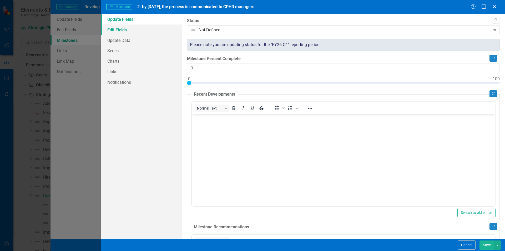
click at [128, 33] on link "Edit Fields" at bounding box center [141, 29] width 81 height 11
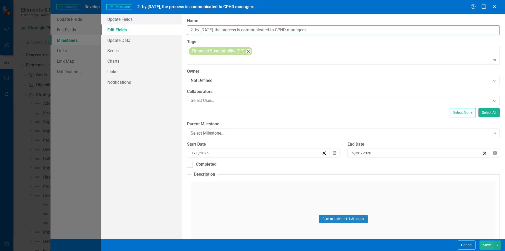
drag, startPoint x: 196, startPoint y: 30, endPoint x: 174, endPoint y: 28, distance: 22.2
click at [175, 30] on div "Update Fields Edit Fields Update Data Series Charts Links Notifications "Update…" at bounding box center [303, 126] width 404 height 225
type input "By 6/30/26, the process is communicated to CPHD managers"
click at [488, 245] on button "Save" at bounding box center [487, 244] width 15 height 9
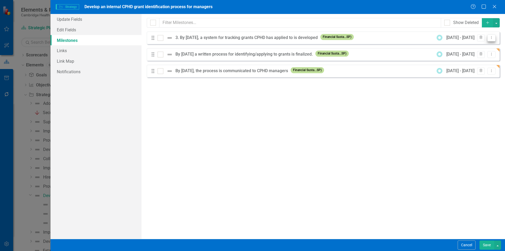
click at [492, 38] on icon "Dropdown Menu" at bounding box center [492, 37] width 4 height 3
click at [486, 44] on link "Edit Edit Milestone" at bounding box center [470, 47] width 49 height 10
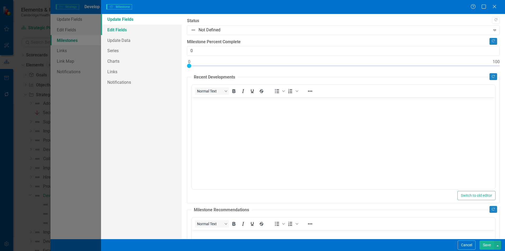
click at [126, 32] on link "Edit Fields" at bounding box center [141, 29] width 81 height 11
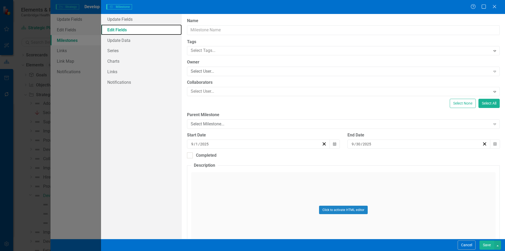
type input "3. By 6/30/25, a system for tracking grants CPHD has applied to is developed"
type input "7"
type input "6"
type input "2026"
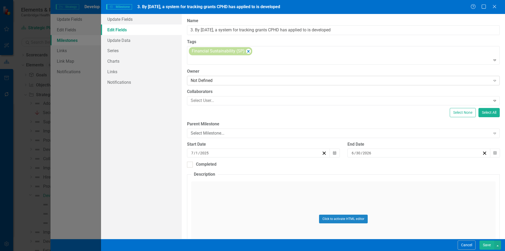
click at [235, 81] on div "Not Defined" at bounding box center [341, 81] width 300 height 6
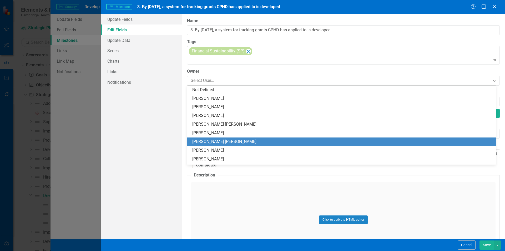
scroll to position [26, 0]
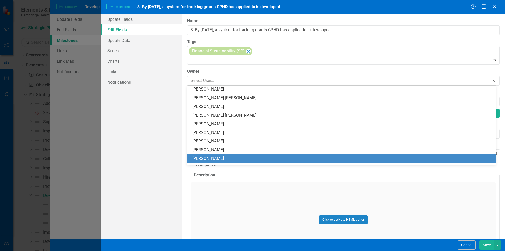
click at [219, 161] on div "[PERSON_NAME]" at bounding box center [342, 159] width 301 height 6
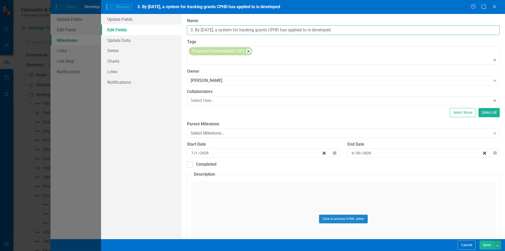
drag, startPoint x: 195, startPoint y: 30, endPoint x: 146, endPoint y: 30, distance: 49.2
click at [146, 30] on div "Update Fields Edit Fields Update Data Series Charts Links Notifications "Update…" at bounding box center [303, 126] width 404 height 225
type input "By 6/30/25, a system for tracking grants CPHD has applied to is developed"
click at [485, 245] on button "Save" at bounding box center [487, 244] width 15 height 9
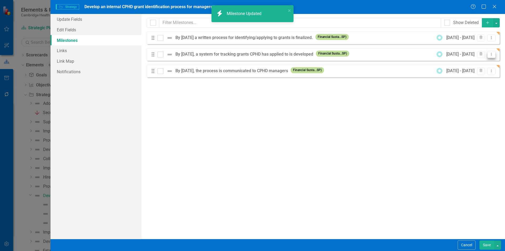
click at [492, 53] on icon "Dropdown Menu" at bounding box center [492, 53] width 4 height 3
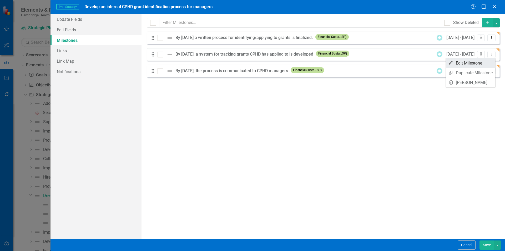
click at [488, 64] on link "Edit Edit Milestone" at bounding box center [470, 63] width 49 height 10
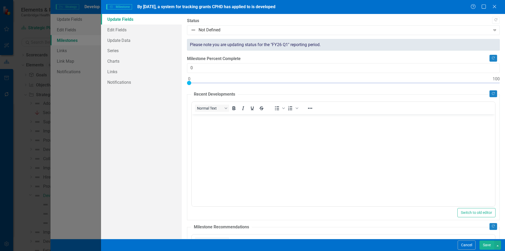
scroll to position [0, 0]
click at [130, 32] on link "Edit Fields" at bounding box center [141, 29] width 81 height 11
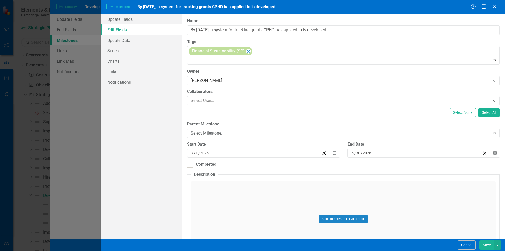
click at [488, 247] on button "Save" at bounding box center [487, 244] width 15 height 9
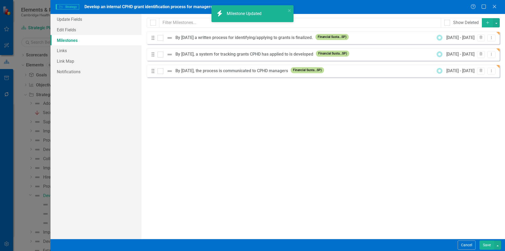
click at [489, 38] on button "Dropdown Menu" at bounding box center [492, 37] width 8 height 7
click at [486, 44] on link "Edit Edit Milestone" at bounding box center [470, 47] width 49 height 10
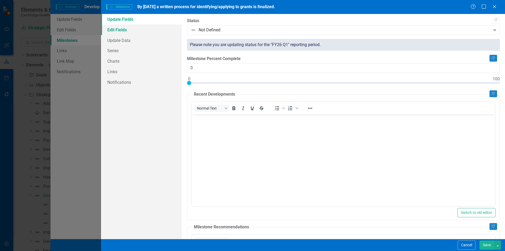
click at [138, 29] on link "Edit Fields" at bounding box center [141, 29] width 81 height 11
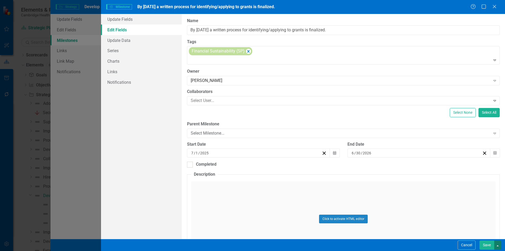
click at [495, 245] on button "button" at bounding box center [498, 244] width 7 height 9
click at [491, 244] on button "Save" at bounding box center [487, 244] width 15 height 9
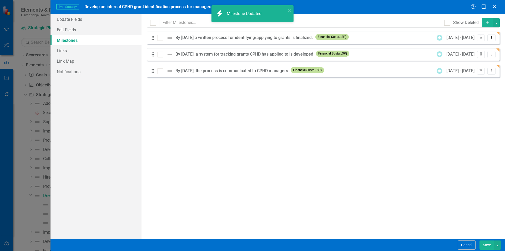
click at [491, 69] on icon "Dropdown Menu" at bounding box center [492, 70] width 4 height 3
click at [482, 83] on link "Edit Edit Milestone" at bounding box center [470, 80] width 49 height 10
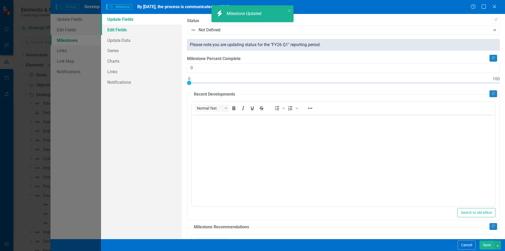
click at [138, 29] on link "Edit Fields" at bounding box center [141, 29] width 81 height 11
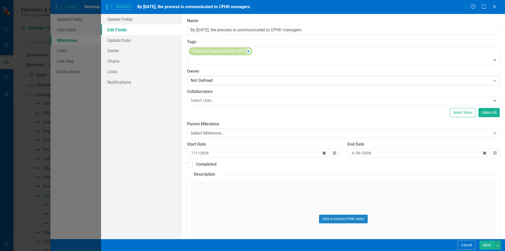
click at [231, 80] on div "Not Defined" at bounding box center [341, 81] width 300 height 6
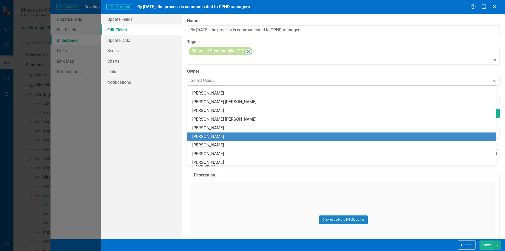
scroll to position [26, 0]
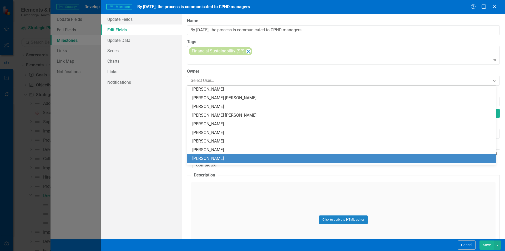
click at [227, 161] on div "[PERSON_NAME]" at bounding box center [342, 159] width 301 height 6
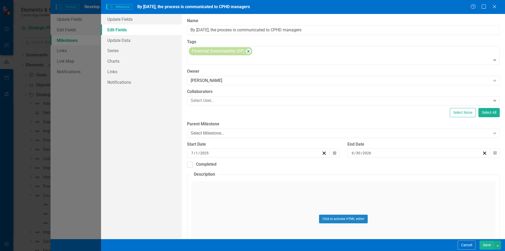
click at [490, 244] on button "Save" at bounding box center [487, 244] width 15 height 9
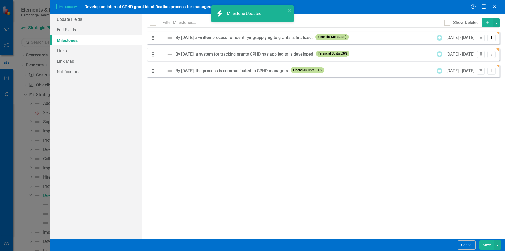
click at [489, 245] on button "Save" at bounding box center [487, 244] width 15 height 9
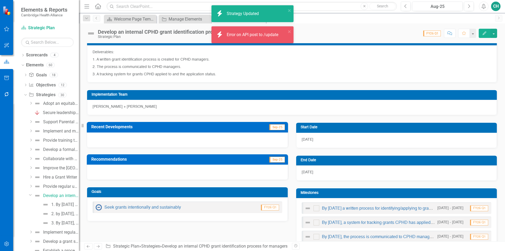
scroll to position [0, 0]
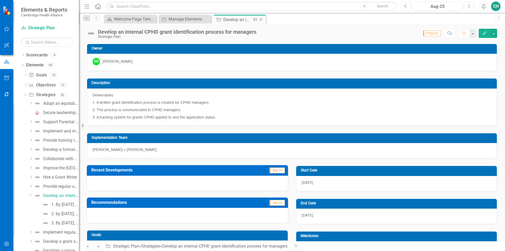
click at [262, 18] on icon "Close" at bounding box center [261, 19] width 5 height 4
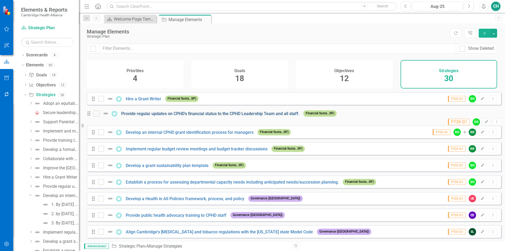
scroll to position [158, 0]
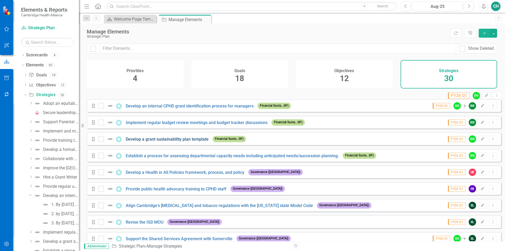
click at [189, 141] on link "Develop a grant sustainability plan template" at bounding box center [167, 139] width 83 height 5
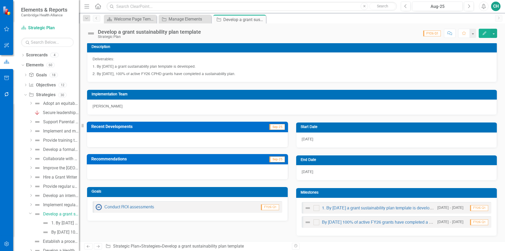
scroll to position [105, 0]
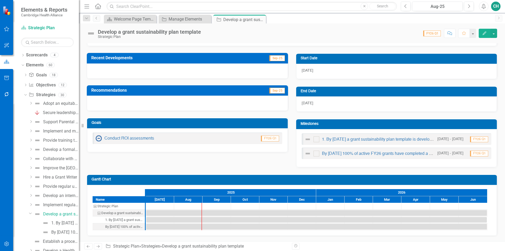
click at [486, 37] on button "Edit" at bounding box center [485, 33] width 12 height 9
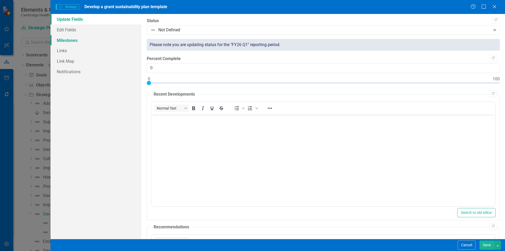
scroll to position [0, 0]
click at [72, 43] on link "Milestones" at bounding box center [96, 40] width 91 height 11
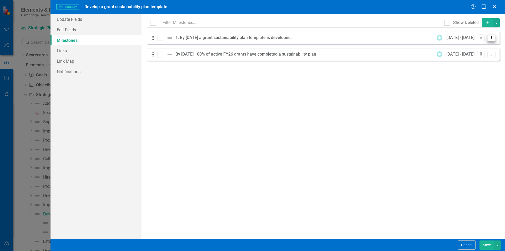
click at [495, 37] on button "Dropdown Menu" at bounding box center [492, 37] width 8 height 7
click at [469, 45] on link "Edit Edit Milestone" at bounding box center [470, 47] width 49 height 10
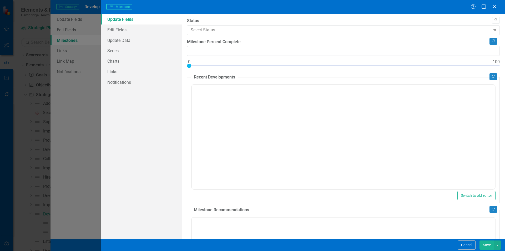
type input "0"
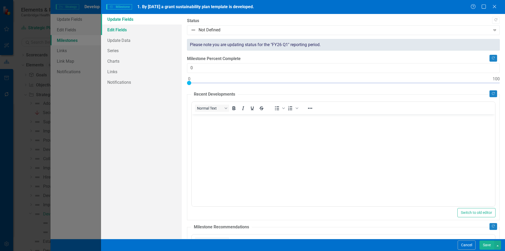
click at [137, 33] on link "Edit Fields" at bounding box center [141, 29] width 81 height 11
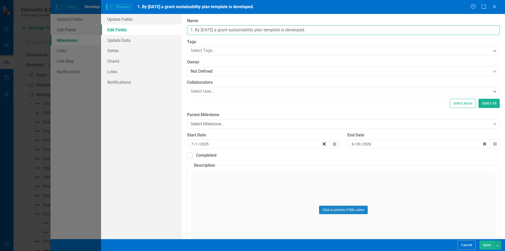
drag, startPoint x: 195, startPoint y: 30, endPoint x: 133, endPoint y: 30, distance: 62.1
click at [133, 30] on div "Update Fields Edit Fields Update Data Series Charts Links Notifications "Update…" at bounding box center [303, 126] width 404 height 225
type input "By 6/30/26 a grant sustainability plan template is developed."
click at [215, 72] on div "Not Defined" at bounding box center [341, 71] width 300 height 6
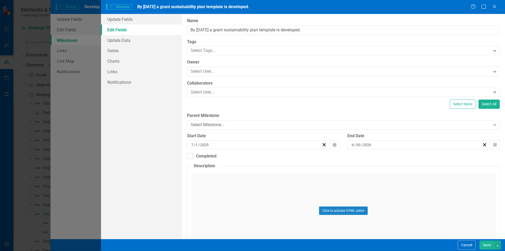
scroll to position [53, 0]
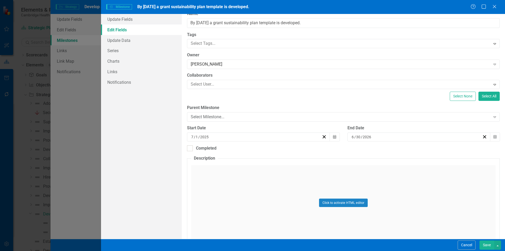
scroll to position [0, 0]
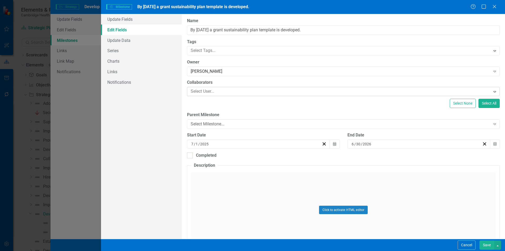
click at [246, 93] on div at bounding box center [340, 91] width 302 height 7
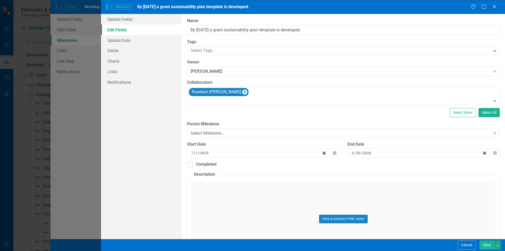
click at [487, 243] on button "Save" at bounding box center [487, 244] width 15 height 9
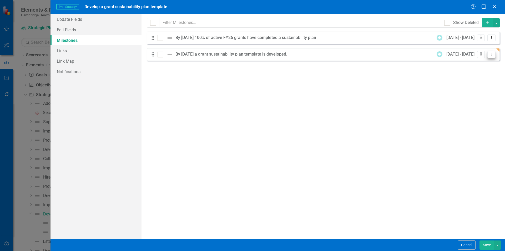
click at [491, 54] on icon "Dropdown Menu" at bounding box center [492, 53] width 4 height 3
click at [479, 63] on link "Edit Edit Milestone" at bounding box center [470, 63] width 49 height 10
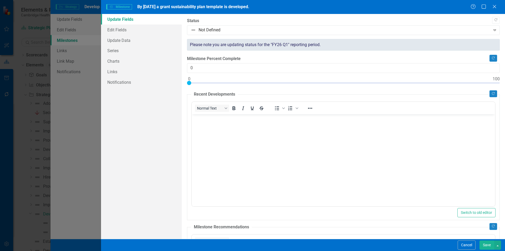
scroll to position [0, 0]
click at [120, 28] on link "Edit Fields" at bounding box center [141, 29] width 81 height 11
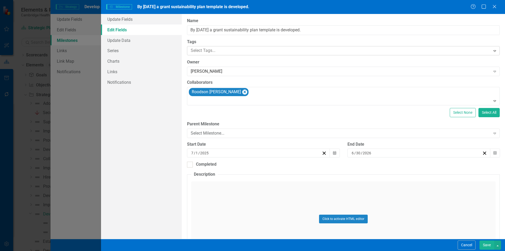
click at [212, 53] on div at bounding box center [340, 50] width 302 height 7
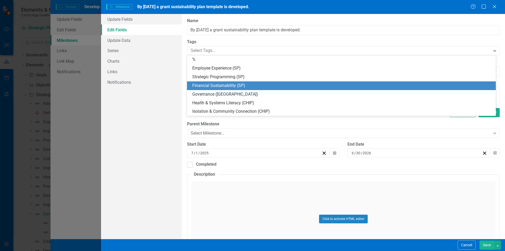
click at [223, 84] on span "Financial Sustainability (SP)" at bounding box center [218, 85] width 53 height 5
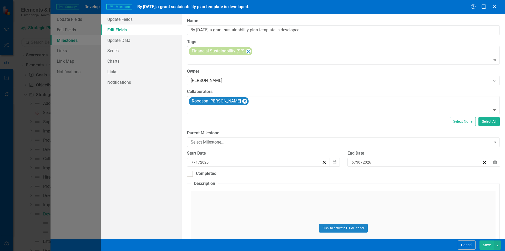
click at [484, 243] on button "Save" at bounding box center [487, 244] width 15 height 9
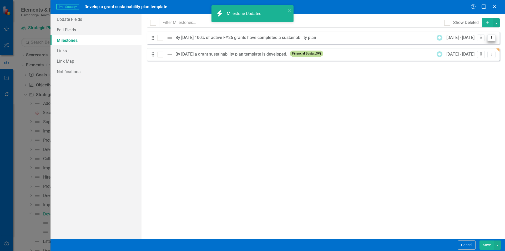
click at [494, 37] on button "Dropdown Menu" at bounding box center [492, 37] width 8 height 7
click at [492, 47] on link "Edit Edit Milestone" at bounding box center [470, 47] width 49 height 10
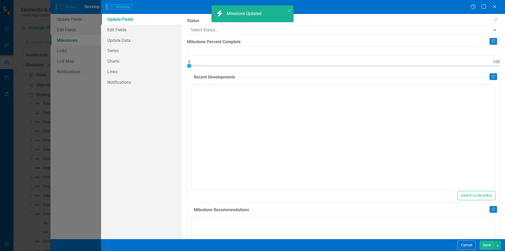
type input "0"
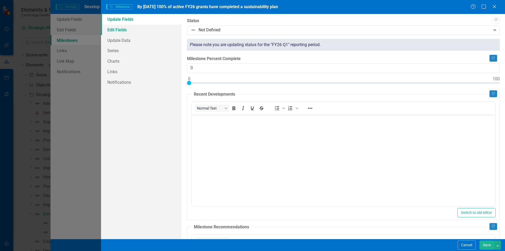
click at [120, 30] on link "Edit Fields" at bounding box center [141, 29] width 81 height 11
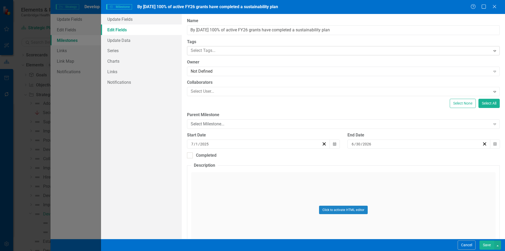
click at [218, 52] on div at bounding box center [340, 50] width 302 height 7
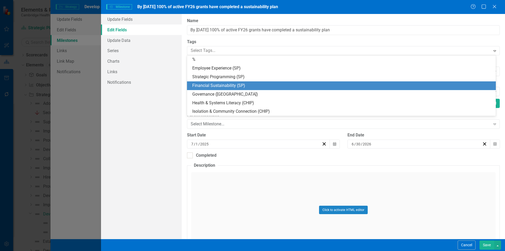
click at [228, 82] on div "Financial Sustainability (SP)" at bounding box center [341, 85] width 309 height 9
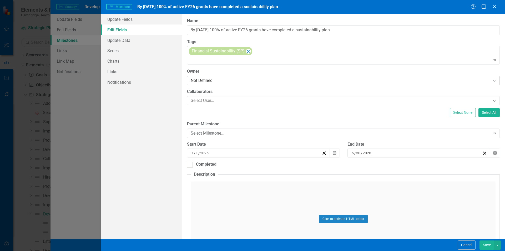
click at [268, 84] on div "Not Defined Expand" at bounding box center [343, 80] width 313 height 9
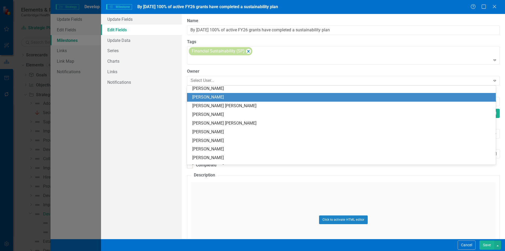
scroll to position [26, 0]
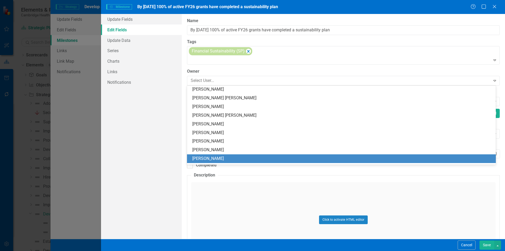
click at [234, 158] on div "[PERSON_NAME]" at bounding box center [342, 159] width 301 height 6
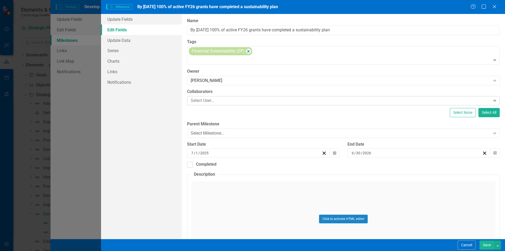
click at [228, 101] on div at bounding box center [340, 100] width 302 height 7
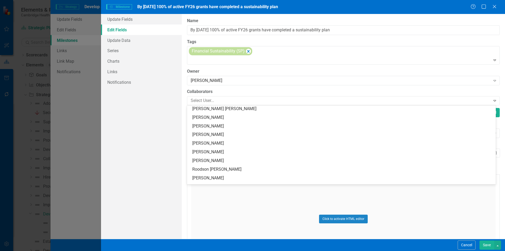
scroll to position [79, 0]
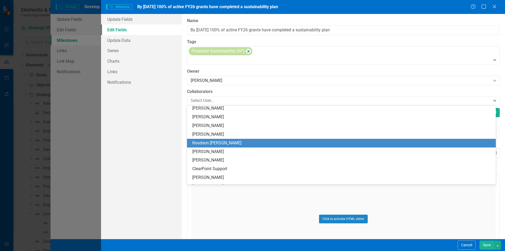
click at [219, 141] on div "Roodson [PERSON_NAME]" at bounding box center [342, 143] width 301 height 6
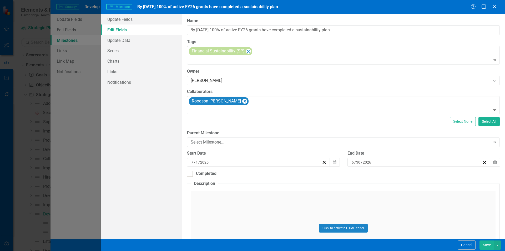
click at [483, 245] on button "Save" at bounding box center [487, 244] width 15 height 9
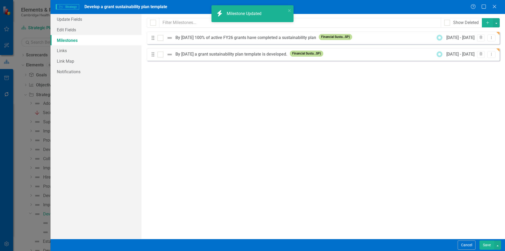
click at [486, 242] on button "Save" at bounding box center [487, 244] width 15 height 9
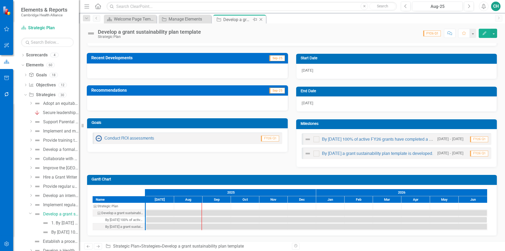
click at [263, 19] on icon "Close" at bounding box center [261, 19] width 5 height 4
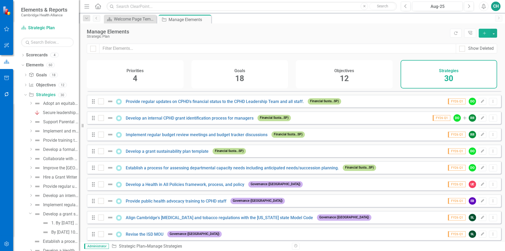
scroll to position [158, 0]
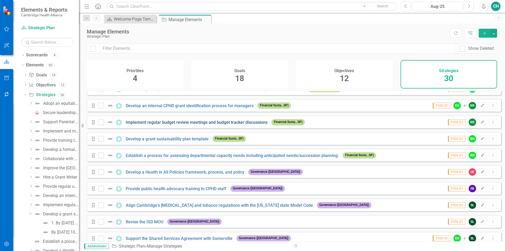
click at [252, 125] on link "Implement regular budget review meetings and budget tracker discussions" at bounding box center [197, 122] width 142 height 5
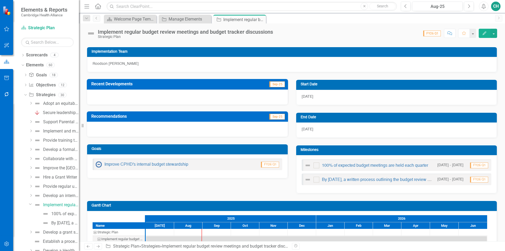
scroll to position [105, 0]
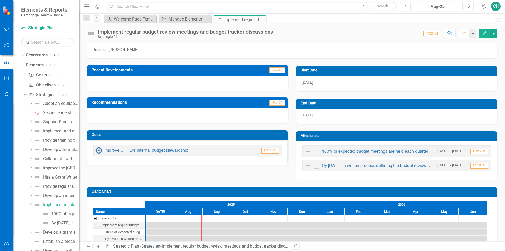
click at [482, 33] on button "Edit" at bounding box center [485, 33] width 12 height 9
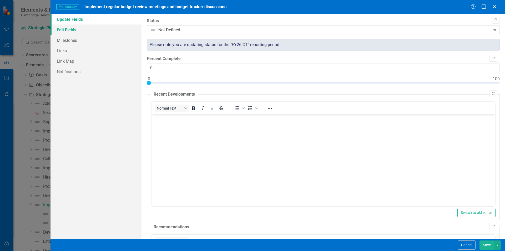
scroll to position [0, 0]
click at [84, 31] on link "Edit Fields" at bounding box center [96, 29] width 91 height 11
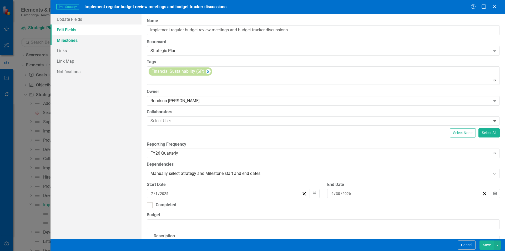
click at [79, 44] on link "Milestones" at bounding box center [96, 40] width 91 height 11
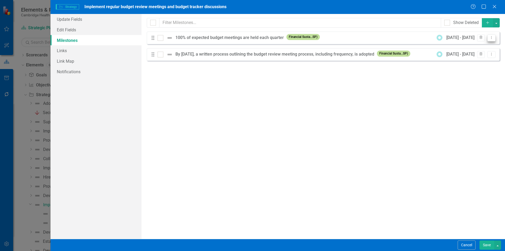
click at [495, 37] on button "Dropdown Menu" at bounding box center [492, 37] width 8 height 7
click at [483, 49] on link "Edit Edit Milestone" at bounding box center [470, 47] width 49 height 10
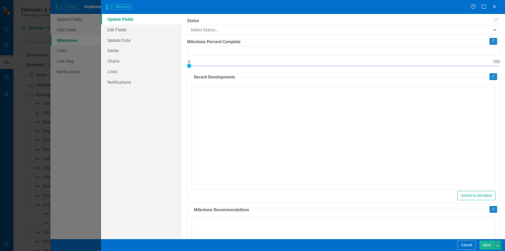
type input "0"
click at [119, 32] on link "Edit Fields" at bounding box center [141, 29] width 81 height 11
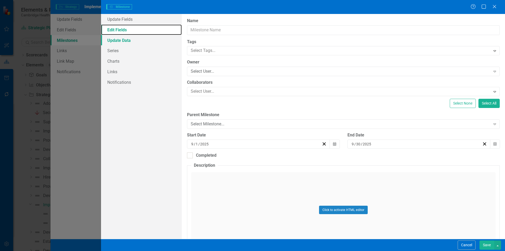
type input "100% of expected budget meetings are held each quarter"
type input "7"
type input "6"
type input "2026"
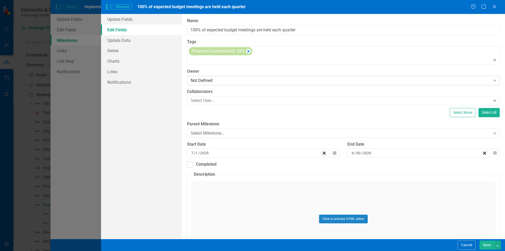
click at [213, 83] on div "Not Defined" at bounding box center [341, 81] width 300 height 6
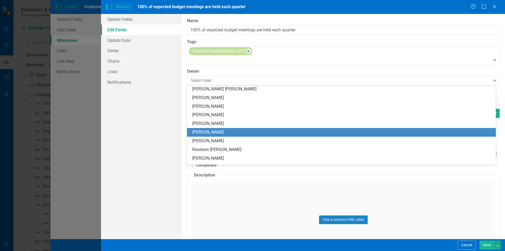
scroll to position [79, 0]
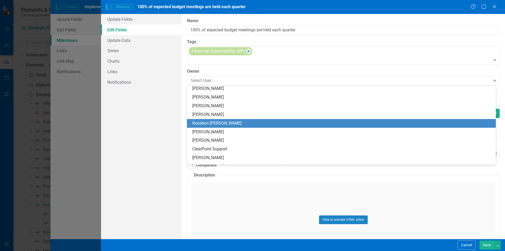
click at [227, 122] on div "Roodson [PERSON_NAME]" at bounding box center [342, 123] width 301 height 6
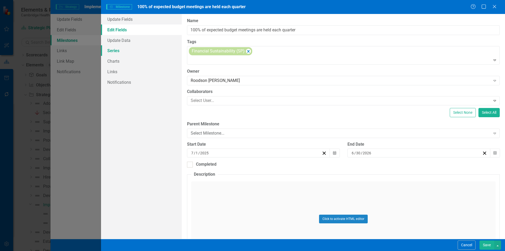
click at [131, 52] on link "Series" at bounding box center [141, 50] width 81 height 11
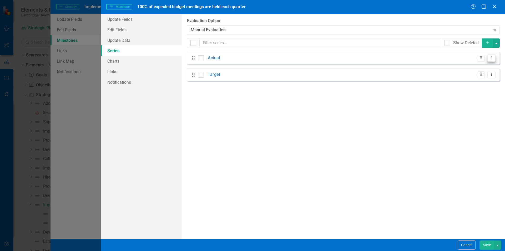
click at [490, 58] on button "Dropdown Menu" at bounding box center [492, 57] width 8 height 7
click at [480, 67] on link "Edit Edit Measure Series" at bounding box center [466, 67] width 60 height 10
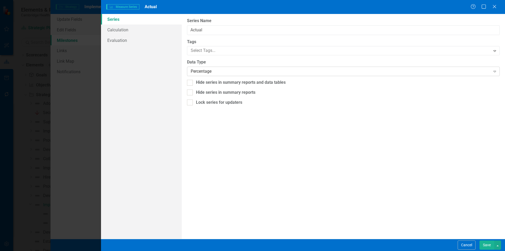
click at [210, 70] on div "Percentage" at bounding box center [341, 71] width 300 height 6
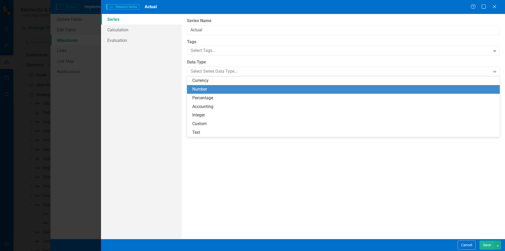
click at [219, 90] on div "Number" at bounding box center [344, 89] width 305 height 6
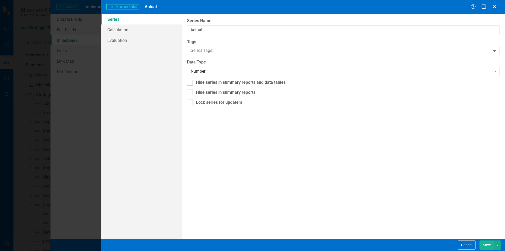
click at [485, 245] on button "Save" at bounding box center [487, 244] width 15 height 9
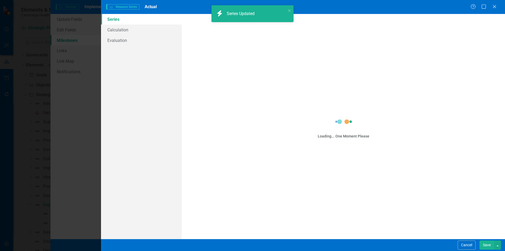
click at [494, 74] on button "Dropdown Menu" at bounding box center [492, 74] width 8 height 7
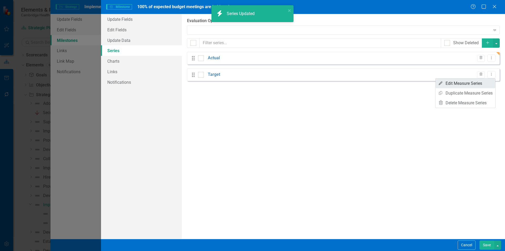
click at [488, 84] on link "Edit Edit Measure Series" at bounding box center [466, 83] width 60 height 10
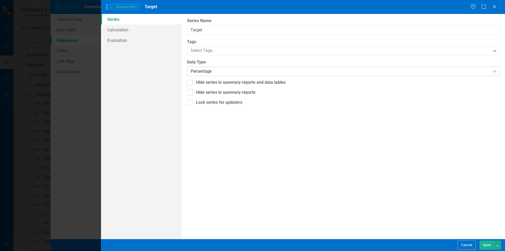
click at [251, 71] on div "Percentage" at bounding box center [341, 71] width 300 height 6
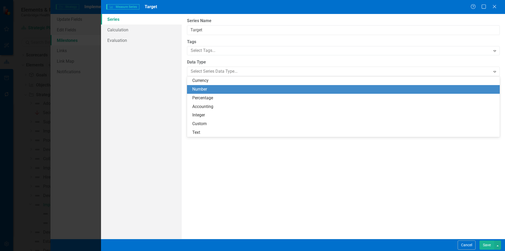
click at [236, 87] on div "Number" at bounding box center [344, 89] width 305 height 6
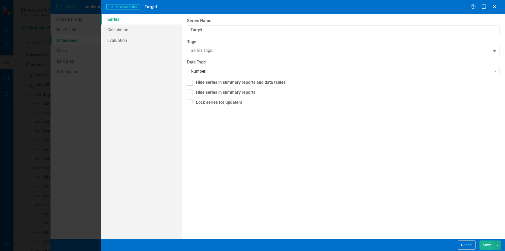
click at [488, 247] on button "Save" at bounding box center [487, 244] width 15 height 9
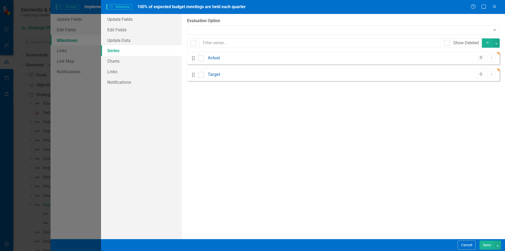
click at [487, 245] on button "Save" at bounding box center [487, 244] width 15 height 9
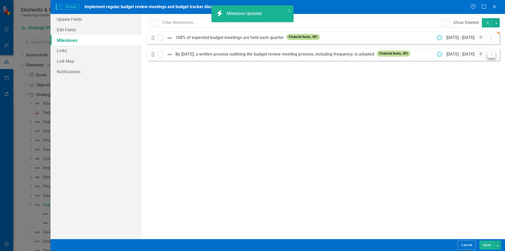
click at [494, 56] on button "Dropdown Menu" at bounding box center [492, 54] width 8 height 7
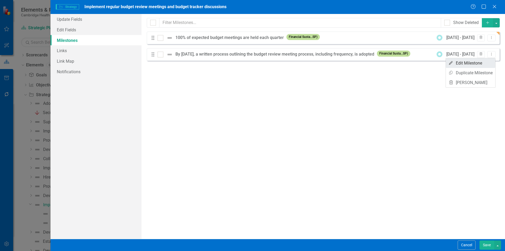
click at [489, 62] on link "Edit Edit Milestone" at bounding box center [470, 63] width 49 height 10
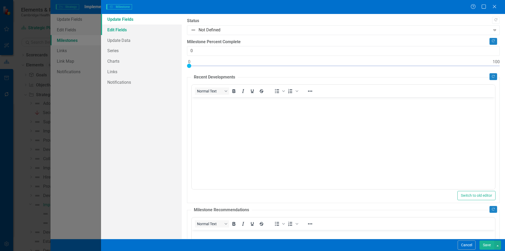
scroll to position [0, 0]
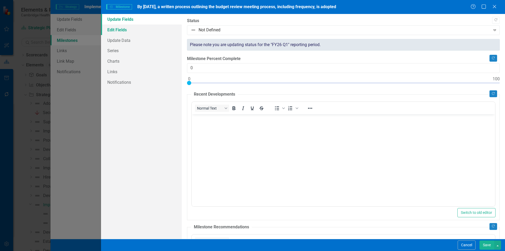
click at [121, 33] on link "Edit Fields" at bounding box center [141, 29] width 81 height 11
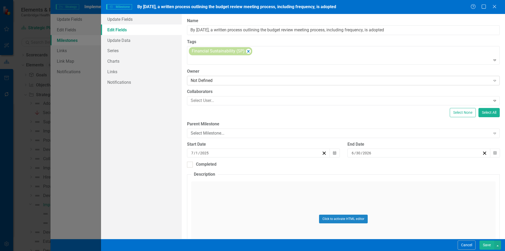
click at [236, 83] on div "Not Defined" at bounding box center [341, 81] width 300 height 6
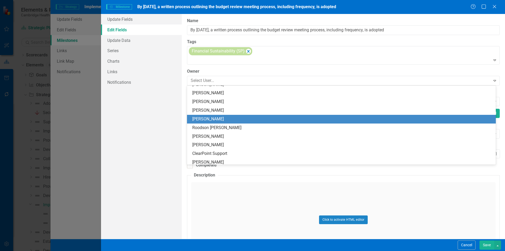
scroll to position [79, 0]
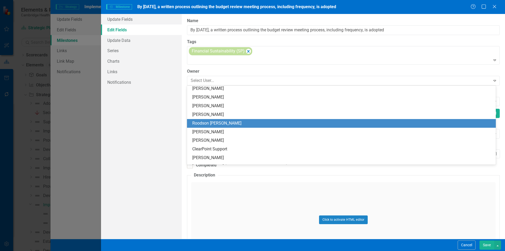
click at [234, 125] on div "Roodson [PERSON_NAME]" at bounding box center [342, 123] width 301 height 6
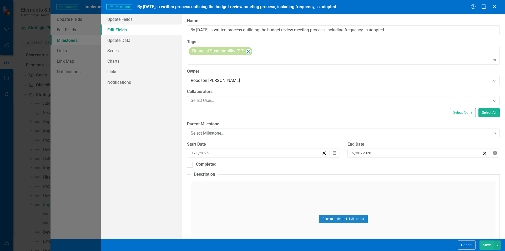
click at [485, 244] on button "Save" at bounding box center [487, 244] width 15 height 9
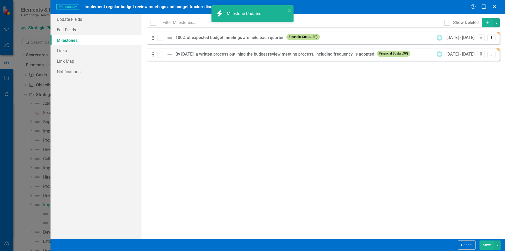
click at [486, 244] on button "Save" at bounding box center [487, 244] width 15 height 9
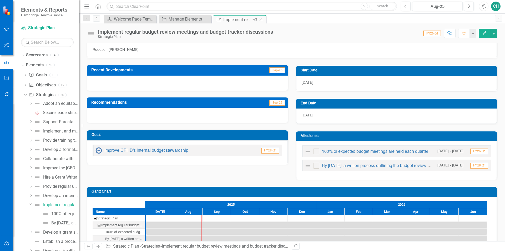
click at [261, 19] on icon "Close" at bounding box center [261, 19] width 5 height 4
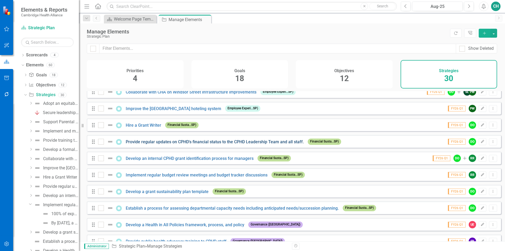
scroll to position [132, 0]
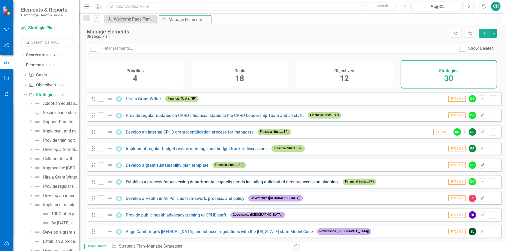
click at [180, 184] on link "Establish a process for assessing departmental capacity needs including anticip…" at bounding box center [232, 181] width 213 height 5
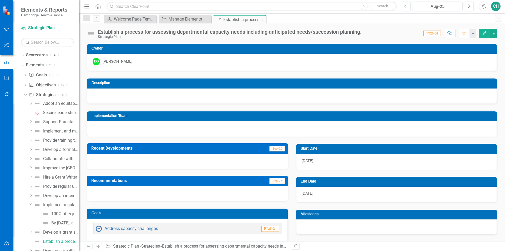
click at [483, 34] on icon "Edit" at bounding box center [485, 33] width 5 height 4
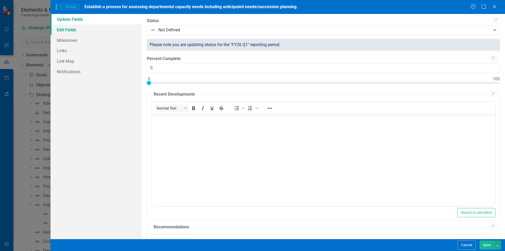
click at [68, 30] on link "Edit Fields" at bounding box center [96, 29] width 91 height 11
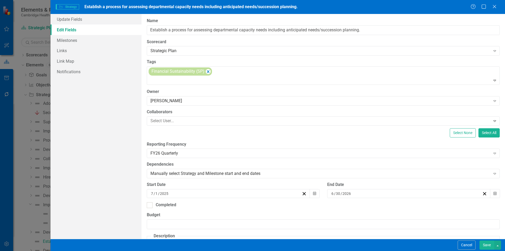
click at [484, 245] on button "Save" at bounding box center [487, 244] width 15 height 9
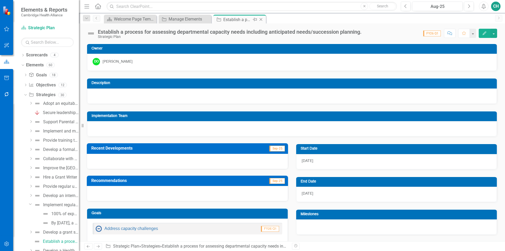
click at [263, 20] on icon "Close" at bounding box center [261, 19] width 5 height 4
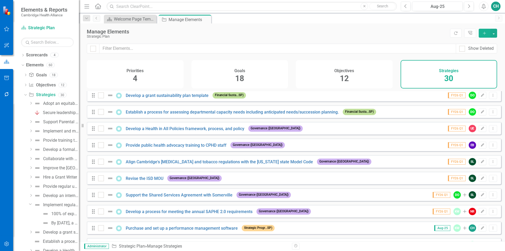
scroll to position [211, 0]
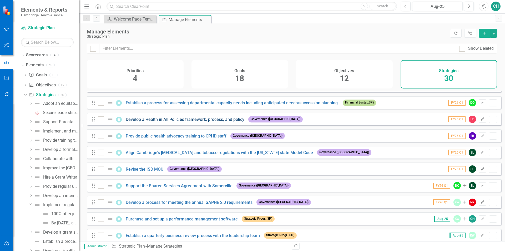
click at [230, 122] on link "Develop a Health in All Policies framework, process, and policy" at bounding box center [185, 119] width 119 height 5
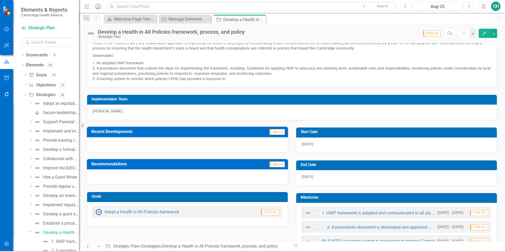
scroll to position [105, 0]
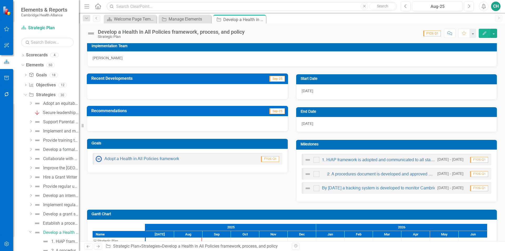
click at [486, 29] on button "Edit" at bounding box center [485, 33] width 12 height 9
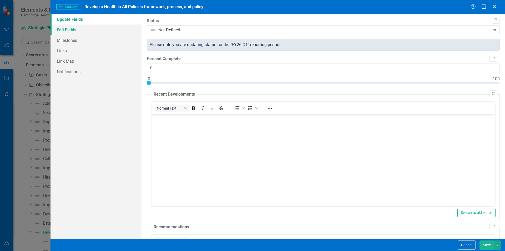
scroll to position [0, 0]
click at [65, 33] on link "Edit Fields" at bounding box center [96, 29] width 91 height 11
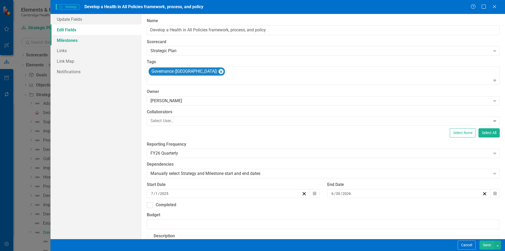
click at [77, 41] on link "Milestones" at bounding box center [96, 40] width 91 height 11
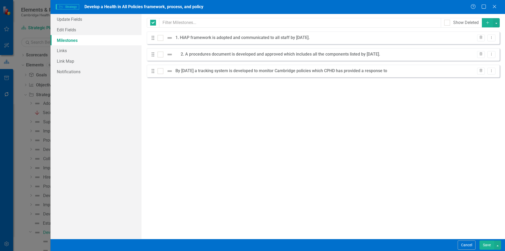
checkbox input "false"
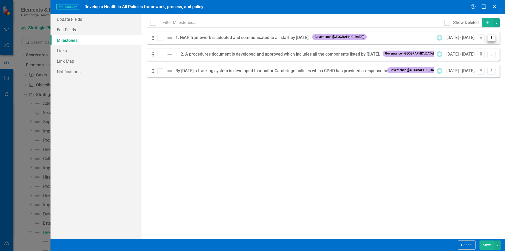
click at [494, 39] on button "Dropdown Menu" at bounding box center [492, 37] width 8 height 7
click at [459, 48] on link "Edit Edit Milestone" at bounding box center [470, 47] width 49 height 10
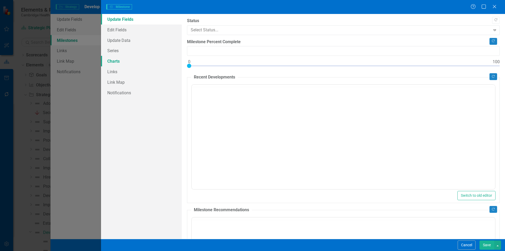
type input "0"
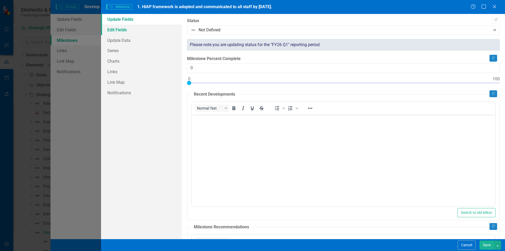
click at [163, 28] on link "Edit Fields" at bounding box center [141, 29] width 81 height 11
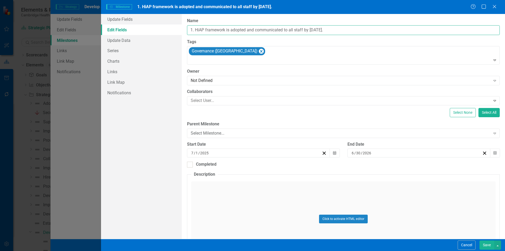
drag, startPoint x: 195, startPoint y: 31, endPoint x: 162, endPoint y: 34, distance: 33.3
click at [162, 34] on div "Update Fields Edit Fields Update Data Series Charts Links Link Map Notification…" at bounding box center [303, 126] width 404 height 225
type input "HiAP framework is adopted and communicated to all staff by 6/30/26."
click at [236, 79] on div "Not Defined" at bounding box center [341, 81] width 300 height 6
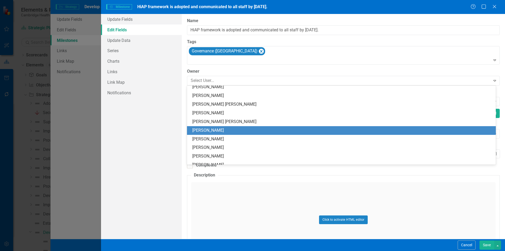
scroll to position [26, 0]
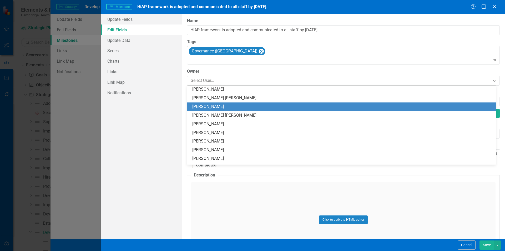
click at [238, 104] on div "[PERSON_NAME]" at bounding box center [342, 107] width 301 height 6
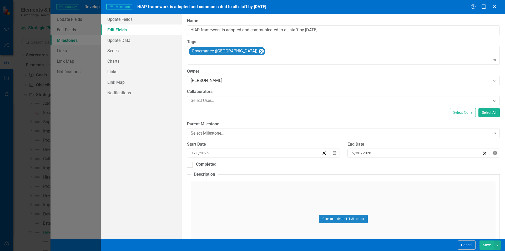
click at [488, 241] on button "Save" at bounding box center [487, 244] width 15 height 9
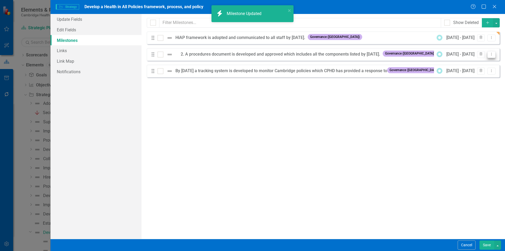
click at [490, 55] on icon "Dropdown Menu" at bounding box center [492, 53] width 4 height 3
click at [489, 64] on link "Edit Edit Milestone" at bounding box center [470, 63] width 49 height 10
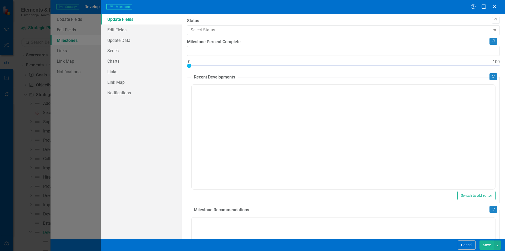
type input "0"
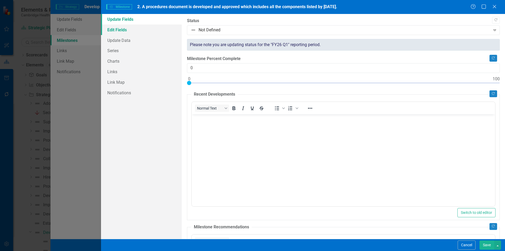
scroll to position [0, 0]
click at [128, 32] on link "Edit Fields" at bounding box center [141, 29] width 81 height 11
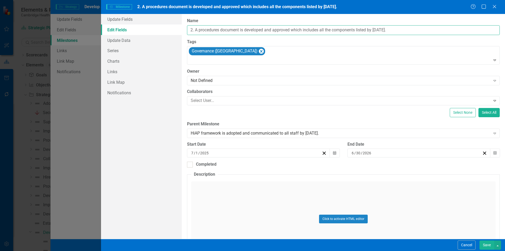
drag, startPoint x: 194, startPoint y: 29, endPoint x: 175, endPoint y: 30, distance: 18.4
click at [175, 30] on div "Update Fields Edit Fields Update Data Series Charts Links Link Map Notification…" at bounding box center [303, 126] width 404 height 225
type input "A procedures document is developed and approved which includes all the componen…"
click at [231, 82] on div "Not Defined" at bounding box center [341, 81] width 300 height 6
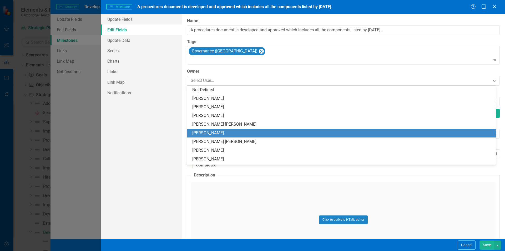
click at [218, 132] on div "[PERSON_NAME]" at bounding box center [342, 133] width 301 height 6
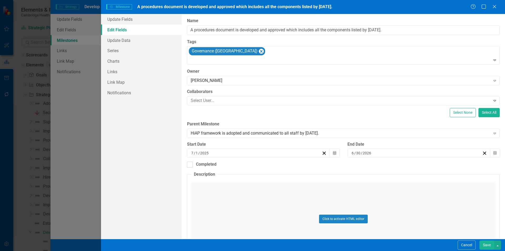
click at [485, 244] on button "Save" at bounding box center [487, 244] width 15 height 9
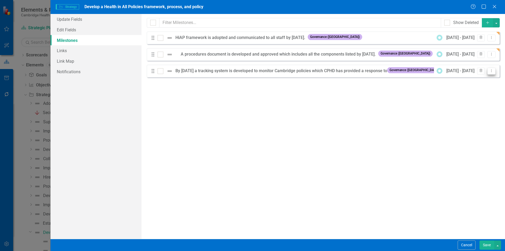
click at [491, 71] on icon "Dropdown Menu" at bounding box center [492, 70] width 4 height 3
click at [473, 81] on link "Edit Edit Milestone" at bounding box center [470, 80] width 49 height 10
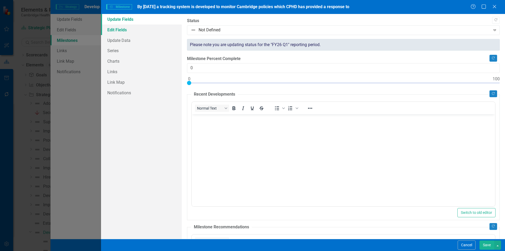
click at [123, 27] on link "Edit Fields" at bounding box center [141, 29] width 81 height 11
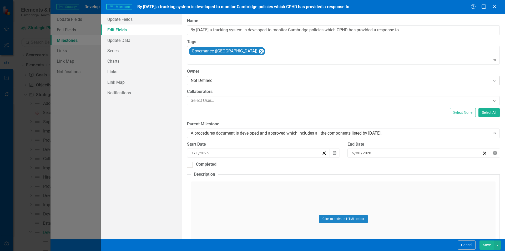
click at [211, 84] on div "Not Defined Expand" at bounding box center [343, 80] width 313 height 9
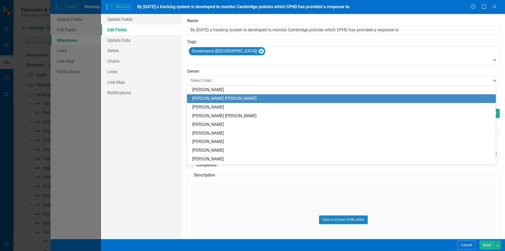
scroll to position [26, 0]
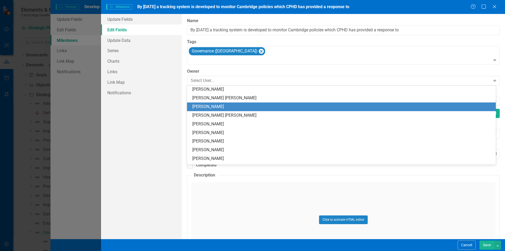
click at [232, 110] on div "[PERSON_NAME]" at bounding box center [342, 107] width 301 height 6
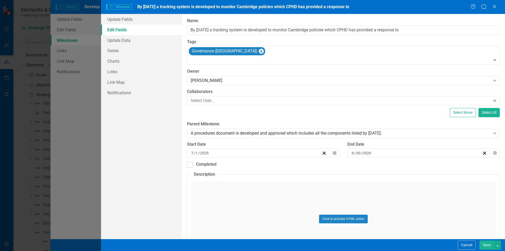
click at [488, 241] on button "Save" at bounding box center [487, 244] width 15 height 9
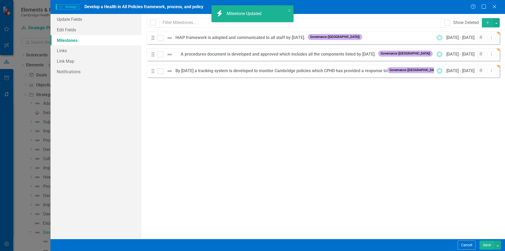
click at [489, 243] on button "Save" at bounding box center [487, 244] width 15 height 9
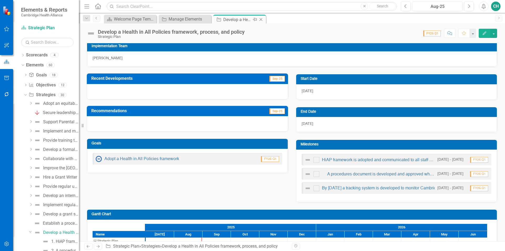
click at [262, 18] on icon "Close" at bounding box center [261, 19] width 5 height 4
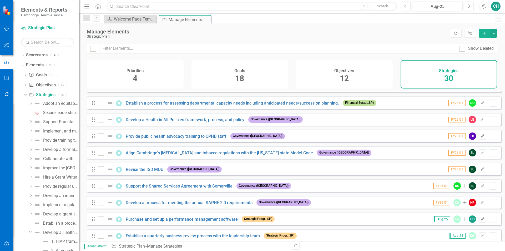
scroll to position [211, 0]
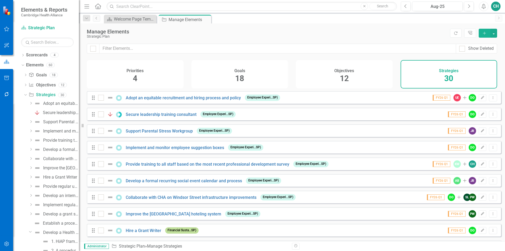
scroll to position [211, 0]
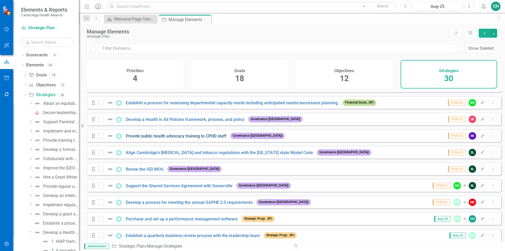
click at [223, 138] on link "Provide public health advocacy training to CPHD staff" at bounding box center [176, 135] width 101 height 5
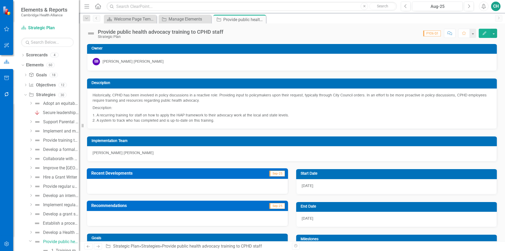
click at [487, 33] on icon "Edit" at bounding box center [485, 33] width 5 height 4
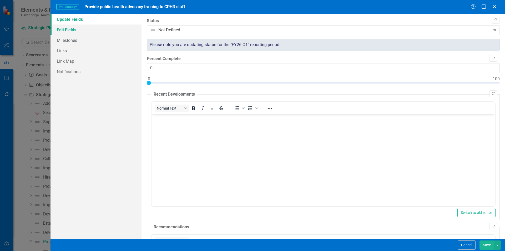
click at [98, 26] on link "Edit Fields" at bounding box center [96, 29] width 91 height 11
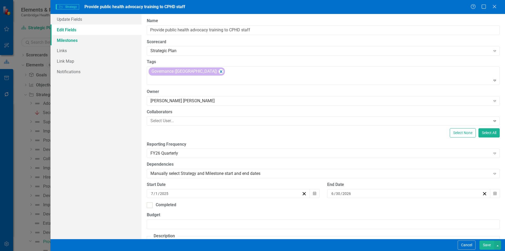
click at [113, 42] on link "Milestones" at bounding box center [96, 40] width 91 height 11
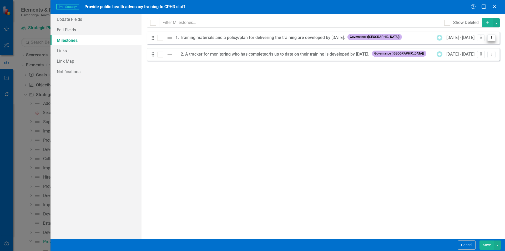
click at [491, 37] on icon "Dropdown Menu" at bounding box center [492, 37] width 4 height 3
click at [487, 49] on link "Edit Edit Milestone" at bounding box center [470, 47] width 49 height 10
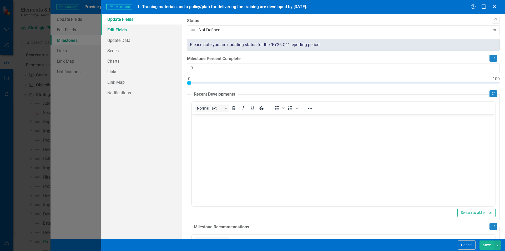
click at [145, 27] on link "Edit Fields" at bounding box center [141, 29] width 81 height 11
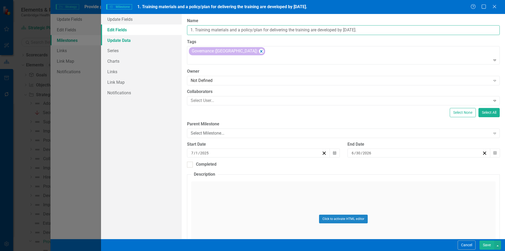
drag, startPoint x: 196, startPoint y: 31, endPoint x: 165, endPoint y: 35, distance: 30.8
click at [165, 35] on div "Update Fields Edit Fields Update Data Series Charts Links Link Map Notification…" at bounding box center [303, 126] width 404 height 225
type input "Training materials and a policy/plan for delivering the training are developed …"
click at [286, 76] on div "Not Defined Expand" at bounding box center [343, 80] width 313 height 9
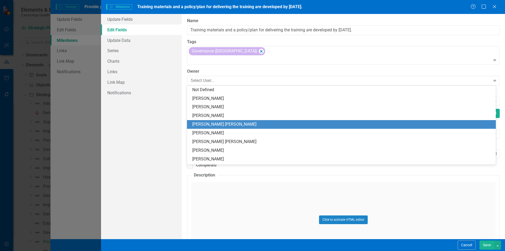
click at [246, 122] on div "[PERSON_NAME] [PERSON_NAME]" at bounding box center [342, 124] width 301 height 6
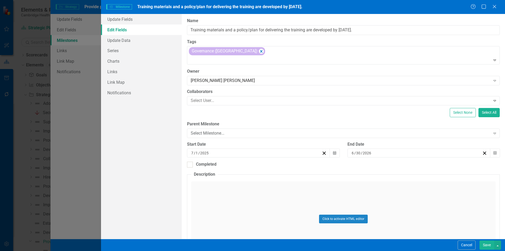
click at [481, 242] on button "Save" at bounding box center [487, 244] width 15 height 9
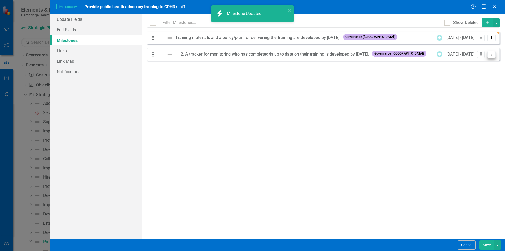
click at [493, 57] on button "Dropdown Menu" at bounding box center [492, 54] width 8 height 7
click at [481, 65] on link "Edit Edit Milestone" at bounding box center [470, 63] width 49 height 10
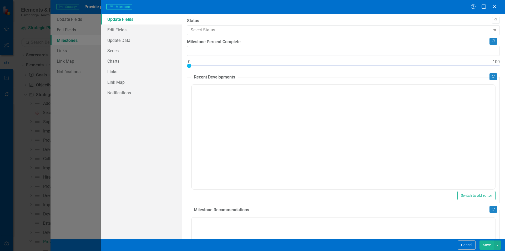
type input "0"
click at [152, 30] on link "Edit Fields" at bounding box center [141, 29] width 81 height 11
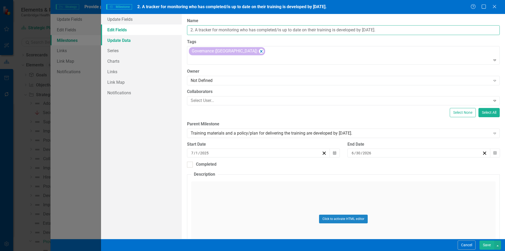
drag, startPoint x: 196, startPoint y: 30, endPoint x: 155, endPoint y: 37, distance: 41.0
click at [157, 37] on div "Update Fields Edit Fields Update Data Series Charts Links Link Map Notification…" at bounding box center [303, 126] width 404 height 225
type input "A tracker for monitoring who has completed/is up to date on their training is d…"
click at [265, 76] on div "Not Defined Expand" at bounding box center [343, 80] width 313 height 9
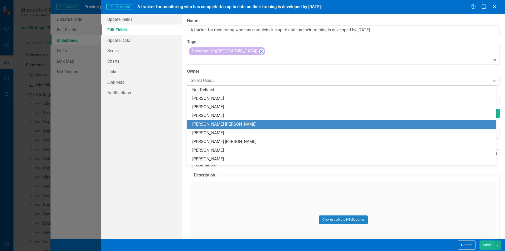
click at [250, 121] on div "[PERSON_NAME] [PERSON_NAME]" at bounding box center [341, 124] width 309 height 9
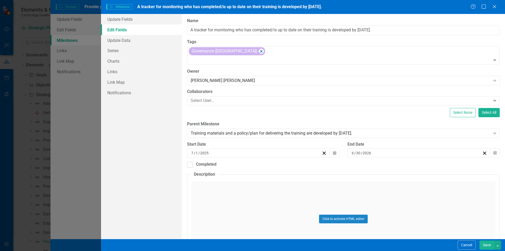
click at [485, 244] on button "Save" at bounding box center [487, 244] width 15 height 9
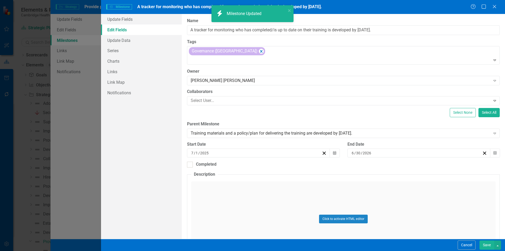
drag, startPoint x: 486, startPoint y: 244, endPoint x: 457, endPoint y: 222, distance: 36.5
click at [395, 211] on div "Milestones allow you to break down your projects (or initiatives) into smaller …" at bounding box center [324, 126] width 364 height 225
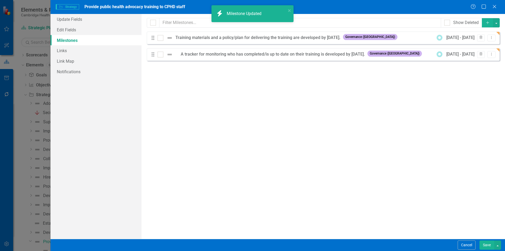
click at [487, 244] on button "Save" at bounding box center [487, 244] width 15 height 9
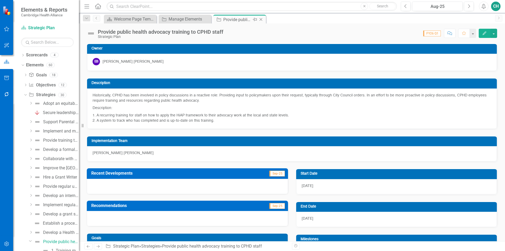
click at [263, 19] on icon "Close" at bounding box center [261, 19] width 5 height 4
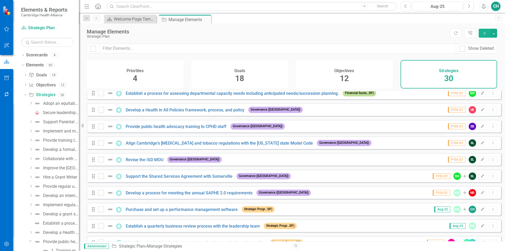
scroll to position [220, 0]
click at [290, 146] on link "Align Cambridge's [MEDICAL_DATA] and tobacco regulations with the [US_STATE] st…" at bounding box center [219, 143] width 187 height 5
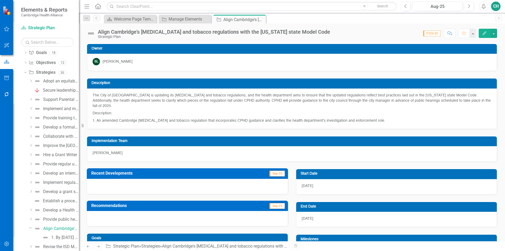
scroll to position [4, 0]
click at [485, 34] on icon "Edit" at bounding box center [485, 33] width 5 height 4
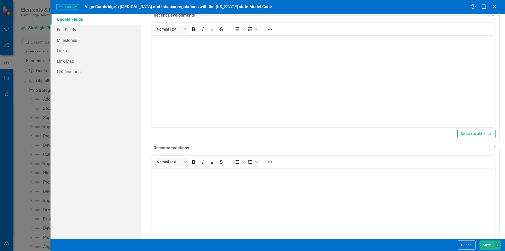
scroll to position [0, 0]
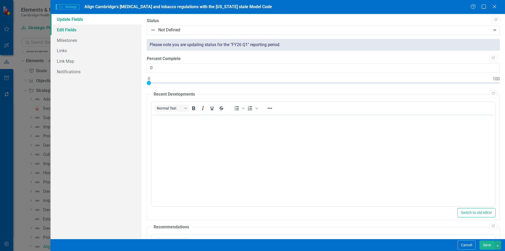
click at [83, 30] on link "Edit Fields" at bounding box center [96, 29] width 91 height 11
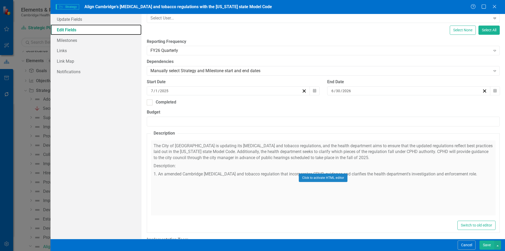
scroll to position [105, 0]
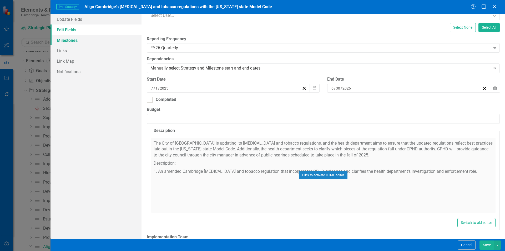
click at [84, 41] on link "Milestones" at bounding box center [96, 40] width 91 height 11
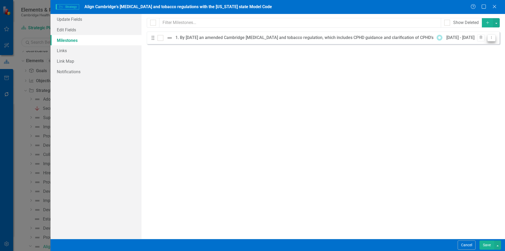
click at [491, 36] on button "Dropdown Menu" at bounding box center [492, 37] width 8 height 7
click at [486, 44] on link "Edit Edit Milestone" at bounding box center [470, 47] width 49 height 10
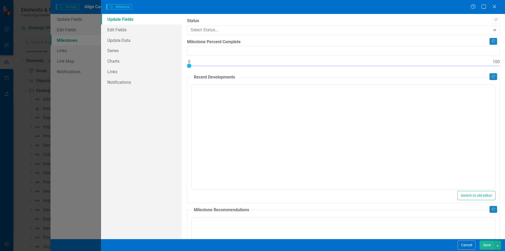
type input "0"
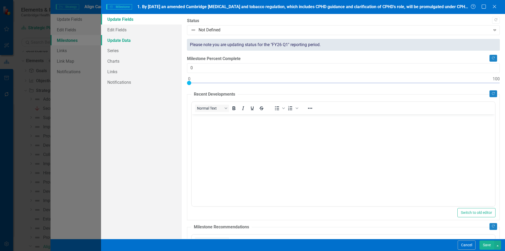
scroll to position [0, 0]
click at [133, 32] on link "Edit Fields" at bounding box center [141, 29] width 81 height 11
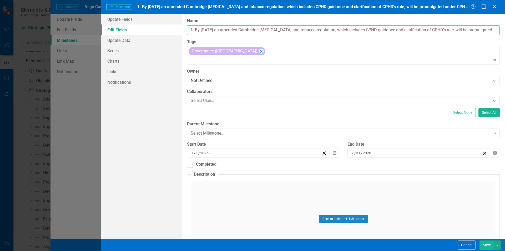
drag, startPoint x: 195, startPoint y: 30, endPoint x: 123, endPoint y: 29, distance: 71.9
click at [123, 29] on div "Update Fields Edit Fields Update Data Series Charts Links Notifications "Update…" at bounding box center [303, 126] width 404 height 225
type input "By [DATE] an amended Cambridge [MEDICAL_DATA] and tobacco regulation, which inc…"
click at [211, 78] on div "Not Defined" at bounding box center [341, 81] width 300 height 6
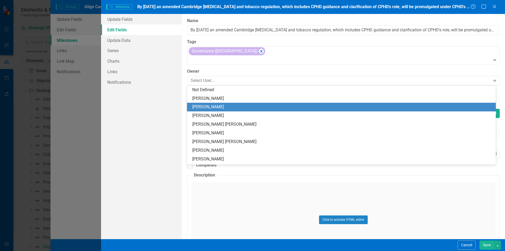
scroll to position [26, 0]
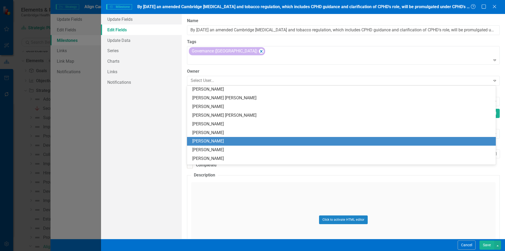
click at [231, 139] on div "[PERSON_NAME]" at bounding box center [342, 141] width 301 height 6
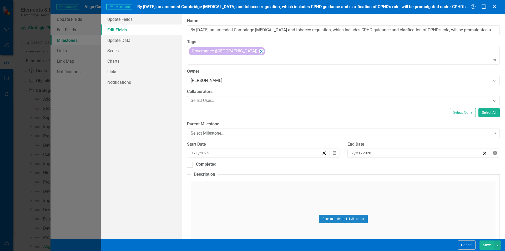
click at [485, 245] on button "Save" at bounding box center [487, 244] width 15 height 9
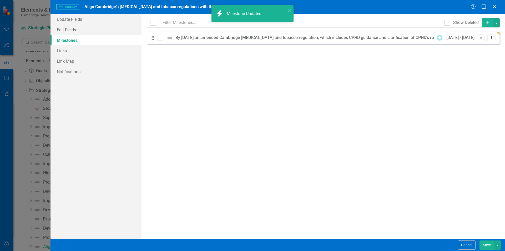
click at [487, 243] on button "Save" at bounding box center [487, 244] width 15 height 9
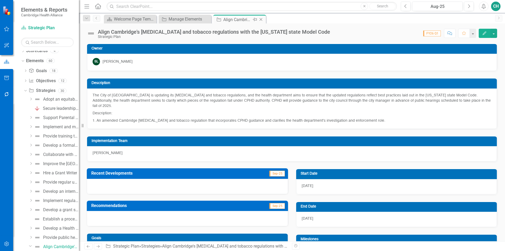
click at [263, 20] on icon "Close" at bounding box center [261, 19] width 5 height 4
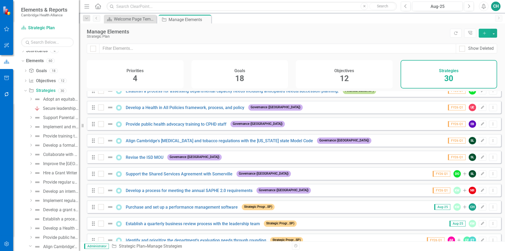
scroll to position [237, 0]
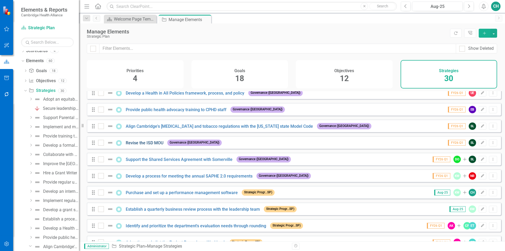
click at [138, 145] on link "Revise the ISD MOU" at bounding box center [145, 142] width 38 height 5
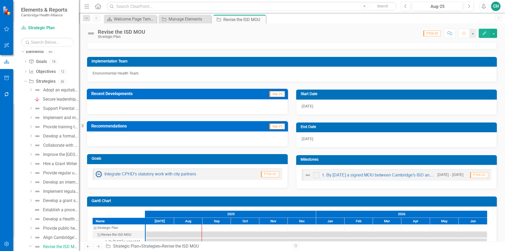
scroll to position [100, 0]
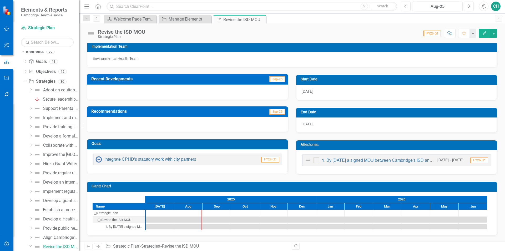
click at [487, 33] on button "Edit" at bounding box center [485, 33] width 12 height 9
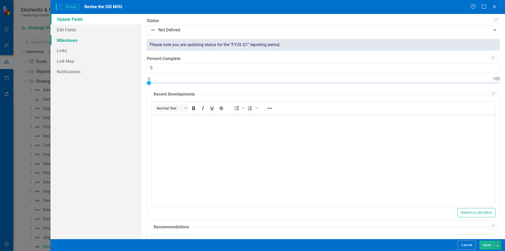
scroll to position [0, 0]
click at [80, 42] on link "Milestones" at bounding box center [96, 40] width 91 height 11
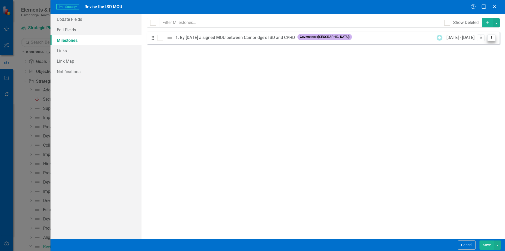
click at [491, 40] on button "Dropdown Menu" at bounding box center [492, 37] width 8 height 7
click at [466, 47] on link "Edit Edit Milestone" at bounding box center [470, 47] width 49 height 10
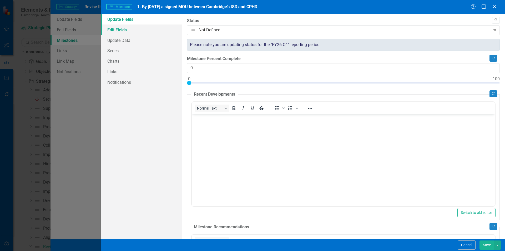
click at [124, 30] on link "Edit Fields" at bounding box center [141, 29] width 81 height 11
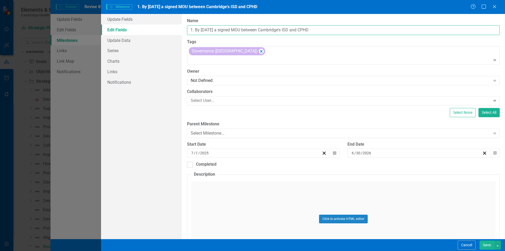
drag, startPoint x: 196, startPoint y: 30, endPoint x: 150, endPoint y: 30, distance: 45.3
click at [153, 30] on div "Update Fields Edit Fields Update Data Series Charts Links Notifications "Update…" at bounding box center [303, 126] width 404 height 225
type input "By [DATE] a signed MOU between Cambridge's ISD and CPHD"
click at [229, 82] on div "Not Defined" at bounding box center [341, 81] width 300 height 6
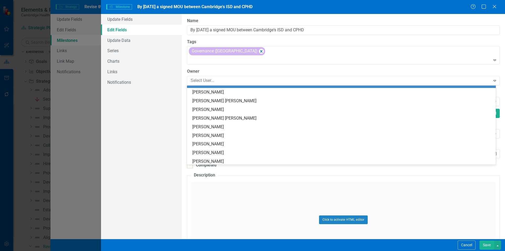
scroll to position [26, 0]
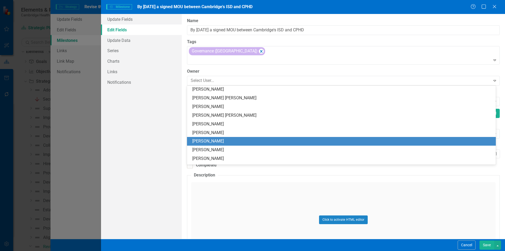
click at [229, 140] on div "[PERSON_NAME]" at bounding box center [342, 141] width 301 height 6
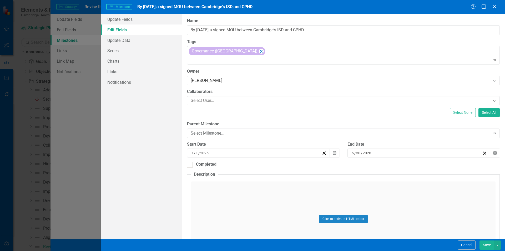
drag, startPoint x: 489, startPoint y: 247, endPoint x: 478, endPoint y: 246, distance: 11.7
click at [485, 247] on button "Save" at bounding box center [487, 244] width 15 height 9
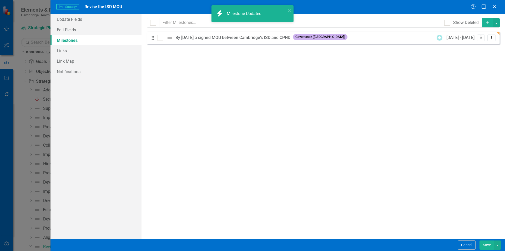
click at [488, 246] on button "Save" at bounding box center [487, 244] width 15 height 9
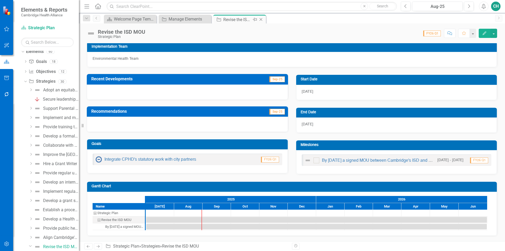
click at [261, 20] on icon "Close" at bounding box center [261, 19] width 5 height 4
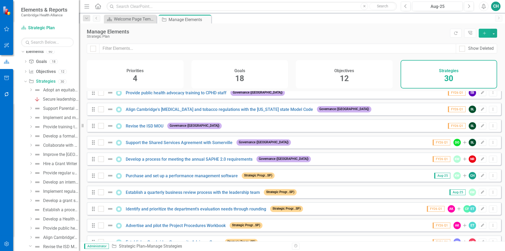
scroll to position [263, 0]
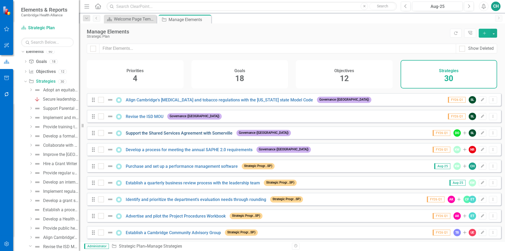
click at [217, 136] on link "Support the Shared Services Agreement with Somerville" at bounding box center [179, 133] width 107 height 5
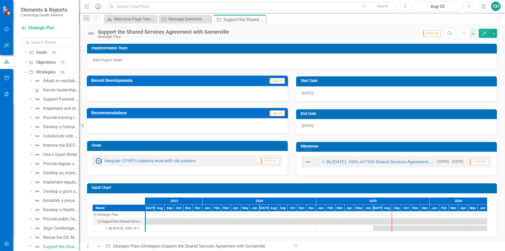
scroll to position [76, 0]
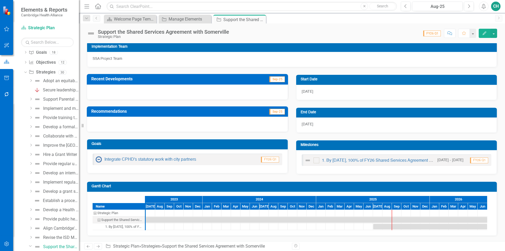
click at [488, 35] on button "Edit" at bounding box center [485, 33] width 12 height 9
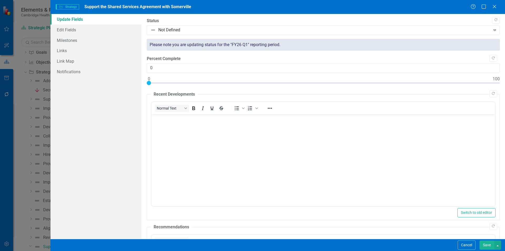
scroll to position [0, 0]
click at [94, 30] on link "Edit Fields" at bounding box center [96, 29] width 91 height 11
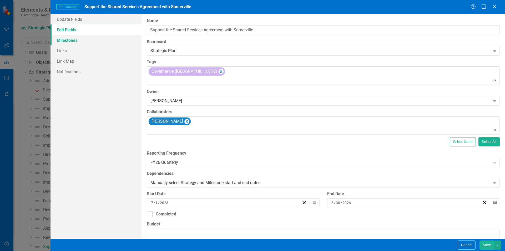
click at [67, 37] on link "Milestones" at bounding box center [96, 40] width 91 height 11
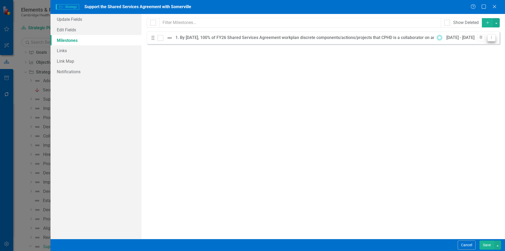
click at [493, 36] on icon "Dropdown Menu" at bounding box center [492, 37] width 4 height 3
click at [465, 49] on link "Edit Edit Milestone" at bounding box center [470, 47] width 49 height 10
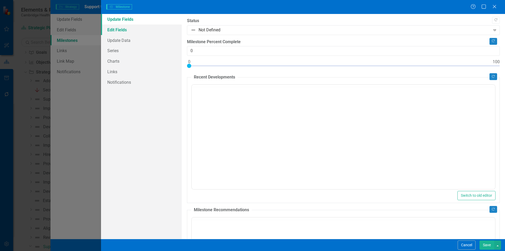
click at [136, 30] on link "Edit Fields" at bounding box center [141, 29] width 81 height 11
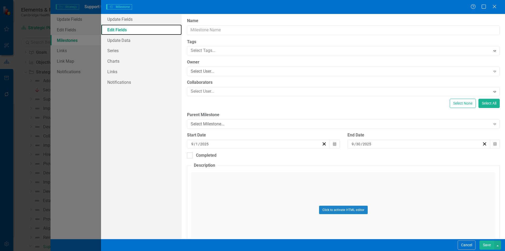
type input "1. By [DATE], 100% of FY26 Shared Services Agreement workplan discrete componen…"
type input "7"
type input "6"
type input "2026"
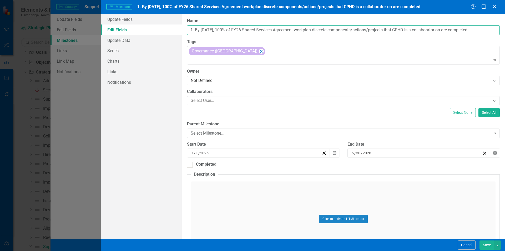
drag, startPoint x: 195, startPoint y: 30, endPoint x: 168, endPoint y: 30, distance: 27.4
click at [168, 30] on div "Update Fields Edit Fields Update Data Series Charts Links Notifications "Update…" at bounding box center [303, 126] width 404 height 225
type input "By [DATE], 100% of FY26 Shared Services Agreement workplan discrete components/…"
click at [125, 50] on link "Series" at bounding box center [141, 50] width 81 height 11
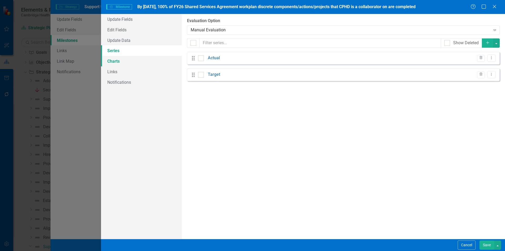
click at [118, 61] on link "Charts" at bounding box center [141, 61] width 81 height 11
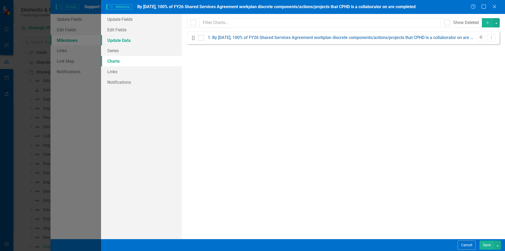
click at [127, 39] on link "Update Data" at bounding box center [141, 40] width 81 height 11
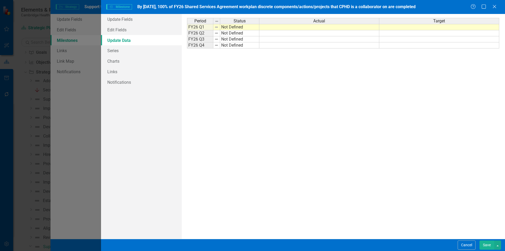
click at [434, 28] on td at bounding box center [440, 27] width 120 height 6
type textarea "100"
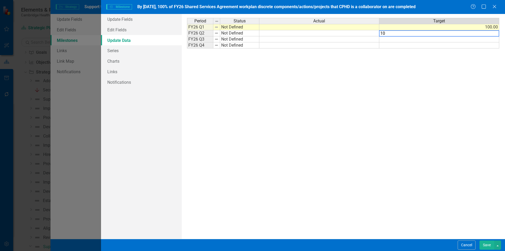
type textarea "100"
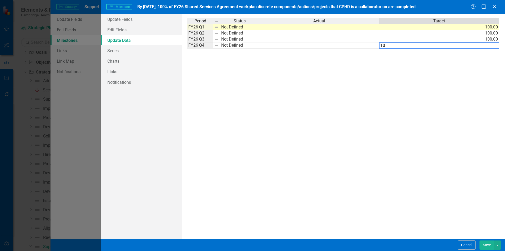
type textarea "100"
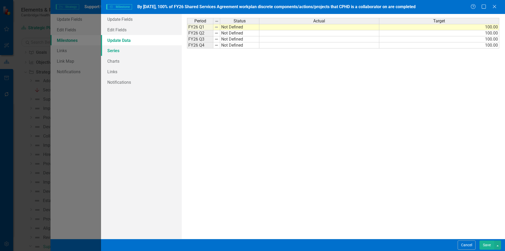
click at [142, 55] on link "Series" at bounding box center [141, 50] width 81 height 11
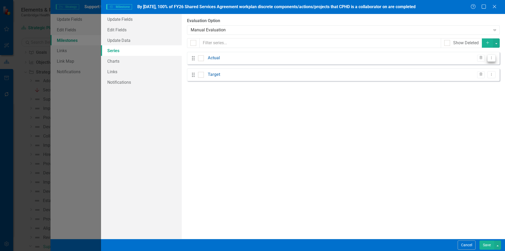
click at [493, 59] on icon "Dropdown Menu" at bounding box center [492, 57] width 4 height 3
click at [472, 68] on link "Edit Edit Measure Series" at bounding box center [466, 67] width 60 height 10
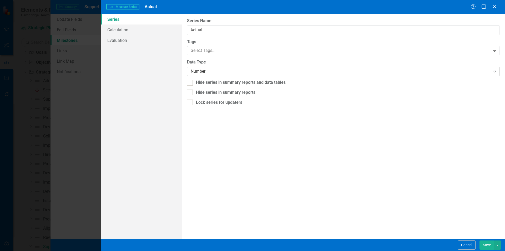
click at [238, 70] on div "Number" at bounding box center [341, 71] width 300 height 6
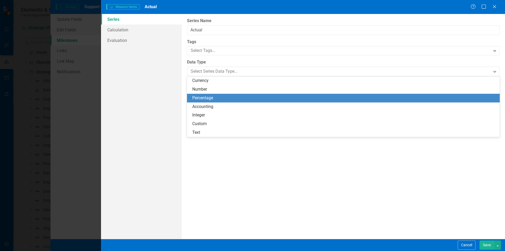
click at [224, 96] on div "Percentage" at bounding box center [344, 98] width 305 height 6
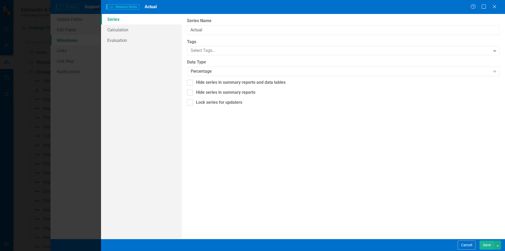
click at [485, 247] on button "Save" at bounding box center [487, 244] width 15 height 9
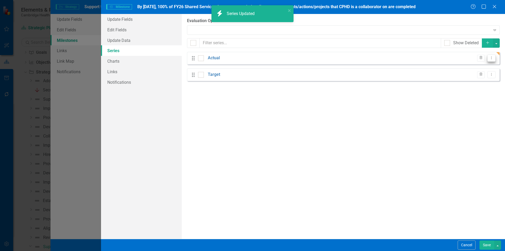
click at [492, 59] on icon "Dropdown Menu" at bounding box center [492, 57] width 4 height 3
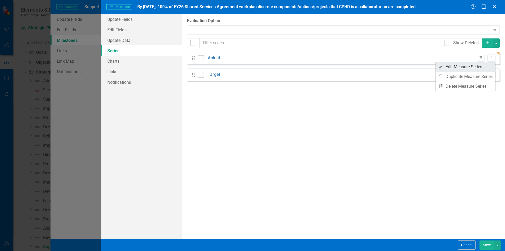
click at [481, 69] on link "Edit Edit Measure Series" at bounding box center [466, 67] width 60 height 10
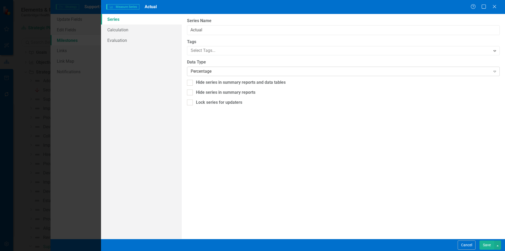
click at [399, 75] on div "Percentage Expand" at bounding box center [343, 71] width 313 height 9
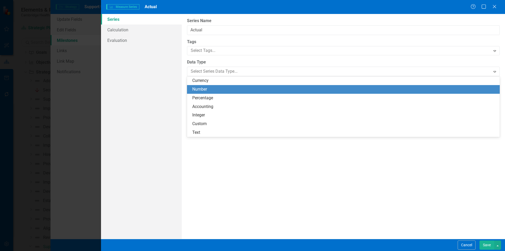
click at [274, 89] on div "Number" at bounding box center [344, 89] width 305 height 6
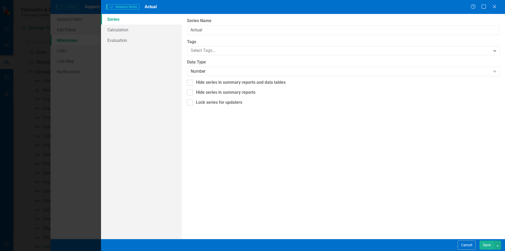
click at [488, 245] on button "Save" at bounding box center [487, 244] width 15 height 9
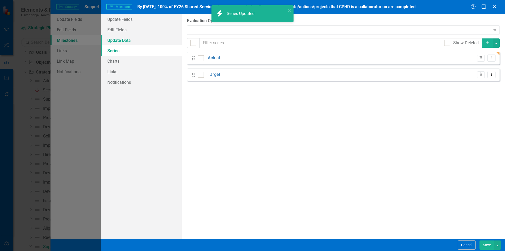
click at [129, 41] on link "Update Data" at bounding box center [141, 40] width 81 height 11
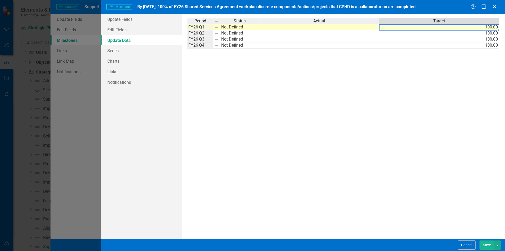
click at [451, 29] on td "100.00" at bounding box center [440, 27] width 120 height 6
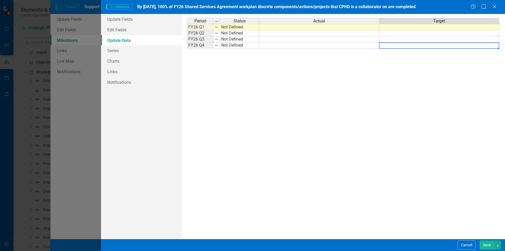
click at [485, 243] on button "Save" at bounding box center [487, 244] width 15 height 9
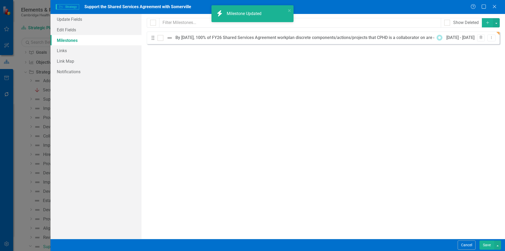
click at [489, 242] on button "Save" at bounding box center [487, 244] width 15 height 9
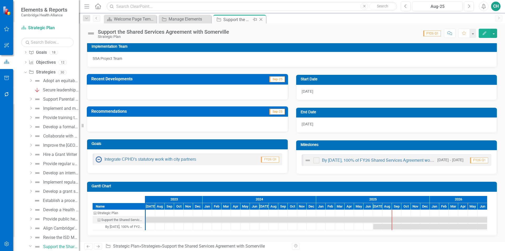
click at [261, 19] on icon "Close" at bounding box center [261, 19] width 5 height 4
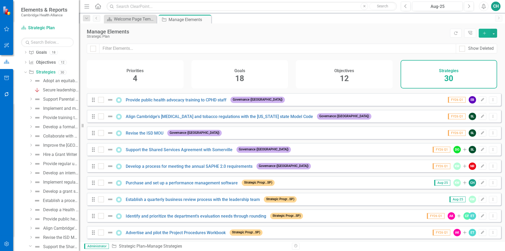
scroll to position [263, 0]
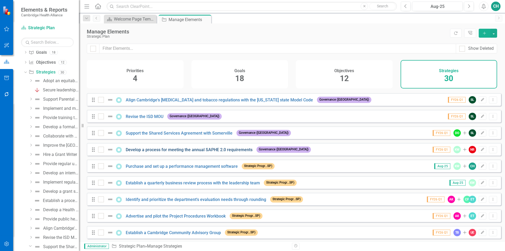
click at [229, 152] on link "Develop a process for meeting the annual SAPHE 2.0 requirements" at bounding box center [189, 149] width 127 height 5
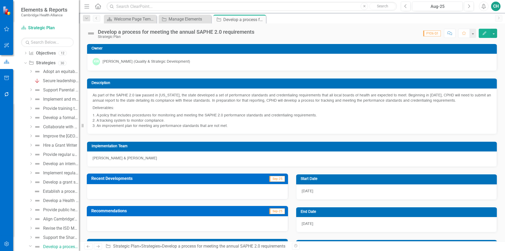
click at [486, 32] on icon "button" at bounding box center [485, 33] width 4 height 4
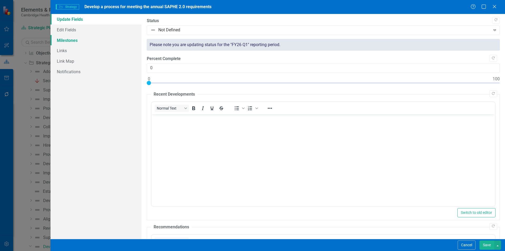
click at [69, 43] on link "Milestones" at bounding box center [96, 40] width 91 height 11
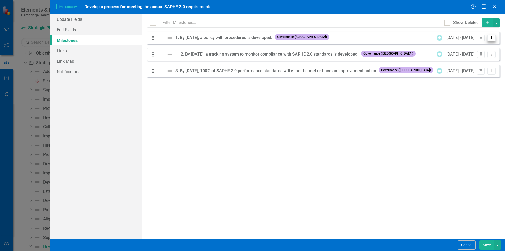
click at [494, 41] on button "Dropdown Menu" at bounding box center [492, 37] width 8 height 7
click at [489, 46] on link "Edit Edit Milestone" at bounding box center [470, 47] width 49 height 10
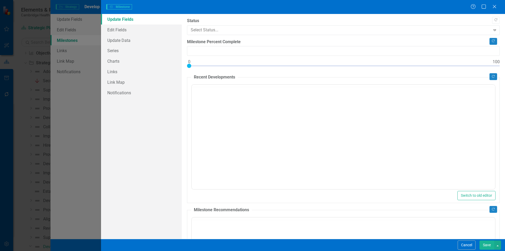
type input "0"
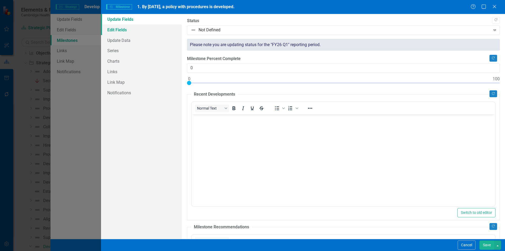
click at [158, 33] on link "Edit Fields" at bounding box center [141, 29] width 81 height 11
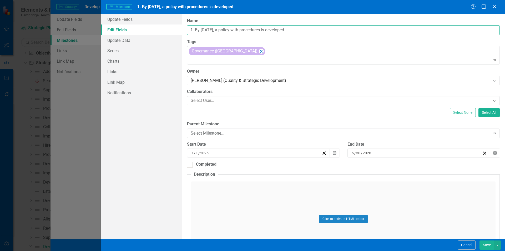
drag, startPoint x: 196, startPoint y: 31, endPoint x: 146, endPoint y: 32, distance: 49.8
click at [146, 32] on div "Update Fields Edit Fields Update Data Series Charts Links Link Map Notification…" at bounding box center [303, 126] width 404 height 225
type input "By [DATE], a policy with procedures is developed."
click at [489, 244] on button "Save" at bounding box center [487, 244] width 15 height 9
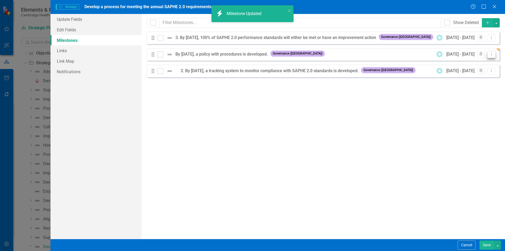
click at [493, 56] on button "Dropdown Menu" at bounding box center [492, 54] width 8 height 7
click at [482, 62] on link "Edit Edit Milestone" at bounding box center [470, 63] width 49 height 10
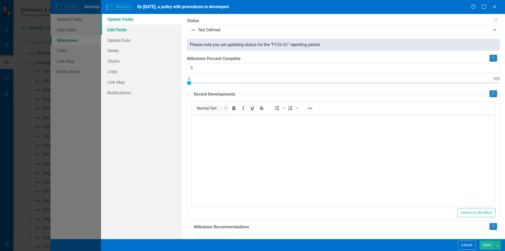
click at [119, 32] on link "Edit Fields" at bounding box center [141, 29] width 81 height 11
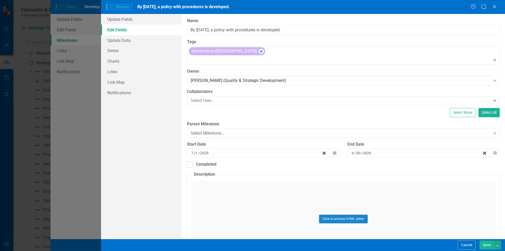
click at [487, 246] on button "Save" at bounding box center [487, 244] width 15 height 9
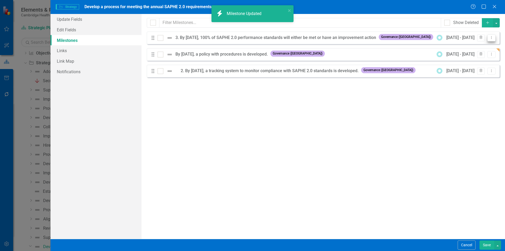
click at [493, 37] on icon "Dropdown Menu" at bounding box center [492, 37] width 4 height 3
click at [490, 46] on link "Edit Edit Milestone" at bounding box center [470, 47] width 49 height 10
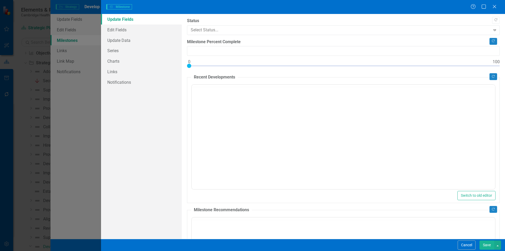
type input "0"
click at [134, 26] on link "Edit Fields" at bounding box center [141, 29] width 81 height 11
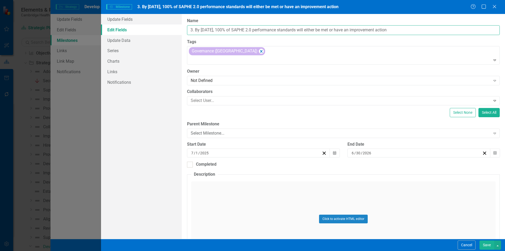
drag, startPoint x: 196, startPoint y: 32, endPoint x: 148, endPoint y: 32, distance: 48.2
click at [148, 32] on div "Update Fields Edit Fields Update Data Series Charts Links Notifications "Update…" at bounding box center [303, 126] width 404 height 225
type input "By [DATE], 100% of SAPHE 2.0 performance standards will either be met or have a…"
click at [138, 41] on link "Update Data" at bounding box center [141, 40] width 81 height 11
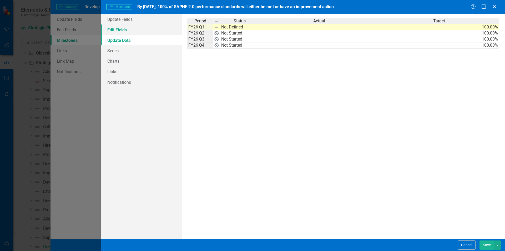
click at [150, 32] on link "Edit Fields" at bounding box center [141, 29] width 81 height 11
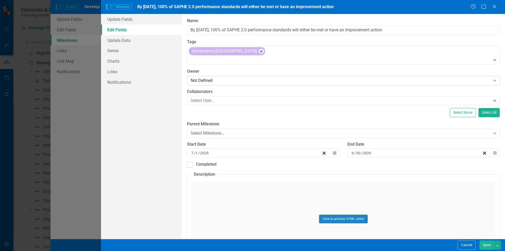
click at [223, 82] on div "Not Defined" at bounding box center [341, 81] width 300 height 6
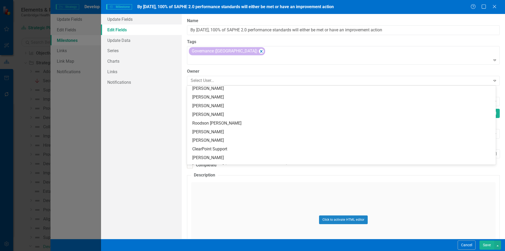
scroll to position [94, 0]
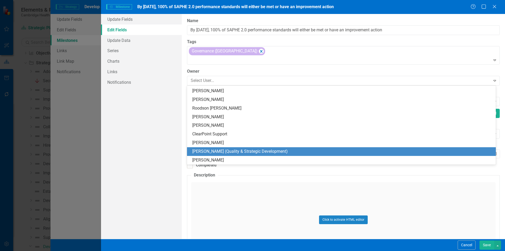
click at [239, 151] on div "[PERSON_NAME] (Quality & Strategic Development)" at bounding box center [342, 151] width 301 height 6
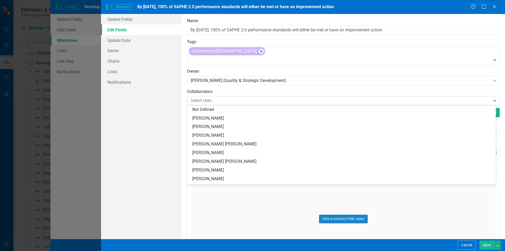
click at [219, 102] on div at bounding box center [340, 100] width 302 height 7
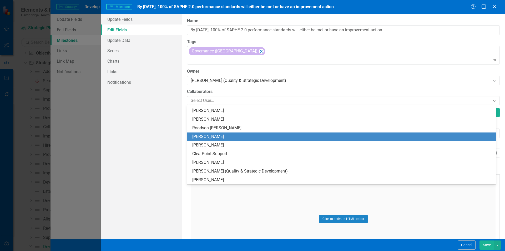
click at [224, 136] on div "[PERSON_NAME]" at bounding box center [342, 137] width 301 height 6
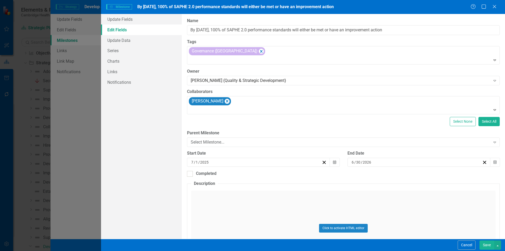
click at [493, 246] on button "Save" at bounding box center [487, 244] width 15 height 9
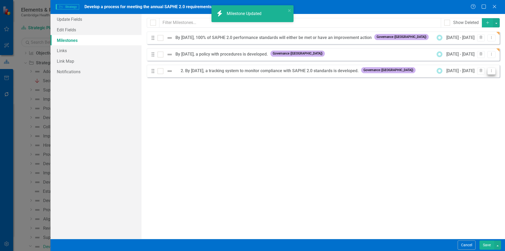
click at [493, 72] on icon "Dropdown Menu" at bounding box center [492, 70] width 4 height 3
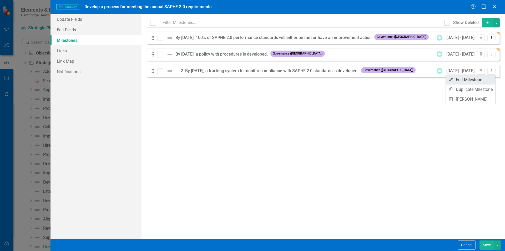
click at [459, 81] on link "Edit Edit Milestone" at bounding box center [470, 80] width 49 height 10
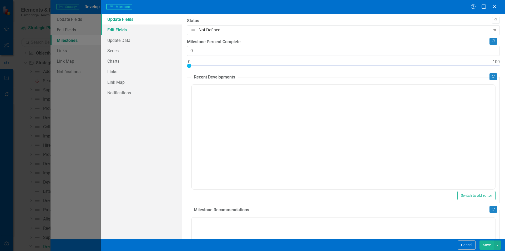
click at [137, 30] on link "Edit Fields" at bounding box center [141, 29] width 81 height 11
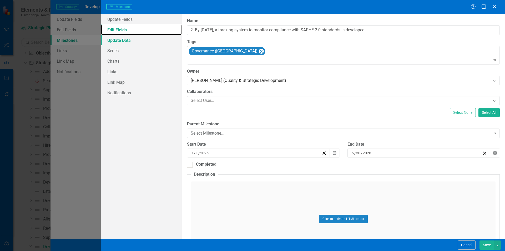
type input "2. By [DATE], a tracking system to monitor compliance with SAPHE 2.0 standards …"
type input "7"
type input "6"
type input "2026"
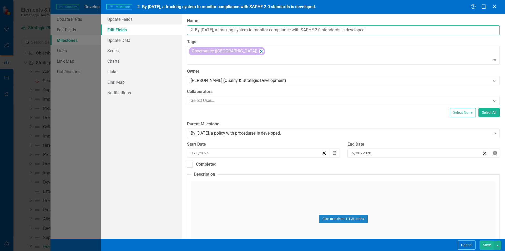
drag, startPoint x: 195, startPoint y: 31, endPoint x: 126, endPoint y: 31, distance: 69.2
click at [126, 31] on div "Update Fields Edit Fields Update Data Series Charts Links Link Map Notification…" at bounding box center [303, 126] width 404 height 225
type input "By [DATE], a tracking system to monitor compliance with SAPHE 2.0 standards is …"
click at [486, 244] on button "Save" at bounding box center [487, 244] width 15 height 9
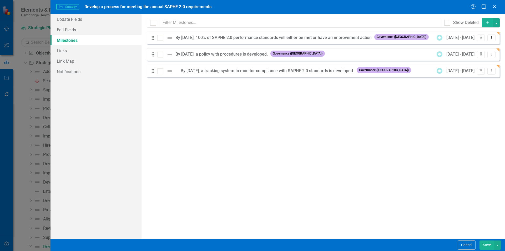
click at [487, 246] on button "Save" at bounding box center [487, 244] width 15 height 9
